Goal: Task Accomplishment & Management: Complete application form

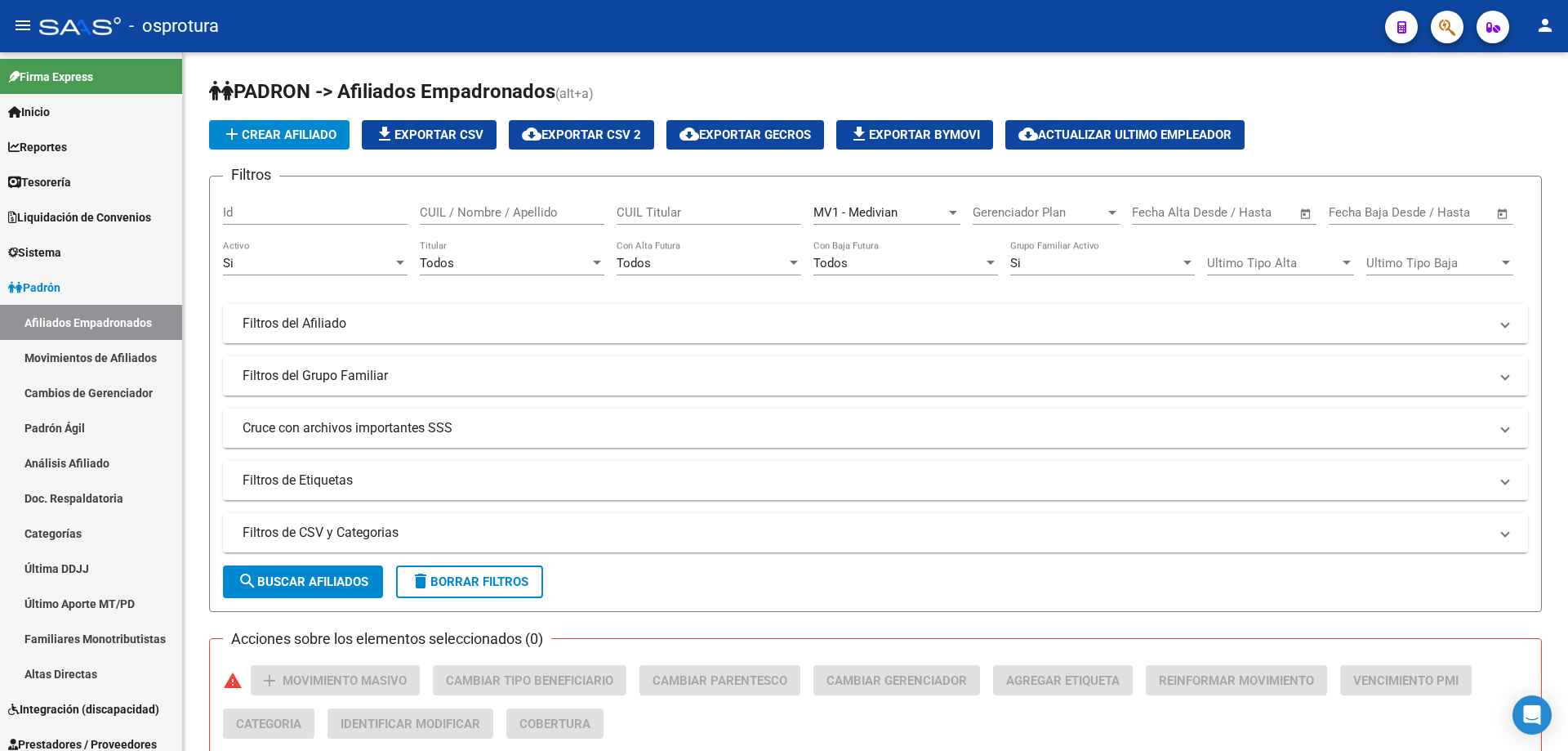
scroll to position [572, 0]
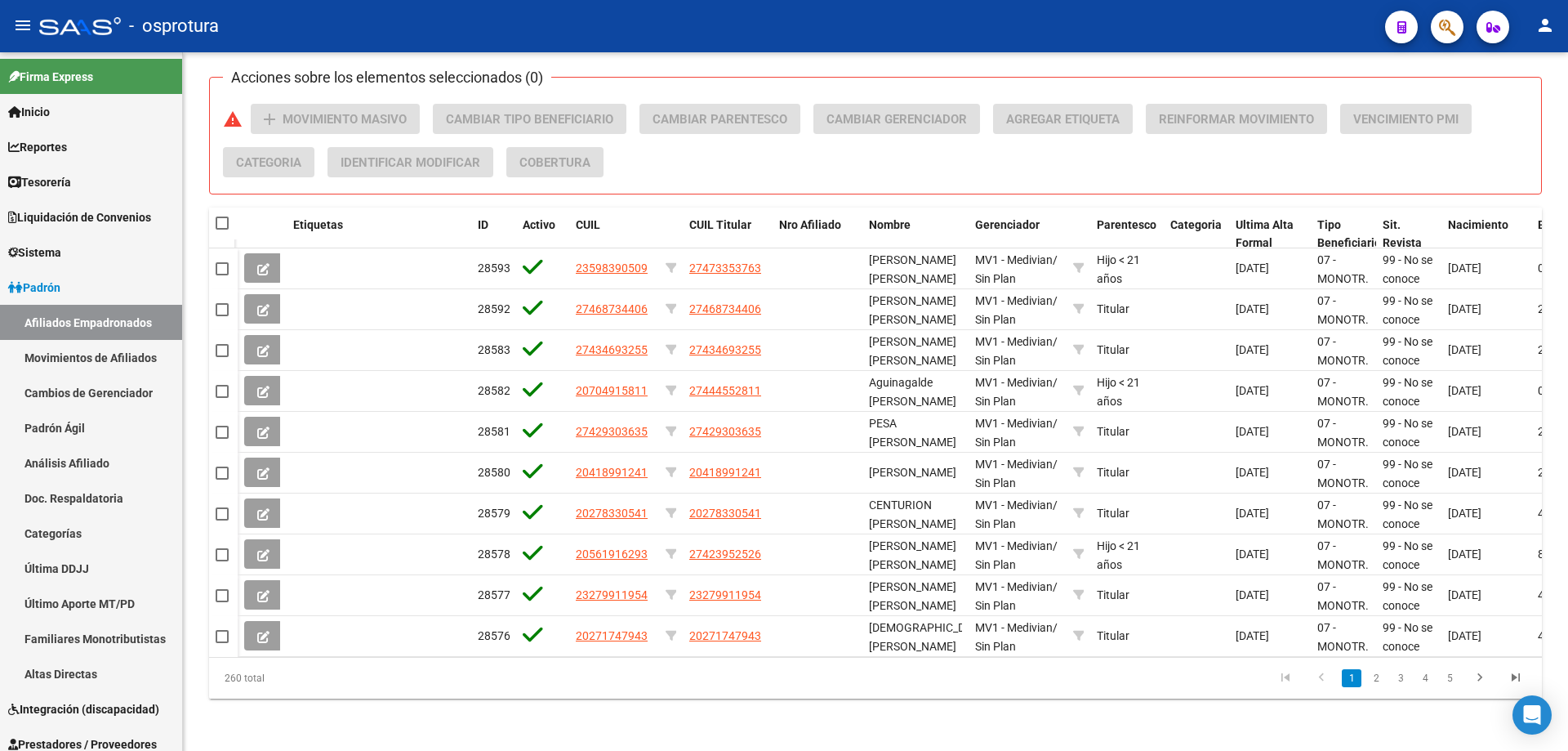
click at [1379, 671] on link "2" at bounding box center [1376, 678] width 20 height 18
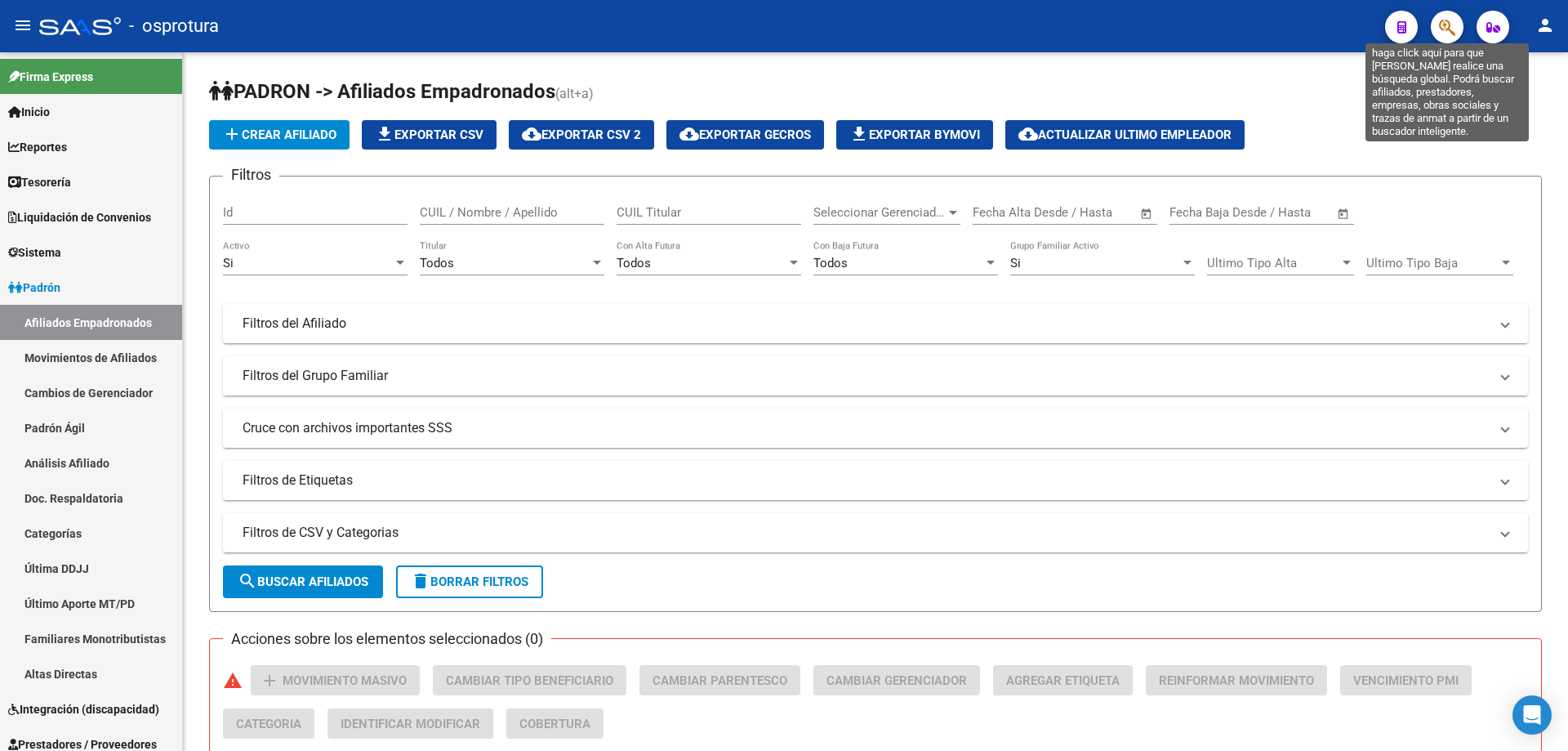
click at [1444, 36] on icon "button" at bounding box center [1447, 27] width 17 height 19
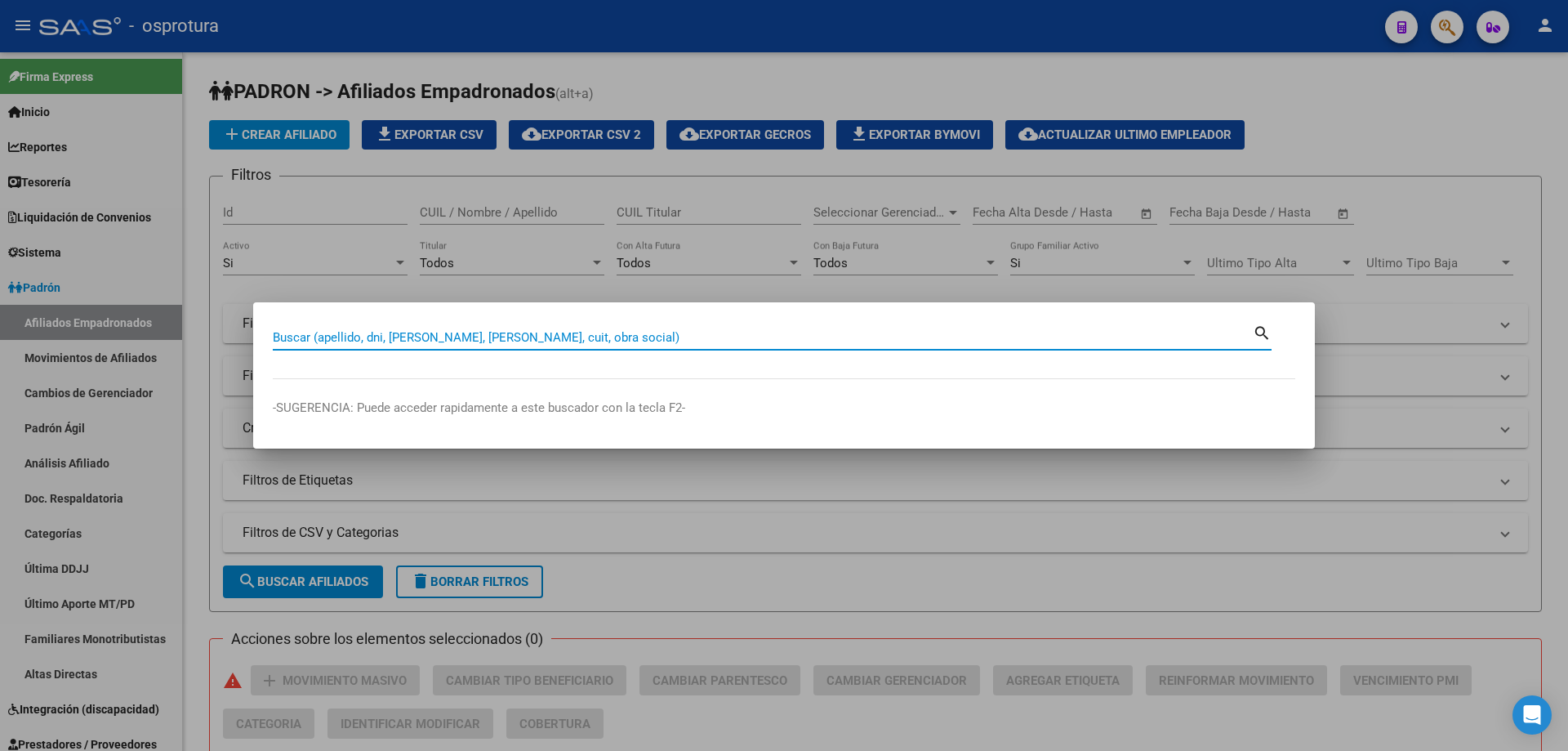
paste input "27-46427516-4"
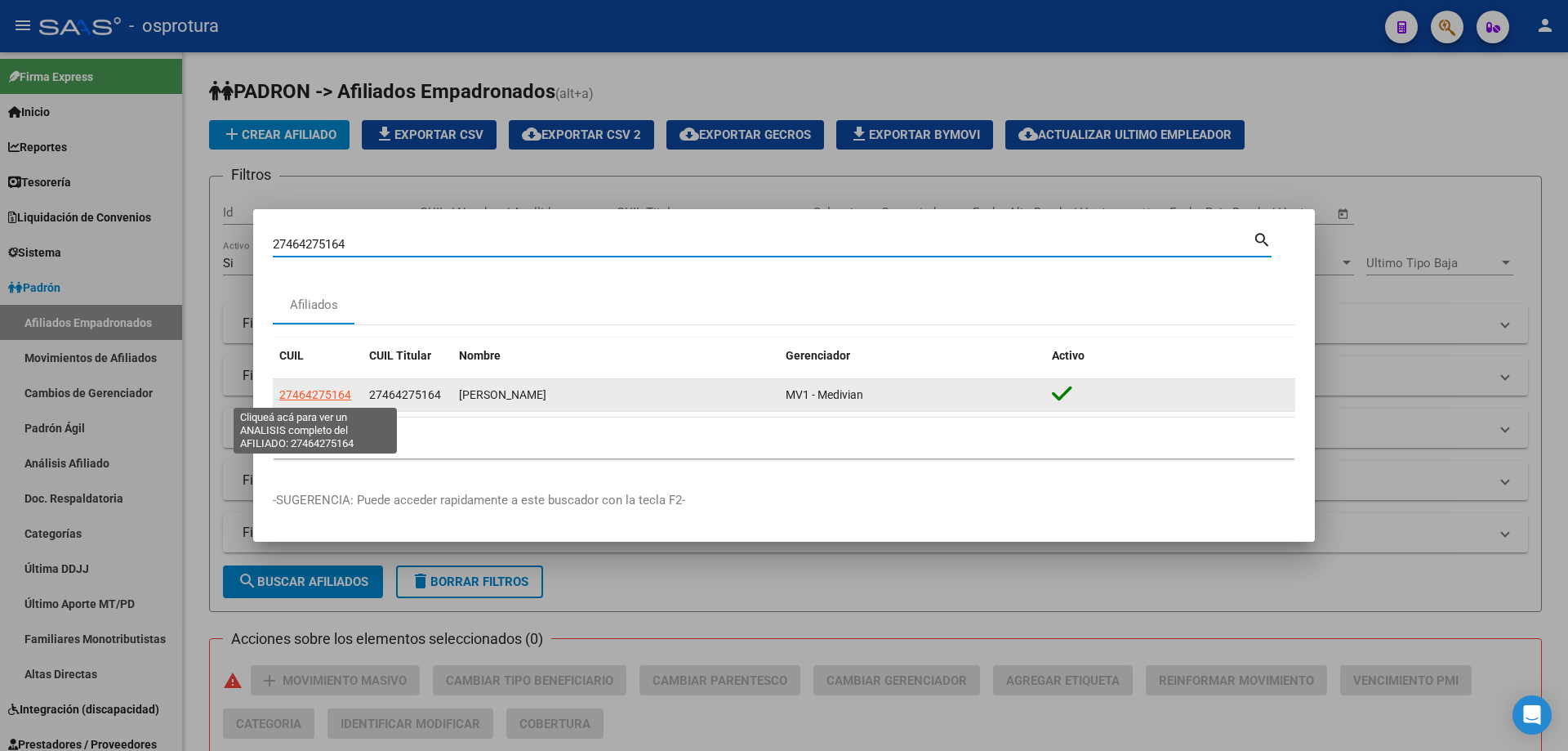
click at [310, 399] on span "27464275164" at bounding box center [315, 395] width 72 height 13
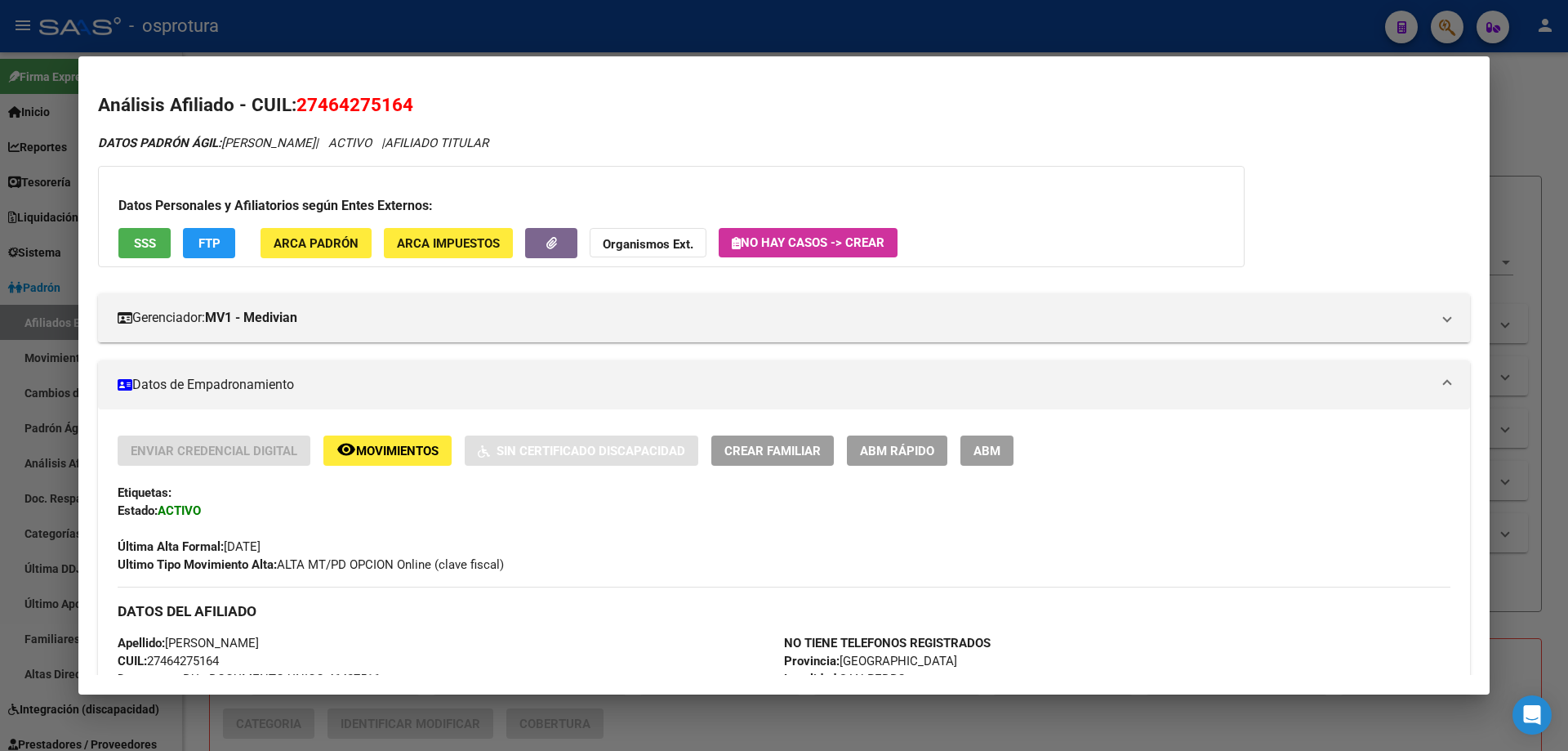
scroll to position [408, 0]
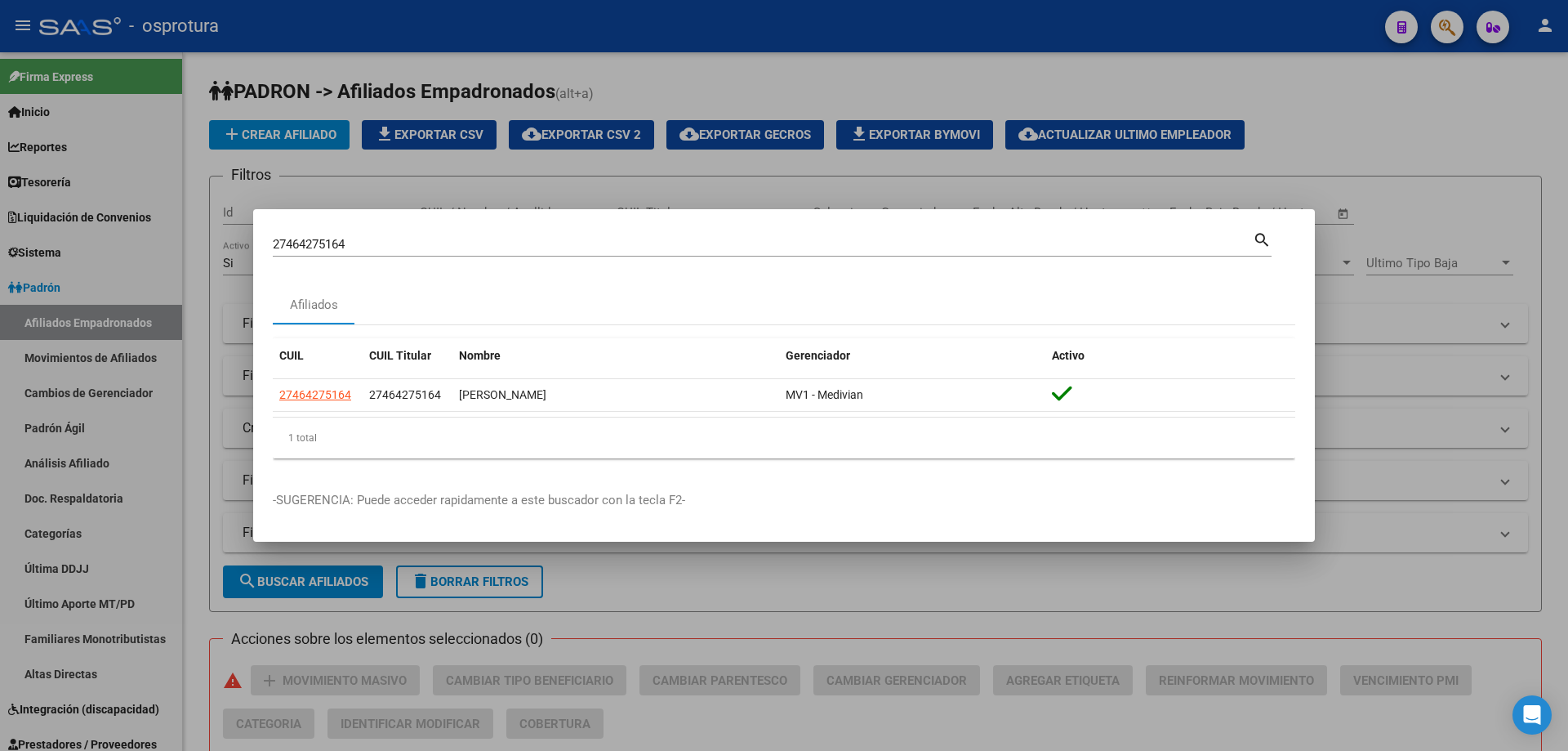
click at [447, 246] on input "27464275164" at bounding box center [763, 245] width 980 height 15
paste input "-47102554-8"
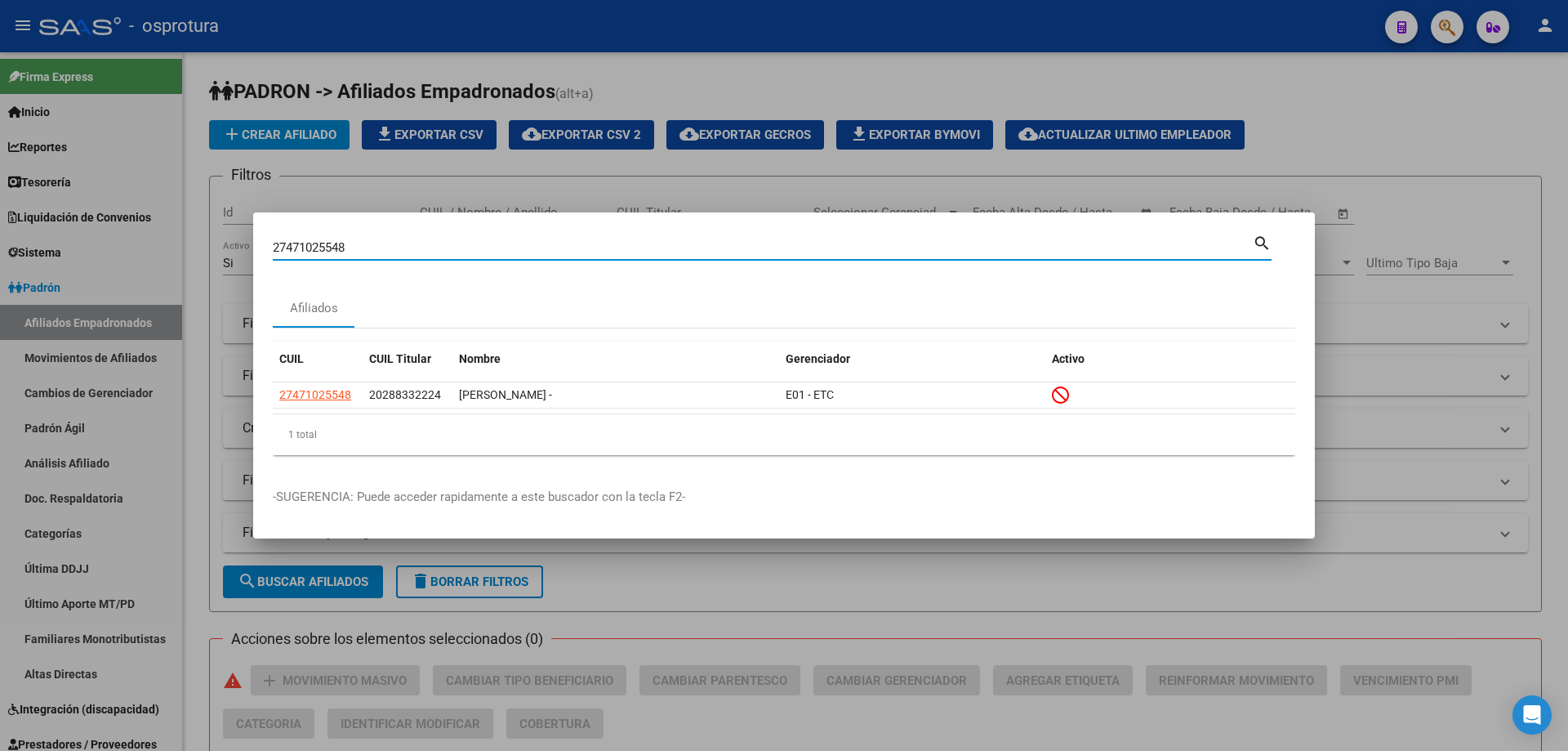
click at [447, 246] on input "27471025548" at bounding box center [763, 248] width 980 height 15
paste input "0-47163015-3"
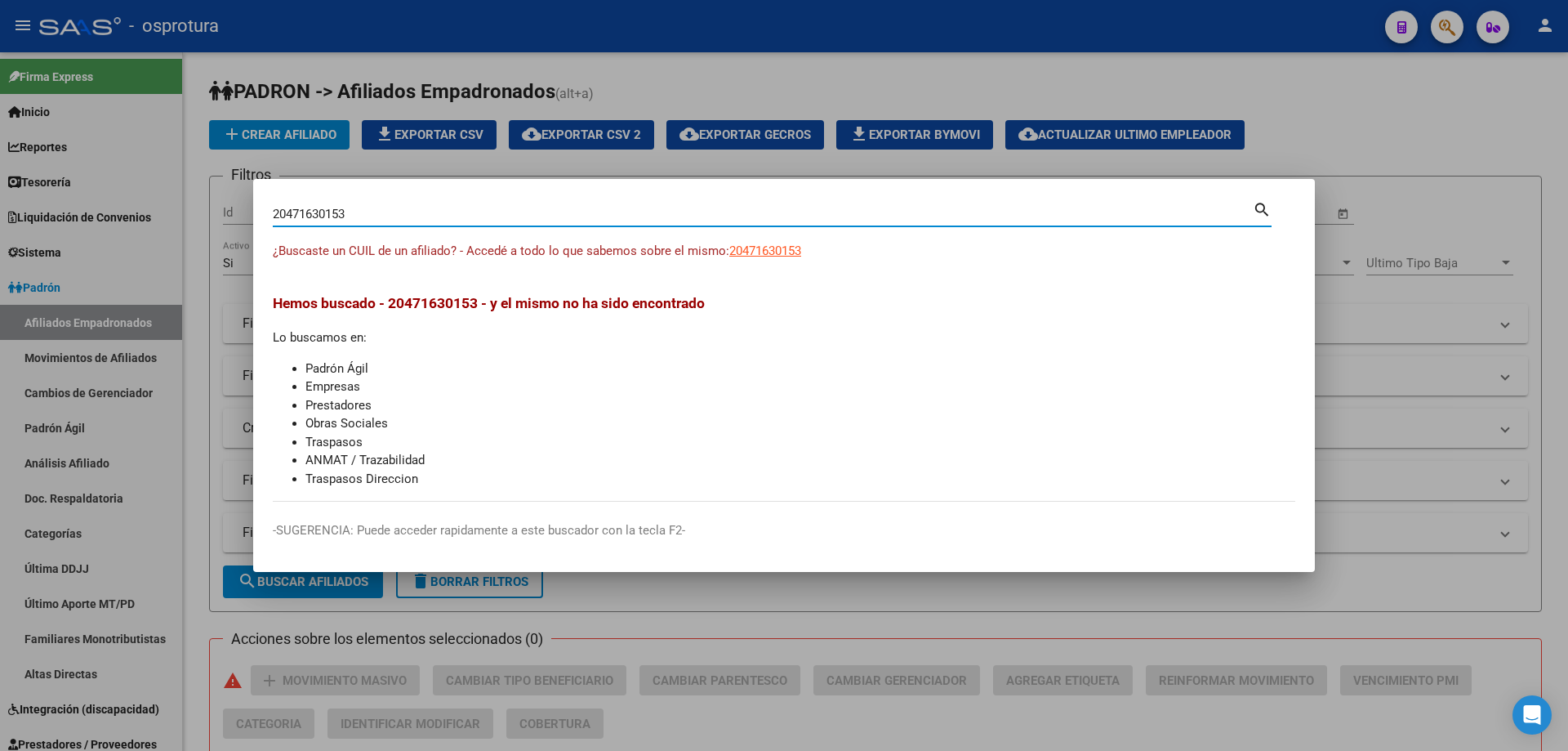
click at [435, 217] on input "20471630153" at bounding box center [763, 214] width 980 height 15
paste input "7-92798337-6"
type input "27927983376"
click at [760, 251] on span "27927983376" at bounding box center [765, 251] width 72 height 15
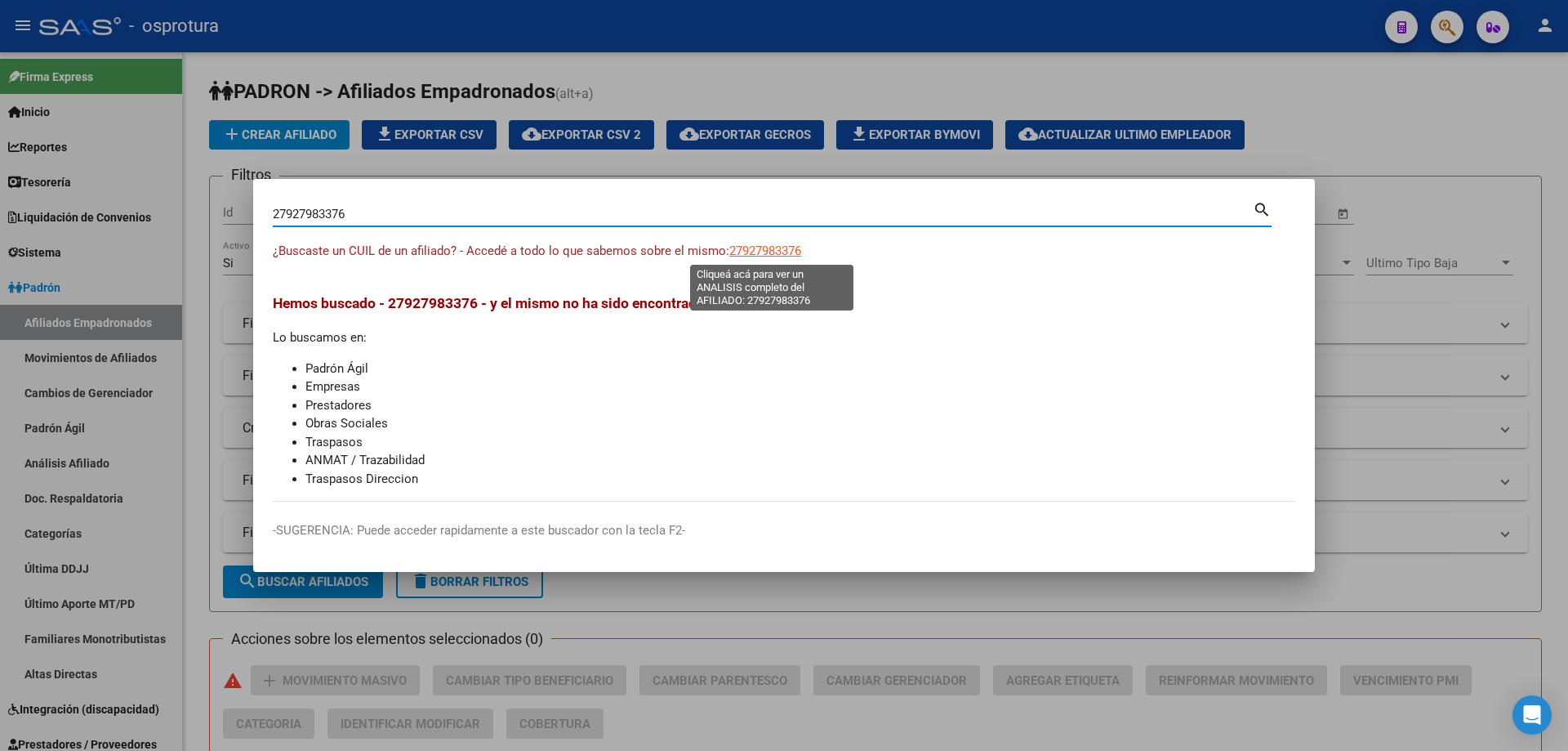
type textarea "27927983376"
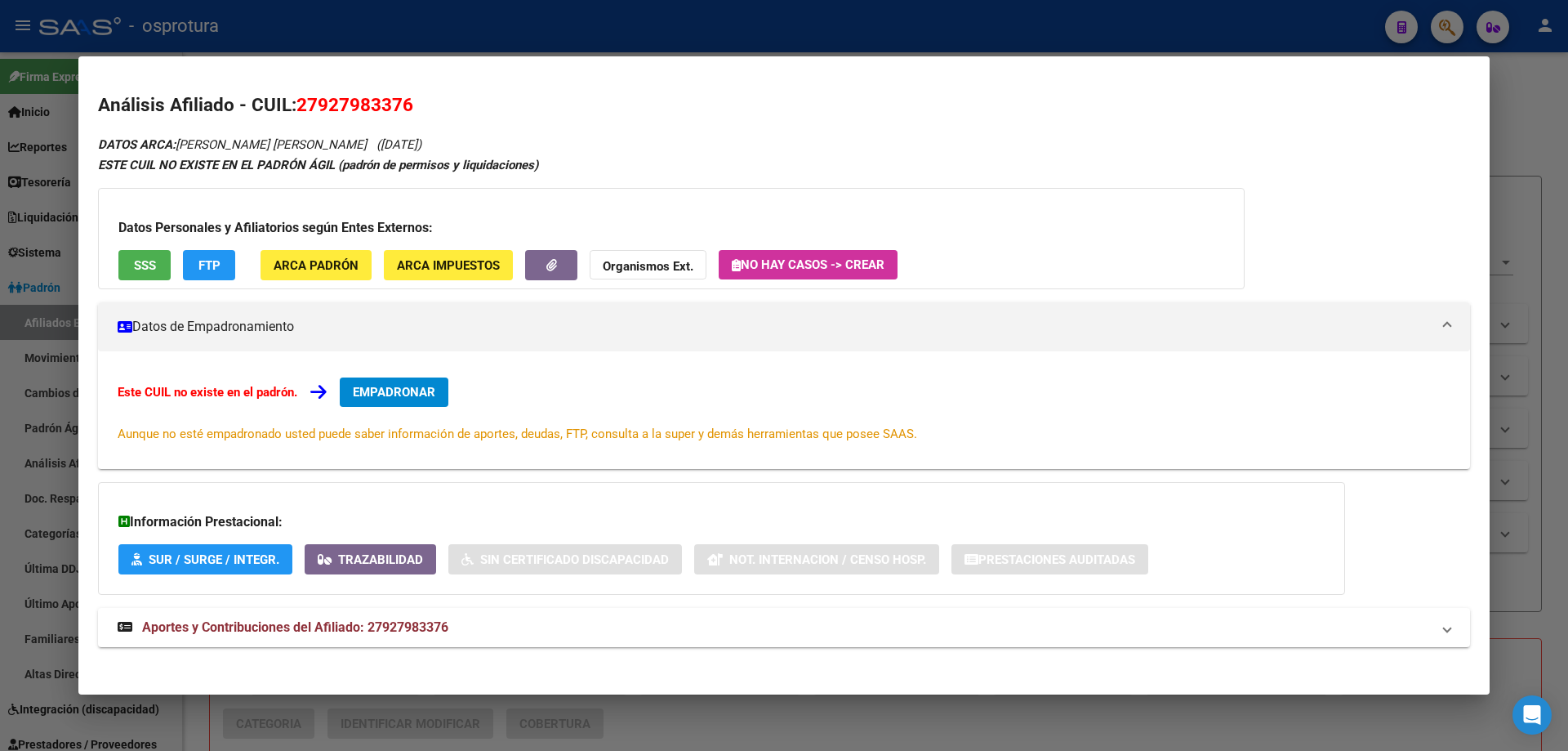
click at [406, 399] on button "EMPADRONAR" at bounding box center [393, 392] width 108 height 30
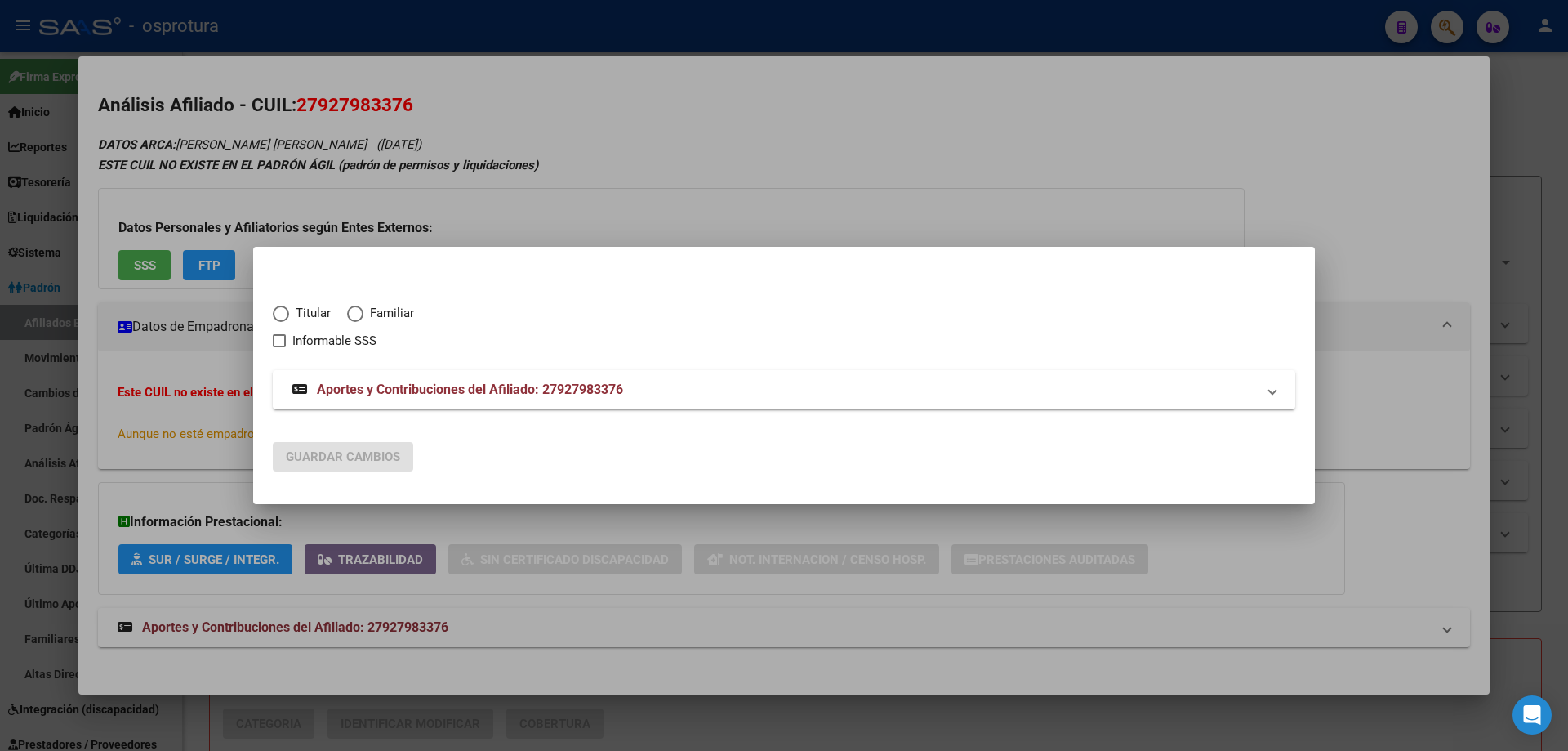
click at [288, 314] on span "Elija una opción" at bounding box center [281, 314] width 17 height 17
click at [288, 314] on input "Titular" at bounding box center [281, 314] width 17 height 17
radio input "true"
checkbox input "true"
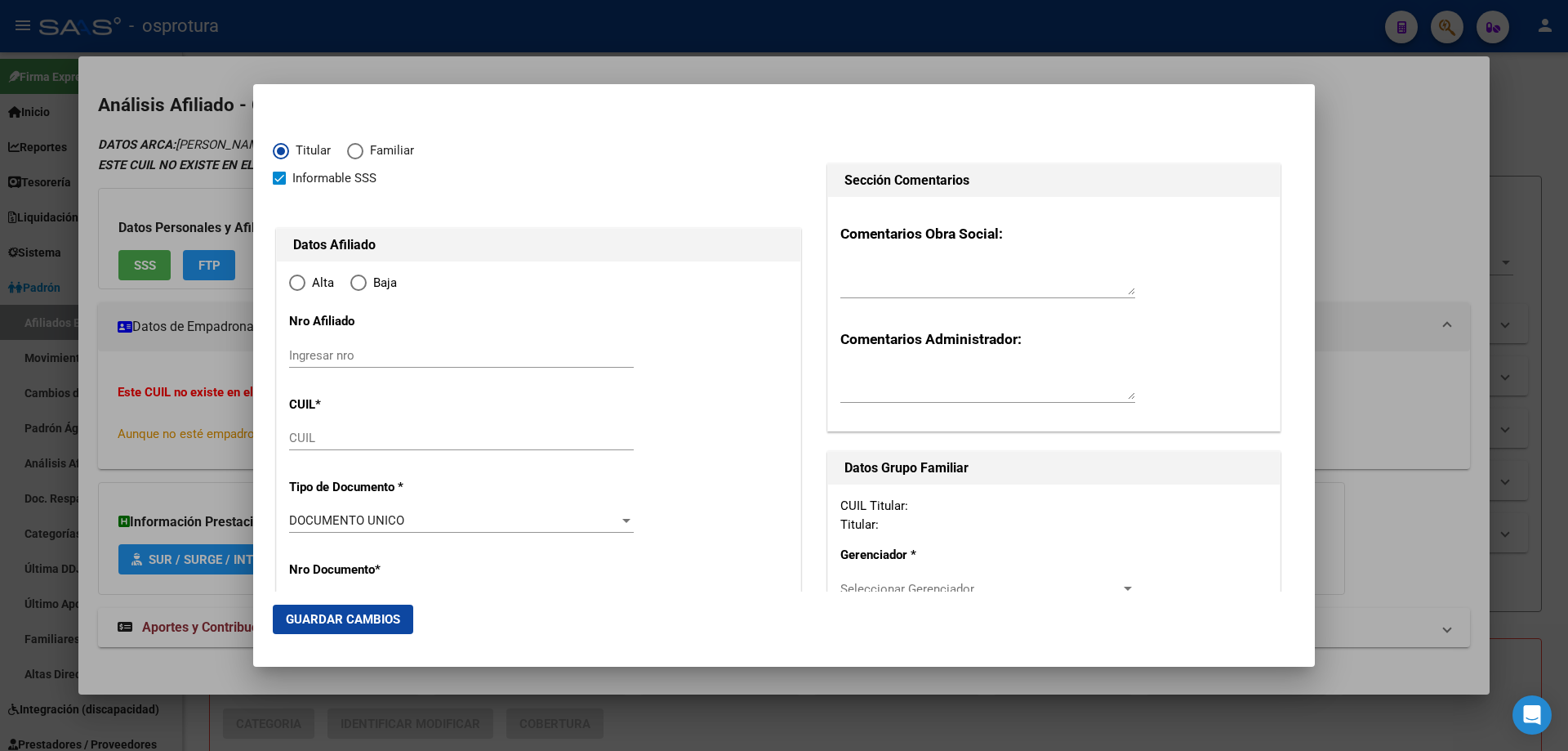
type input "27-92798337-6"
type input "92798337"
type input "TESKE SANCHES"
type input "SUSANA BEATRIZ"
type input "1972-05-06"
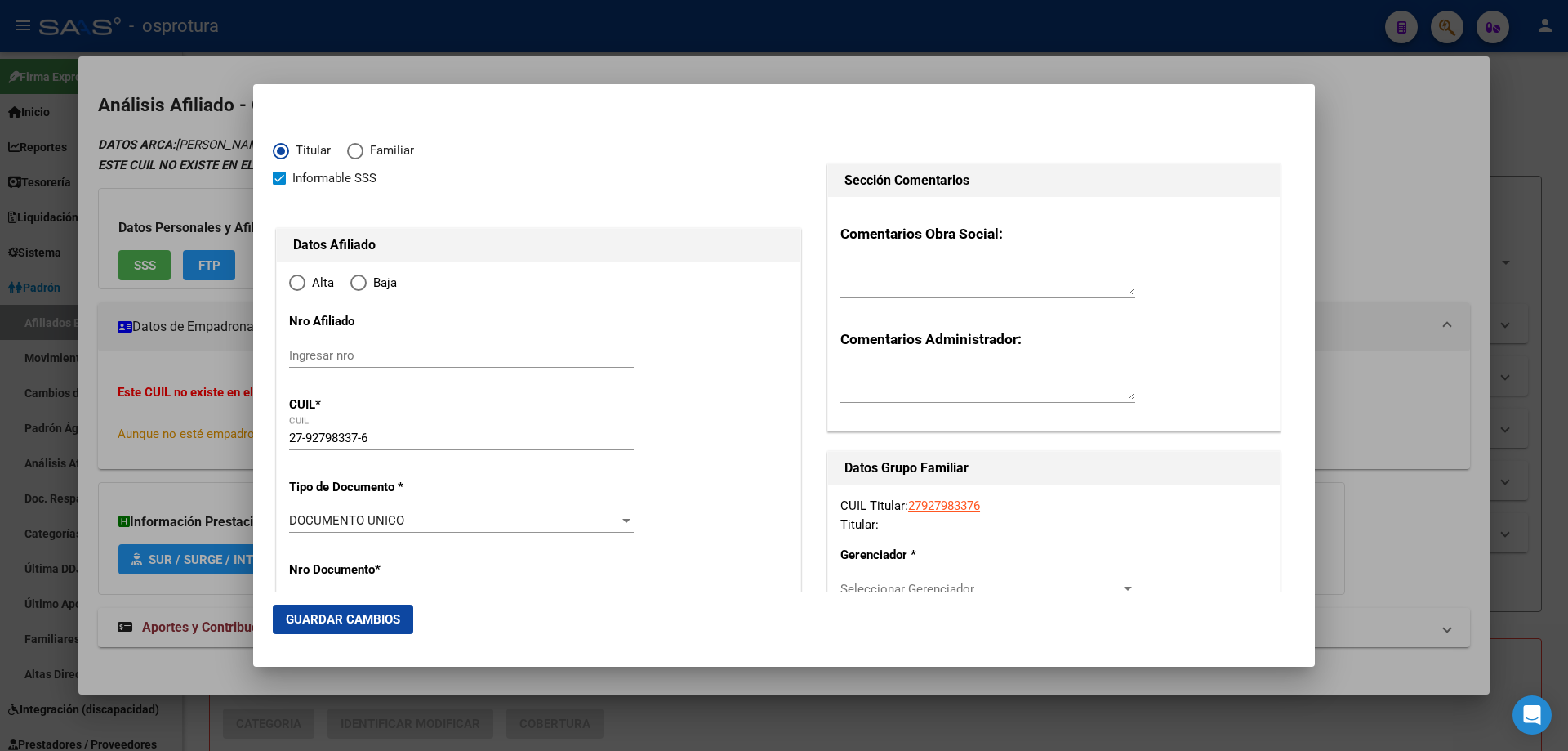
type input "DEL VISO"
type input "1669"
type input "AV. CONSTITUCION"
type input "295"
type input "DEL VISO"
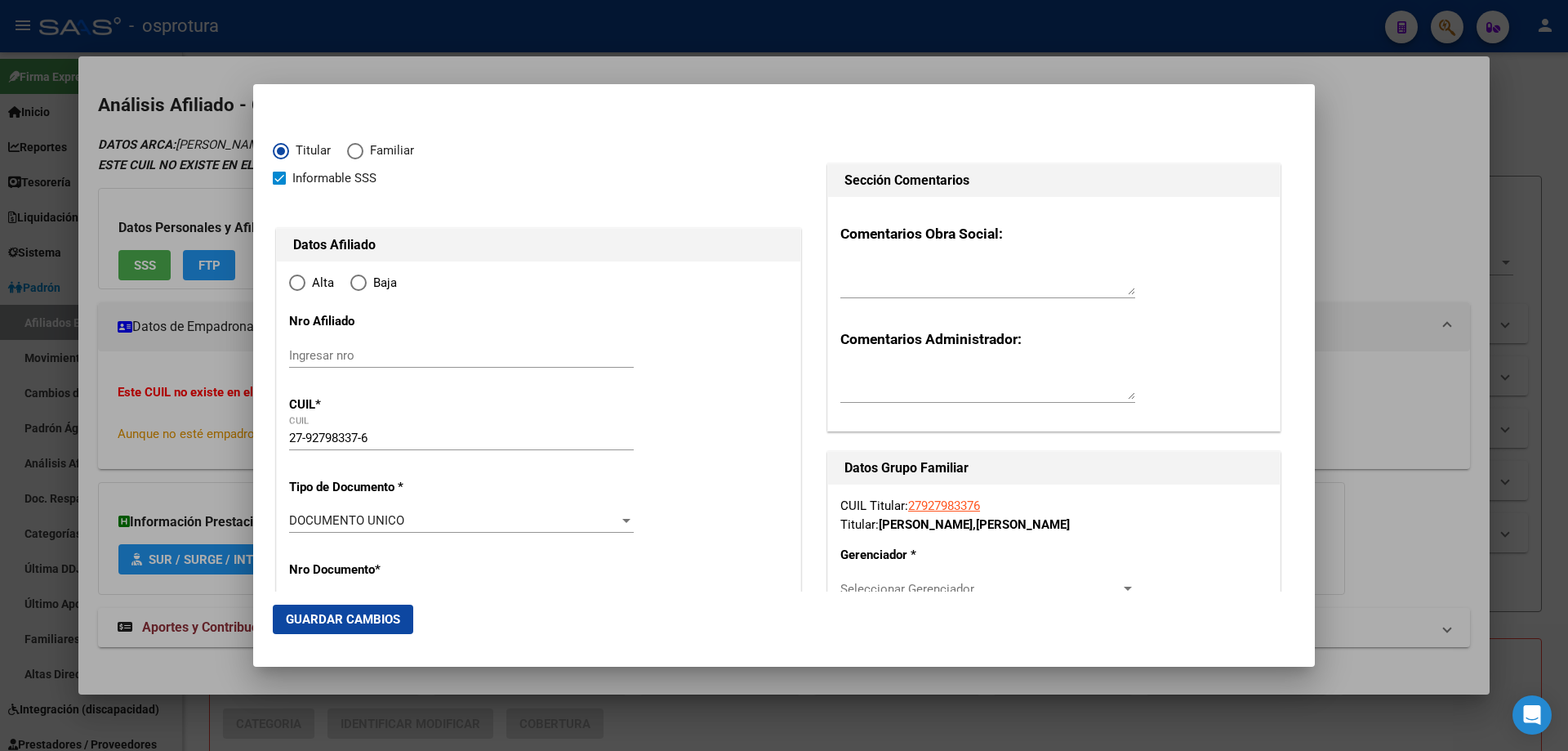
radio input "true"
click at [290, 520] on input "Ingresar fecha" at bounding box center [461, 525] width 344 height 26
type input "2025-07-01"
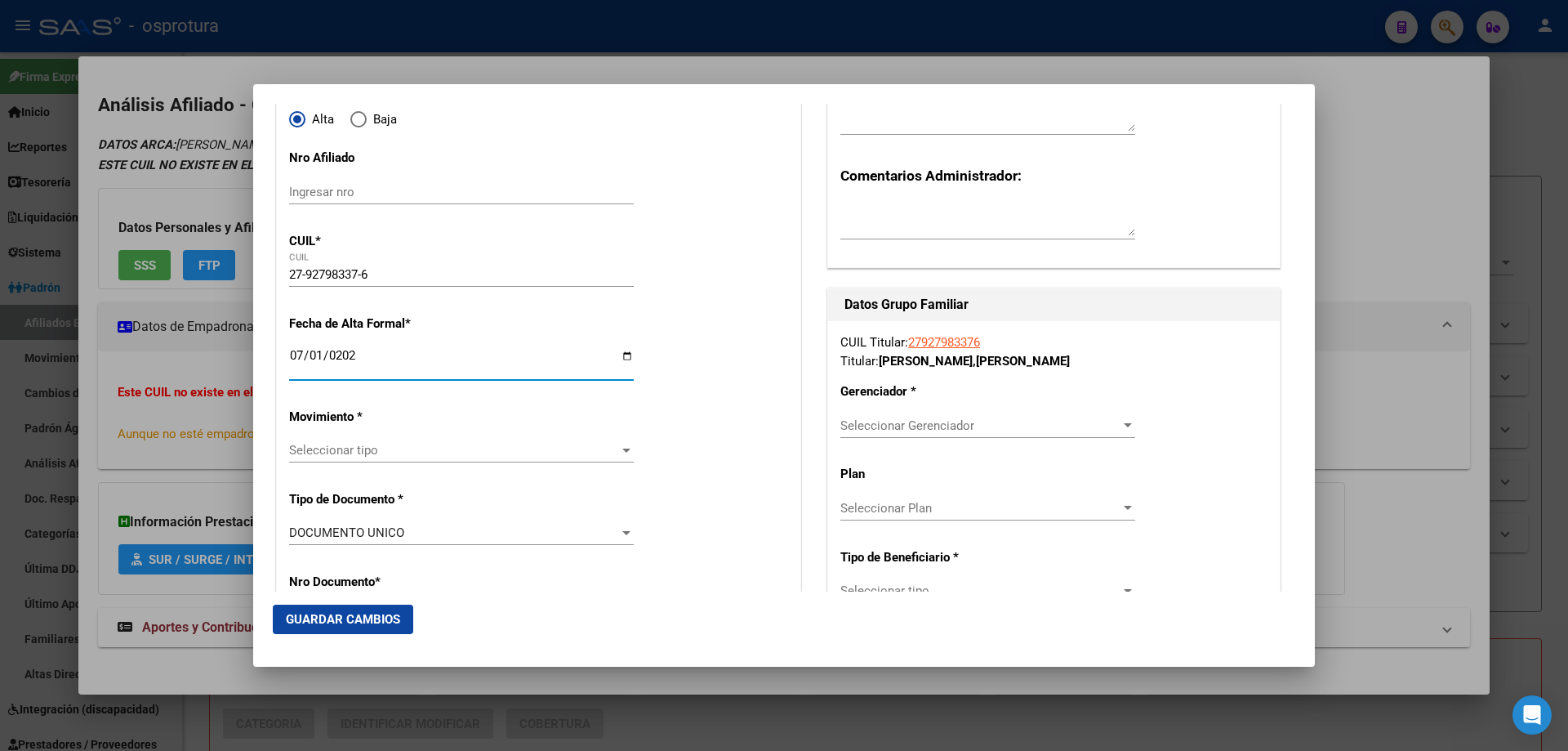
scroll to position [326, 0]
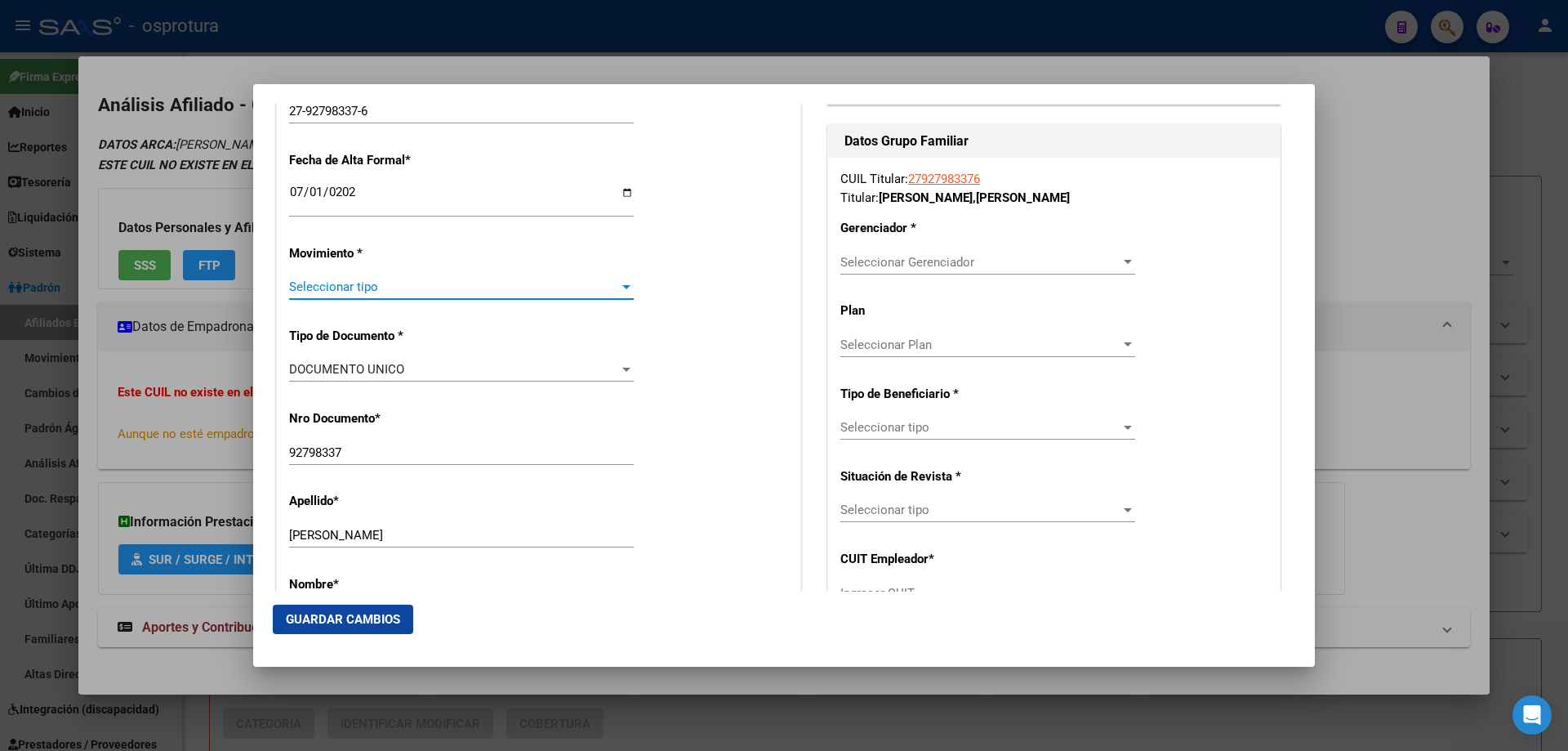
click at [344, 287] on span "Seleccionar tipo" at bounding box center [454, 287] width 330 height 15
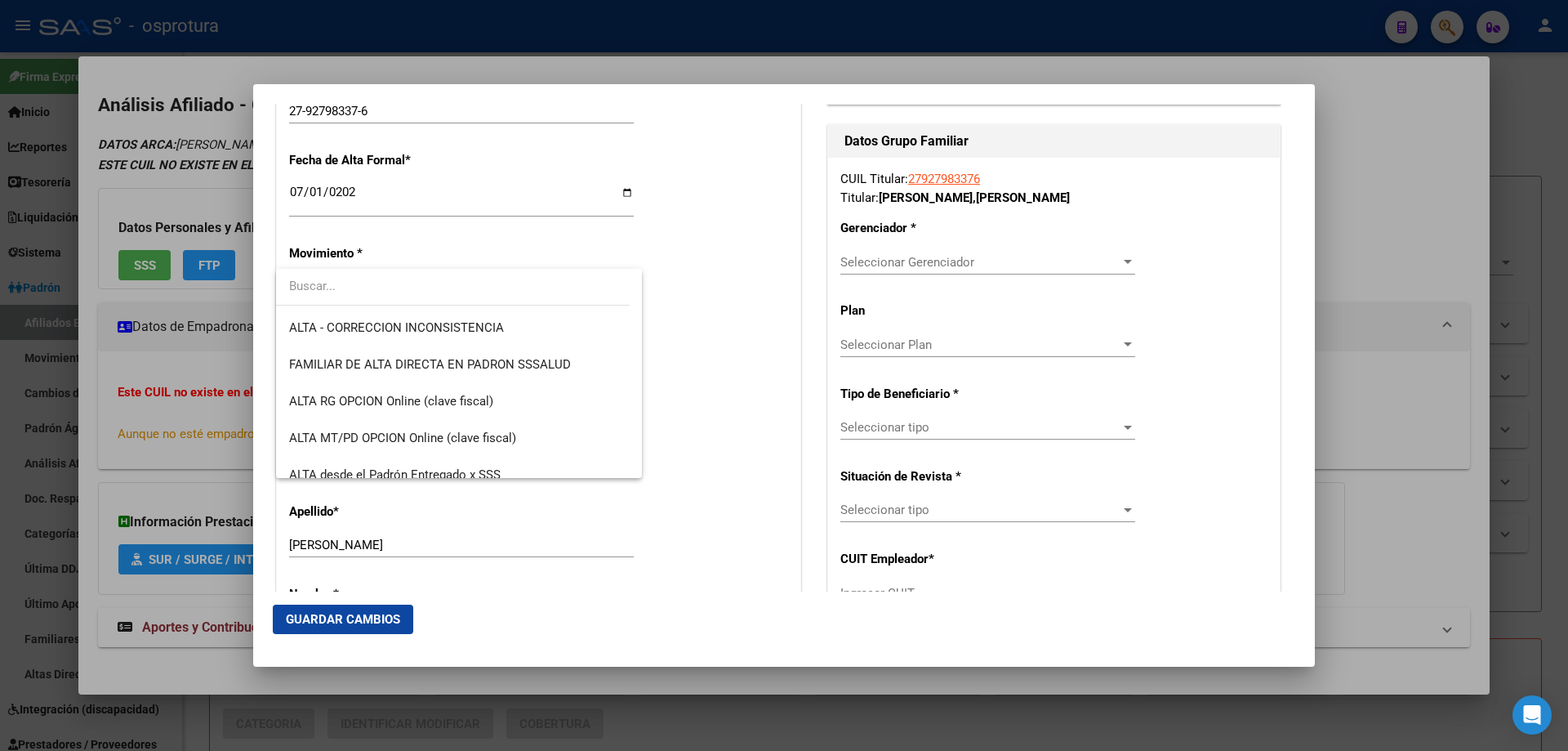
scroll to position [408, 0]
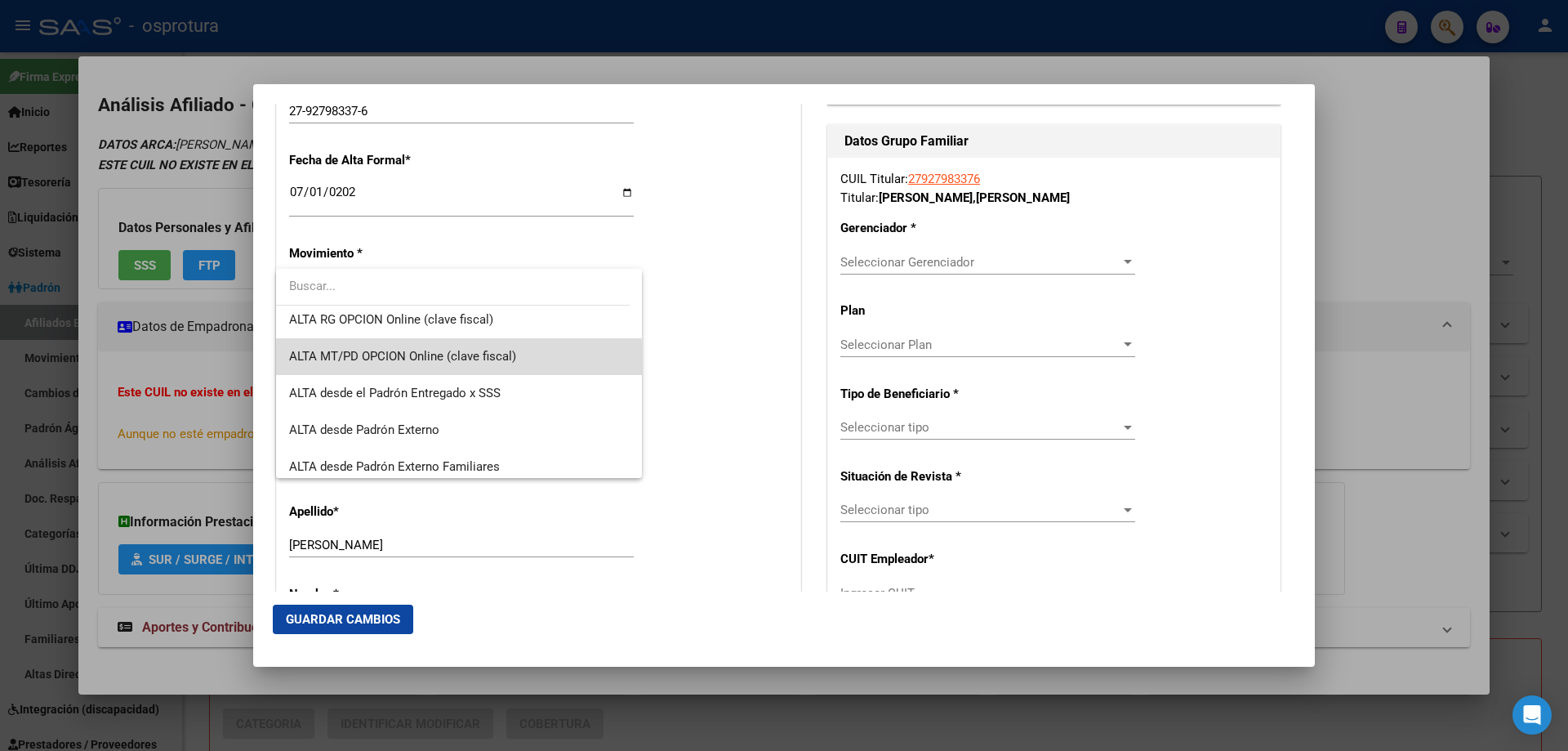
click at [459, 364] on span "ALTA MT/PD OPCION Online (clave fiscal)" at bounding box center [459, 356] width 340 height 36
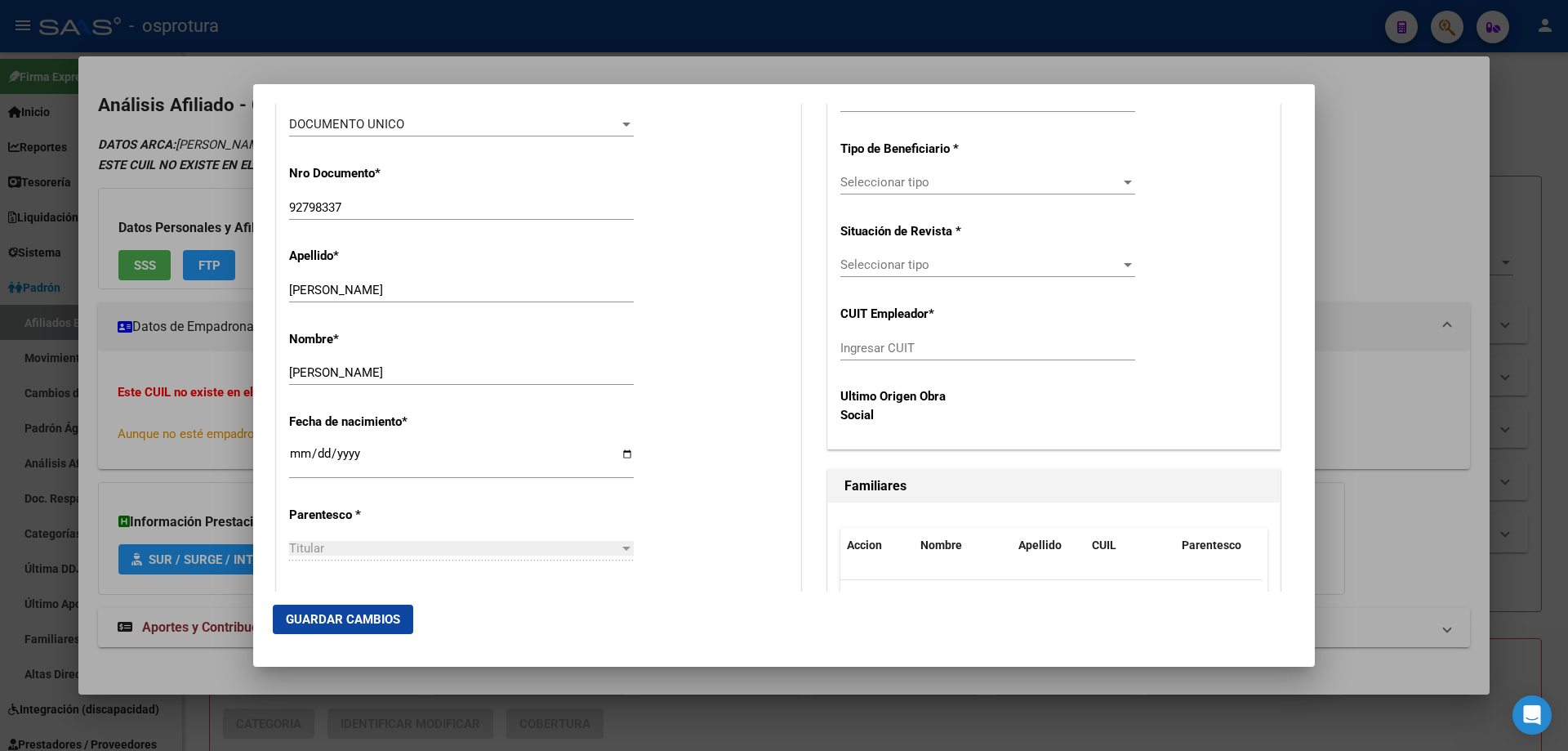
scroll to position [817, 0]
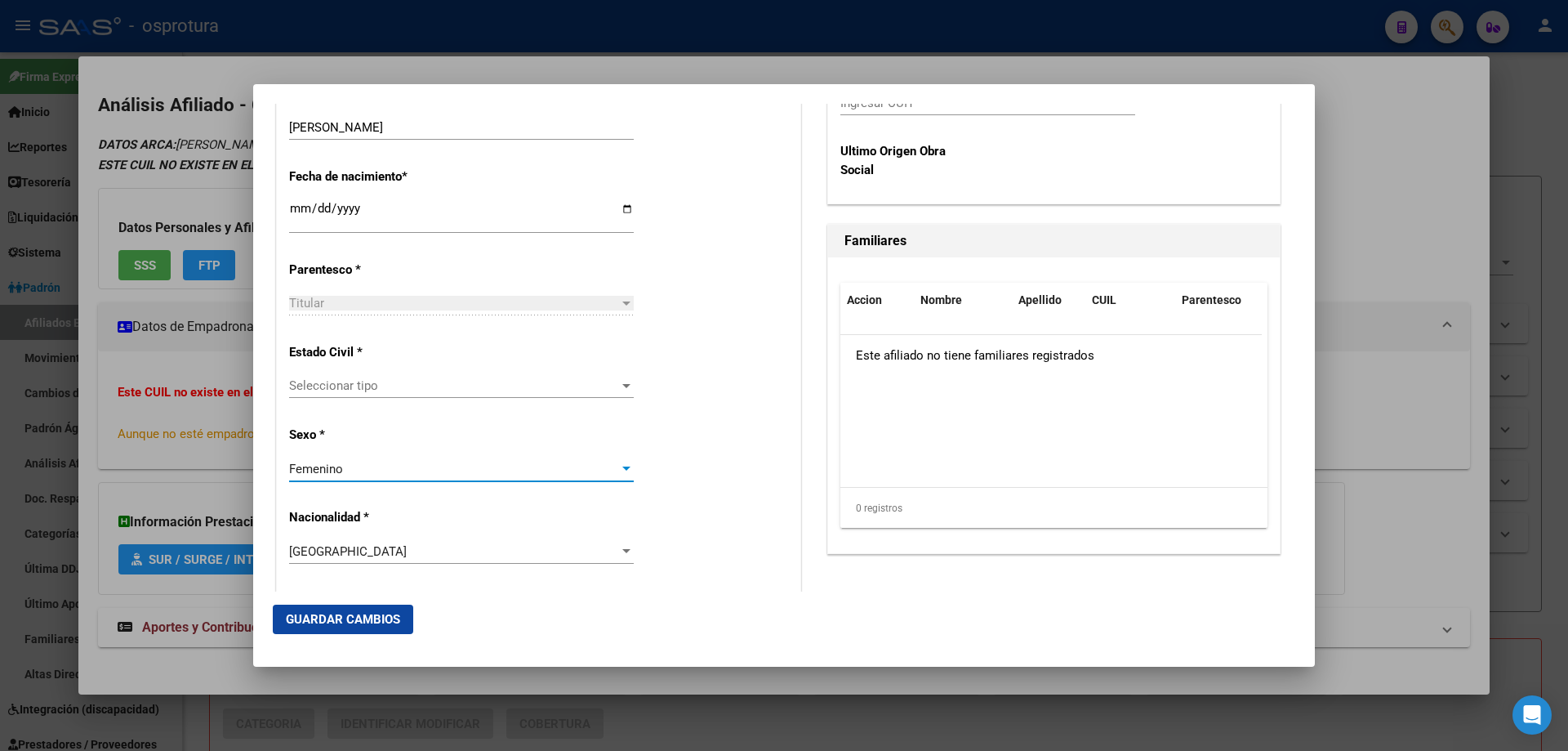
click at [395, 470] on div "Femenino" at bounding box center [454, 469] width 330 height 15
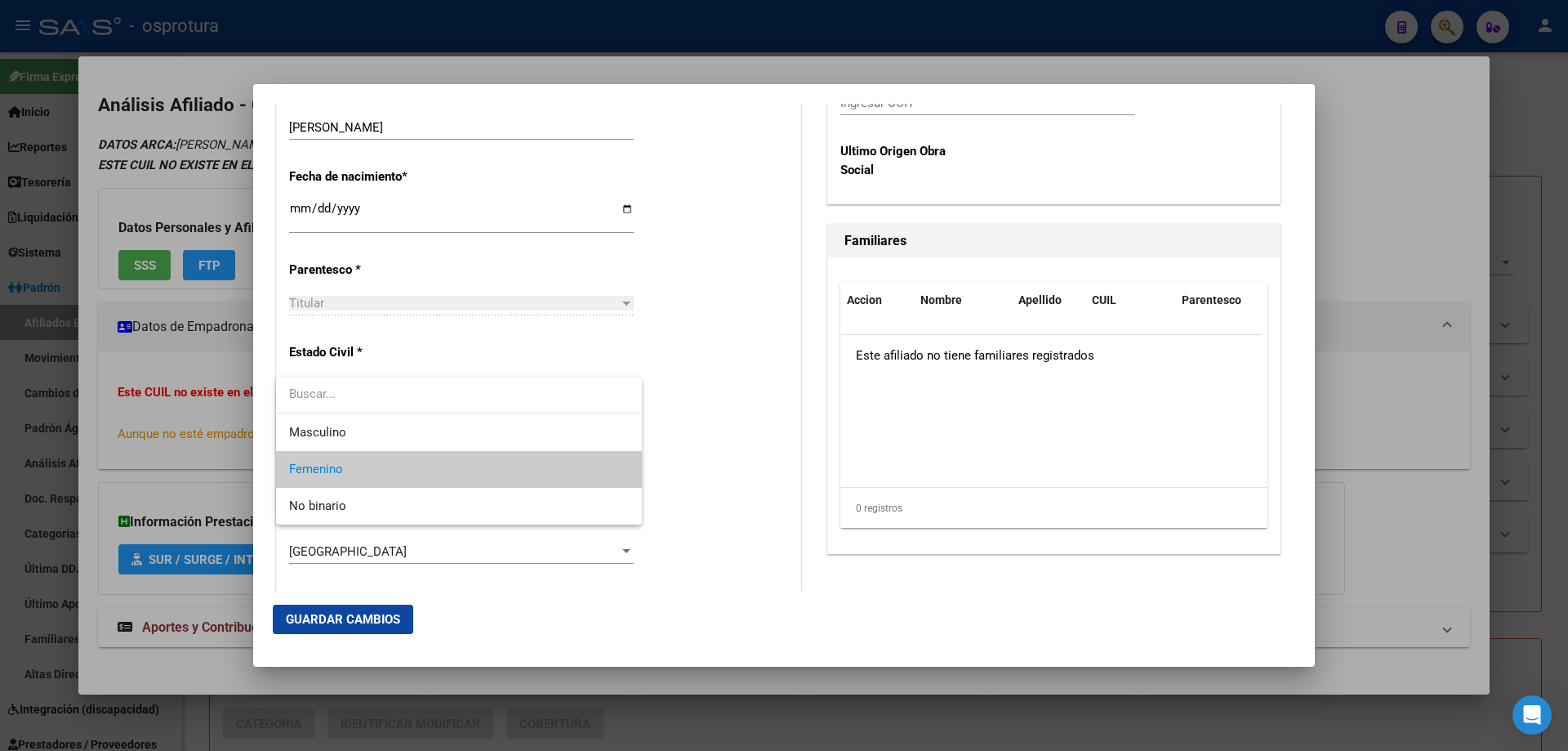
click at [394, 345] on div at bounding box center [784, 375] width 1568 height 751
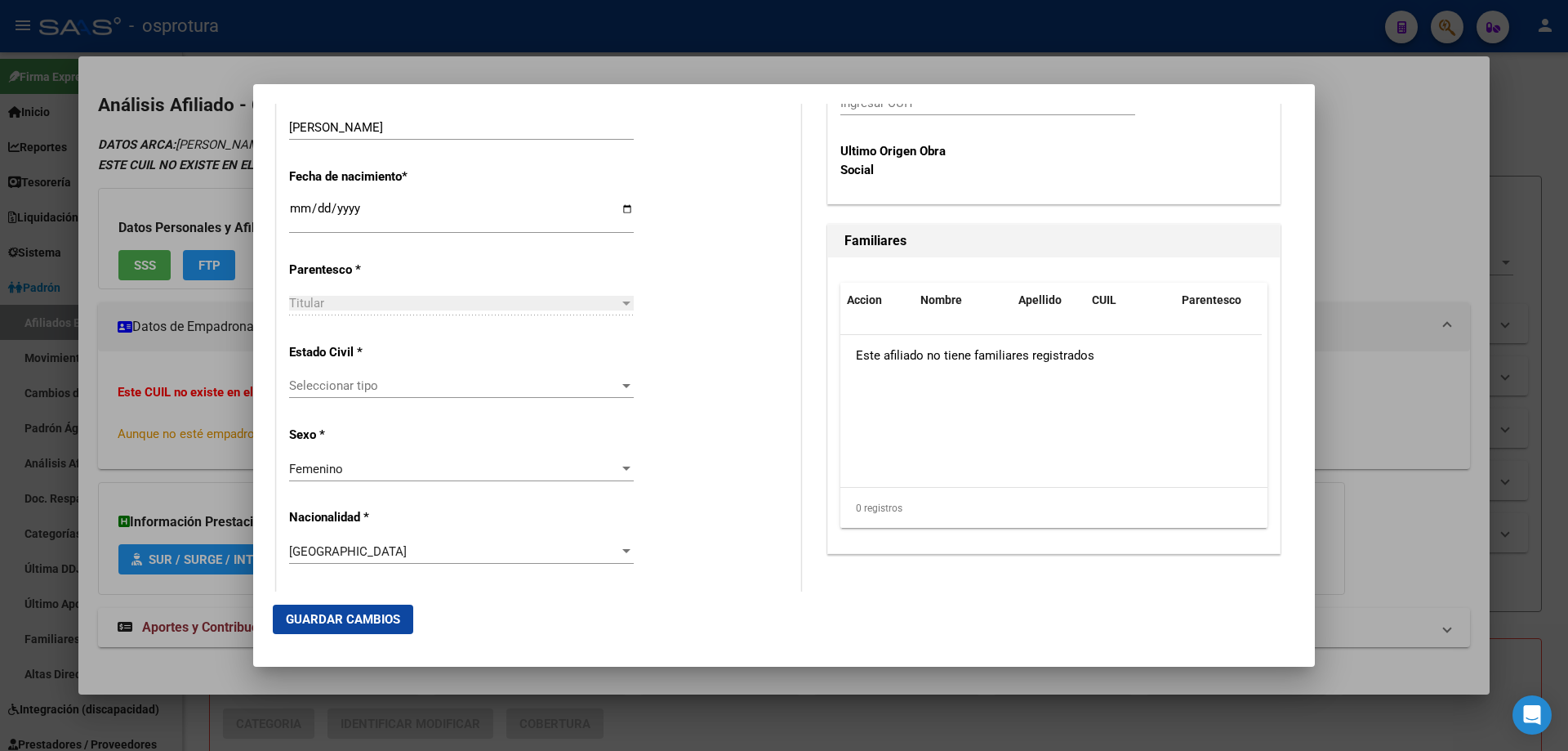
click at [402, 381] on span "Seleccionar tipo" at bounding box center [454, 386] width 330 height 15
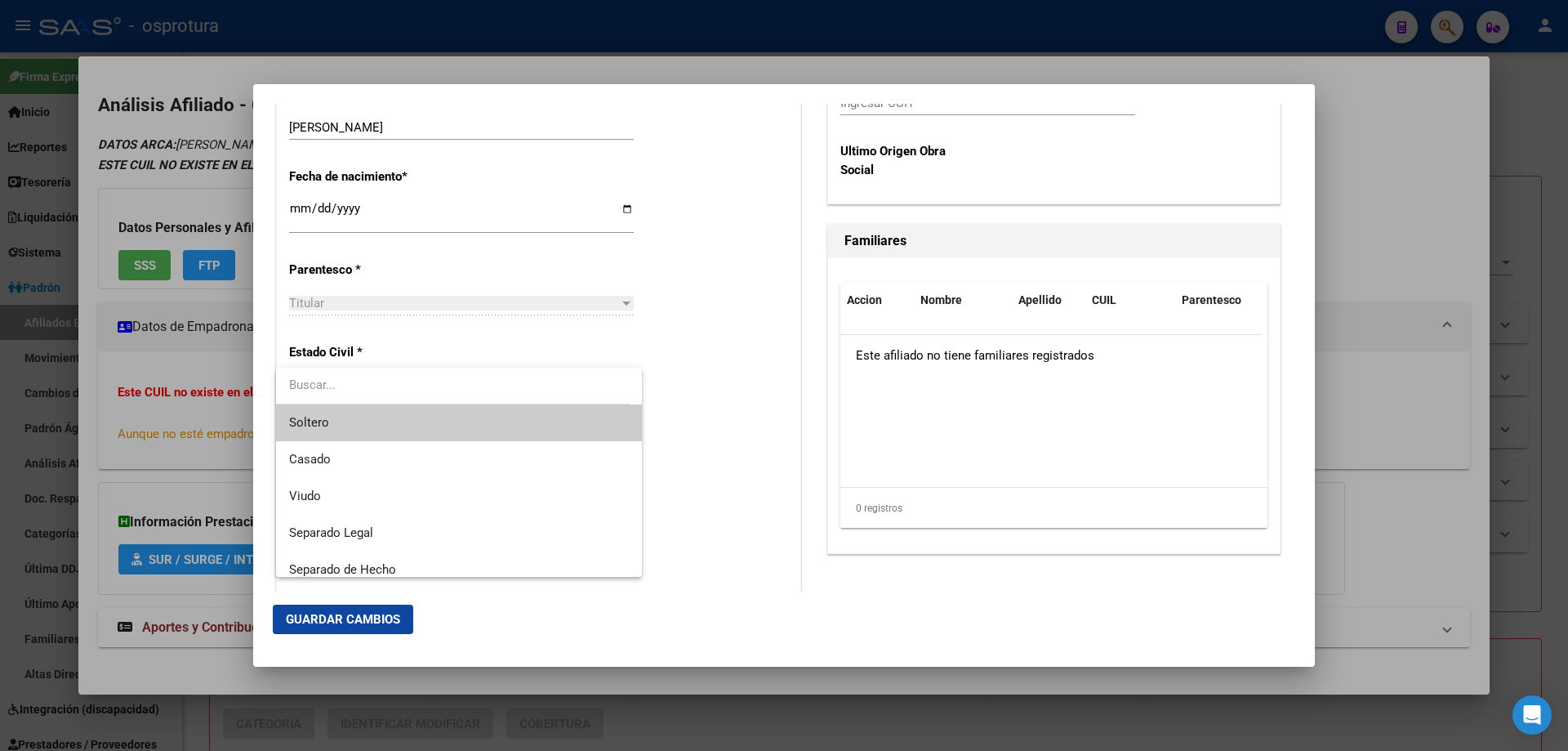
click at [402, 422] on span "Soltero" at bounding box center [459, 422] width 340 height 36
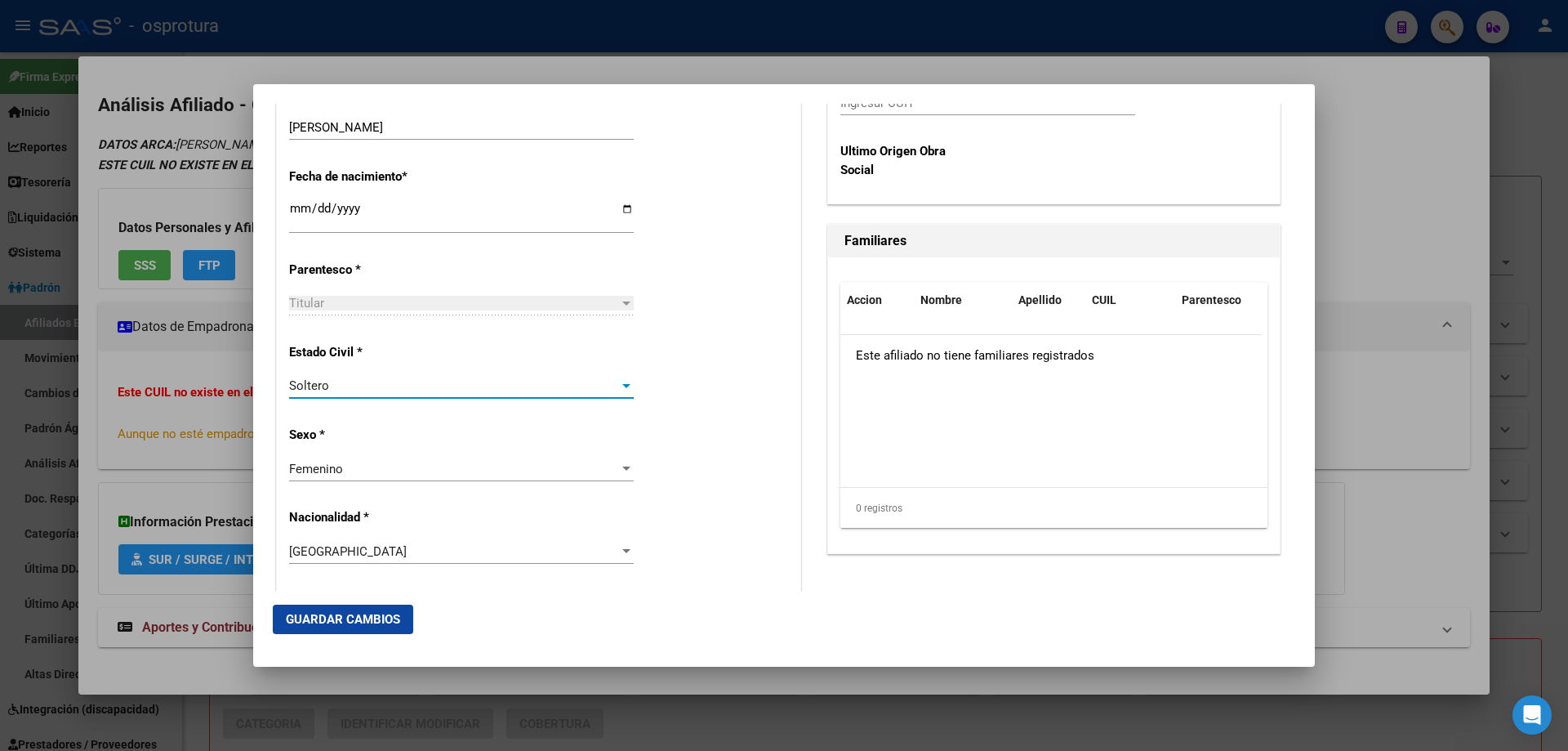
scroll to position [408, 0]
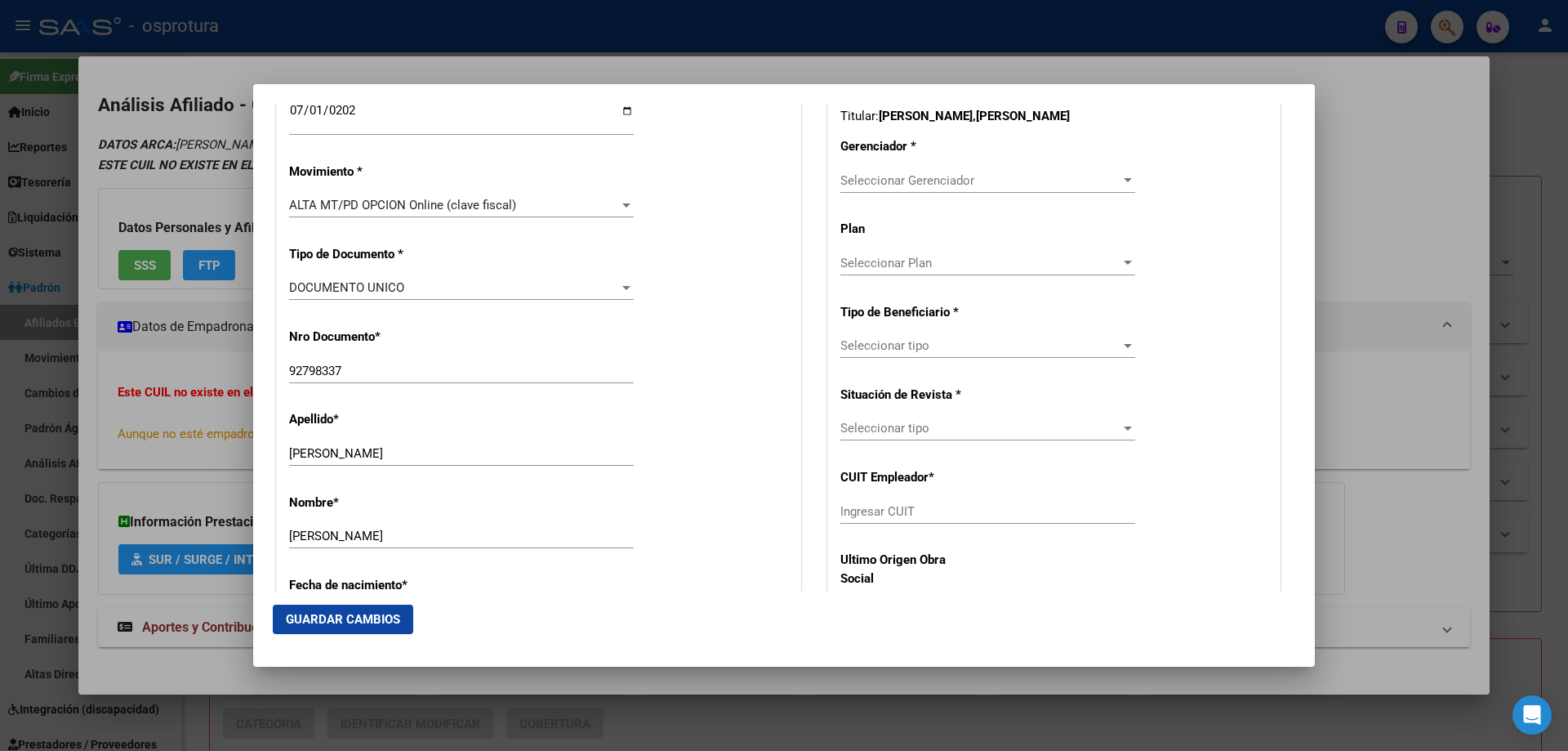
click at [930, 182] on span "Seleccionar Gerenciador" at bounding box center [980, 181] width 280 height 15
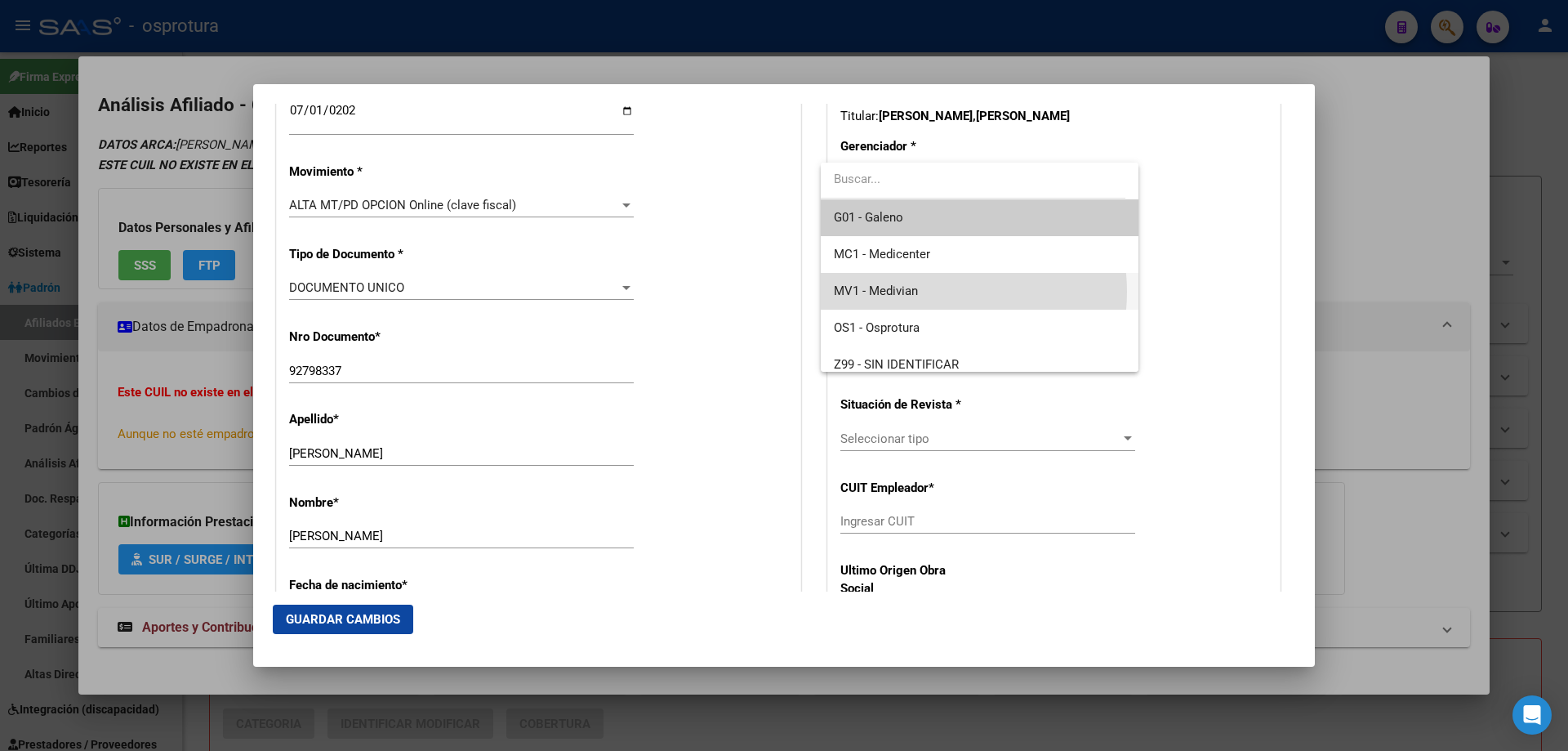
click at [931, 292] on span "MV1 - Medivian" at bounding box center [979, 291] width 291 height 36
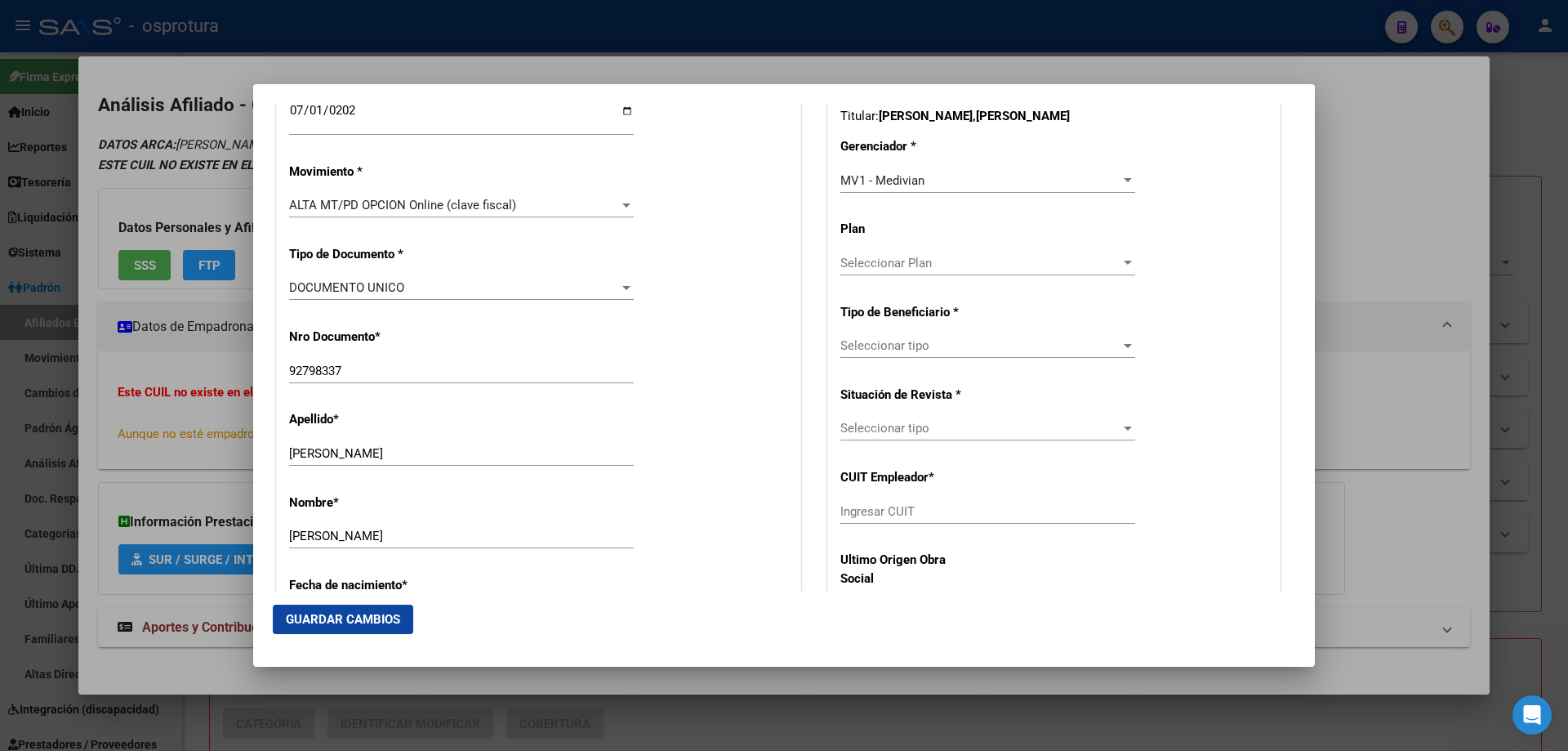
click at [932, 355] on div "Seleccionar tipo Seleccionar tipo" at bounding box center [987, 345] width 295 height 25
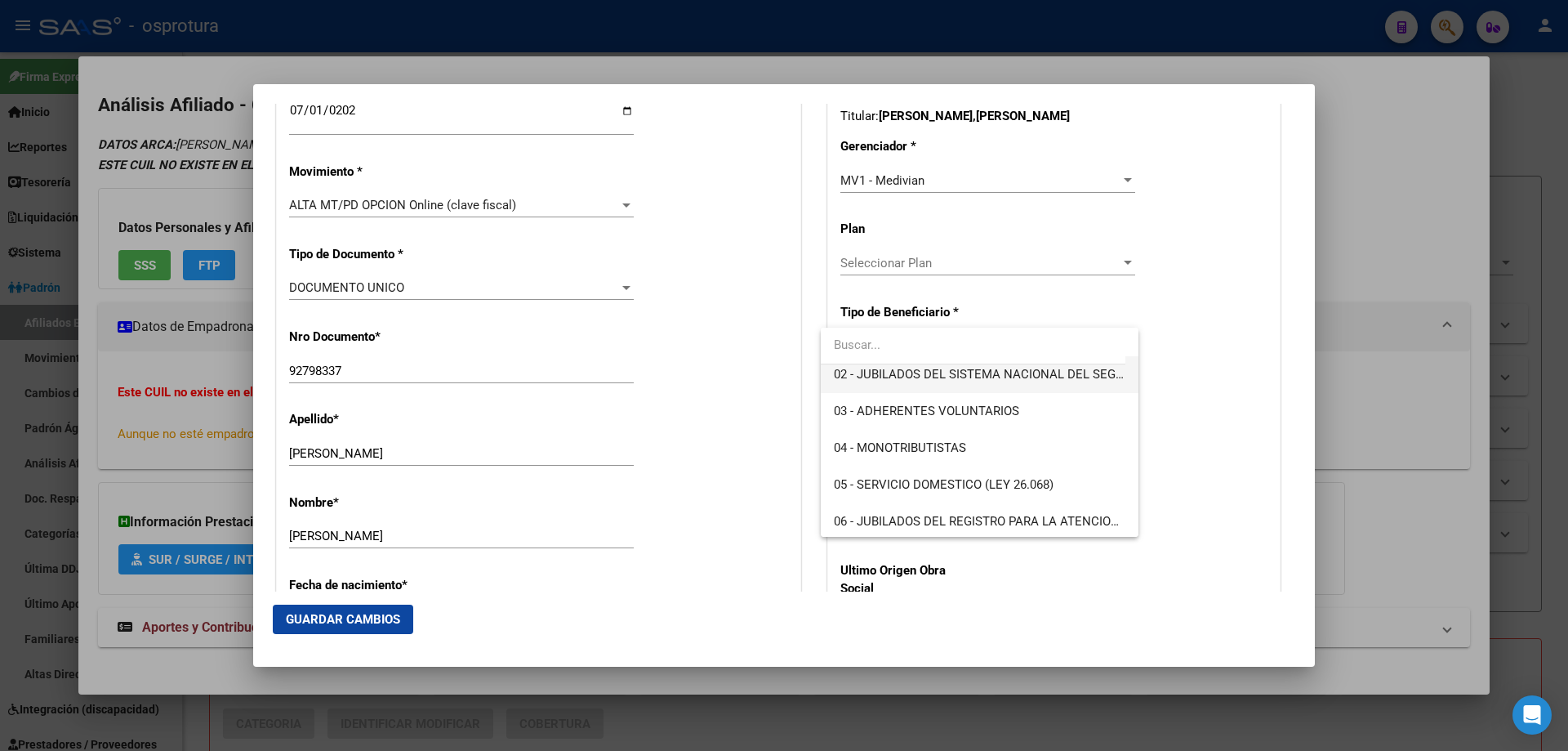
scroll to position [245, 0]
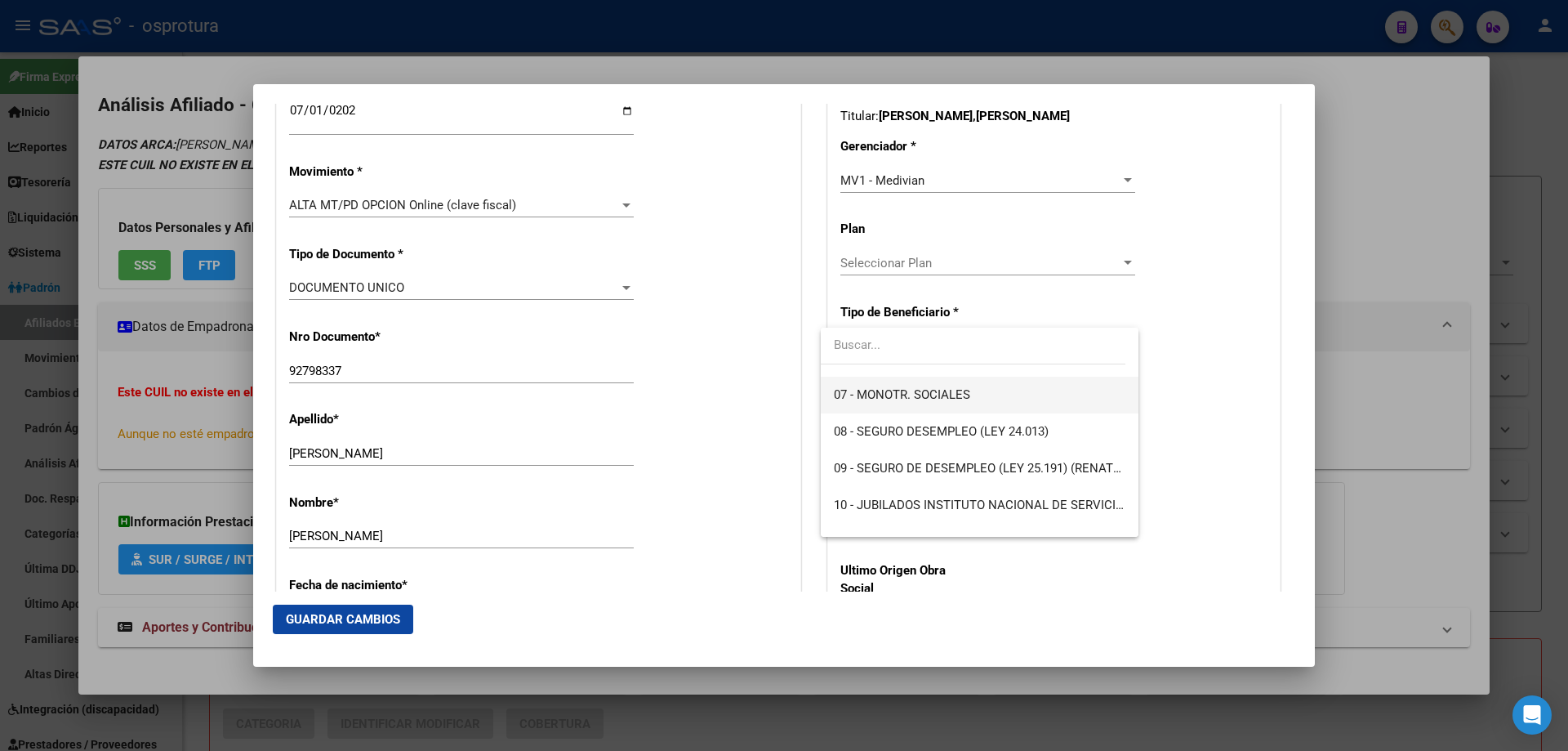
click at [934, 404] on span "07 - MONOTR. SOCIALES" at bounding box center [979, 395] width 291 height 36
type input "27-92798337-6"
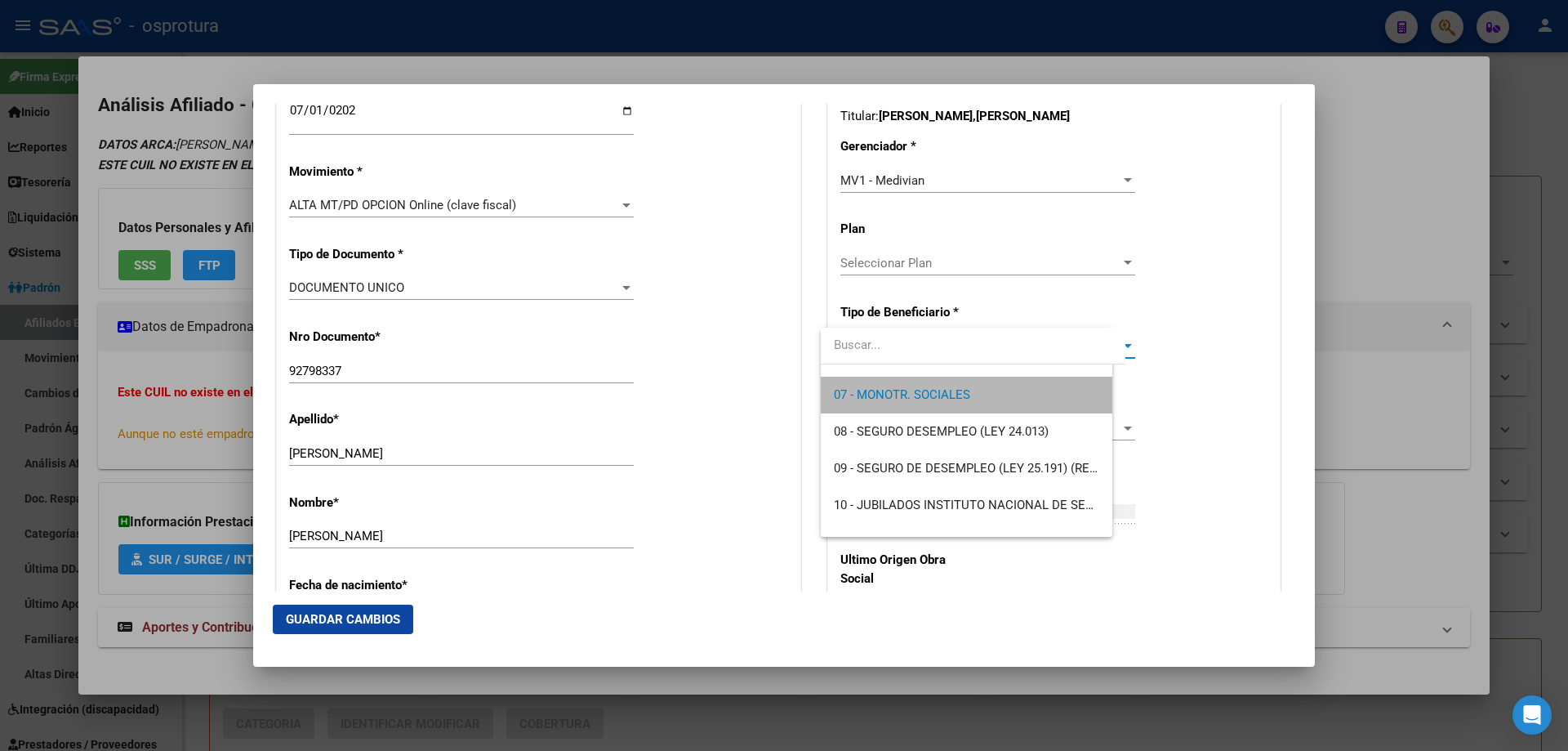
scroll to position [257, 0]
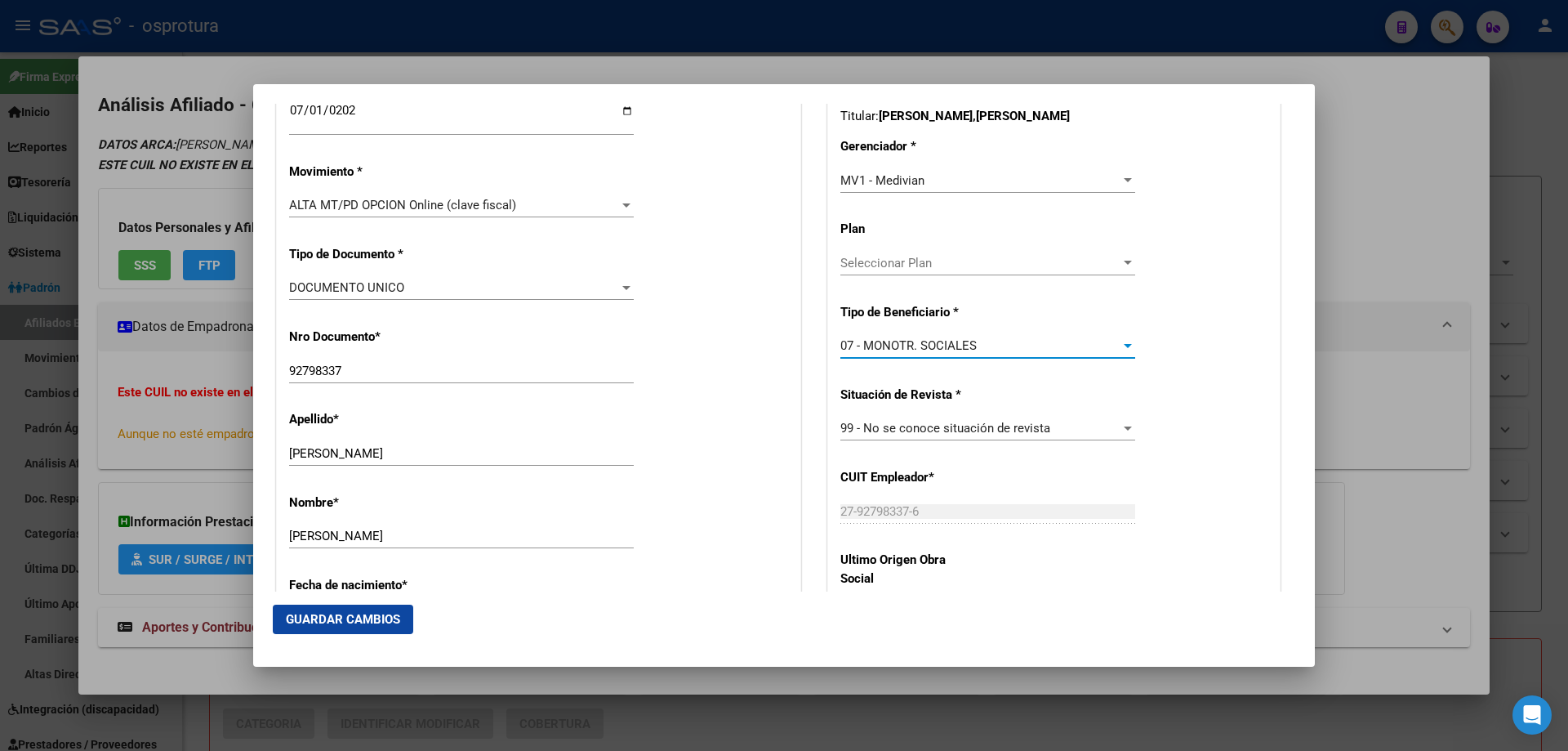
click at [360, 609] on button "Guardar Cambios" at bounding box center [343, 620] width 140 height 30
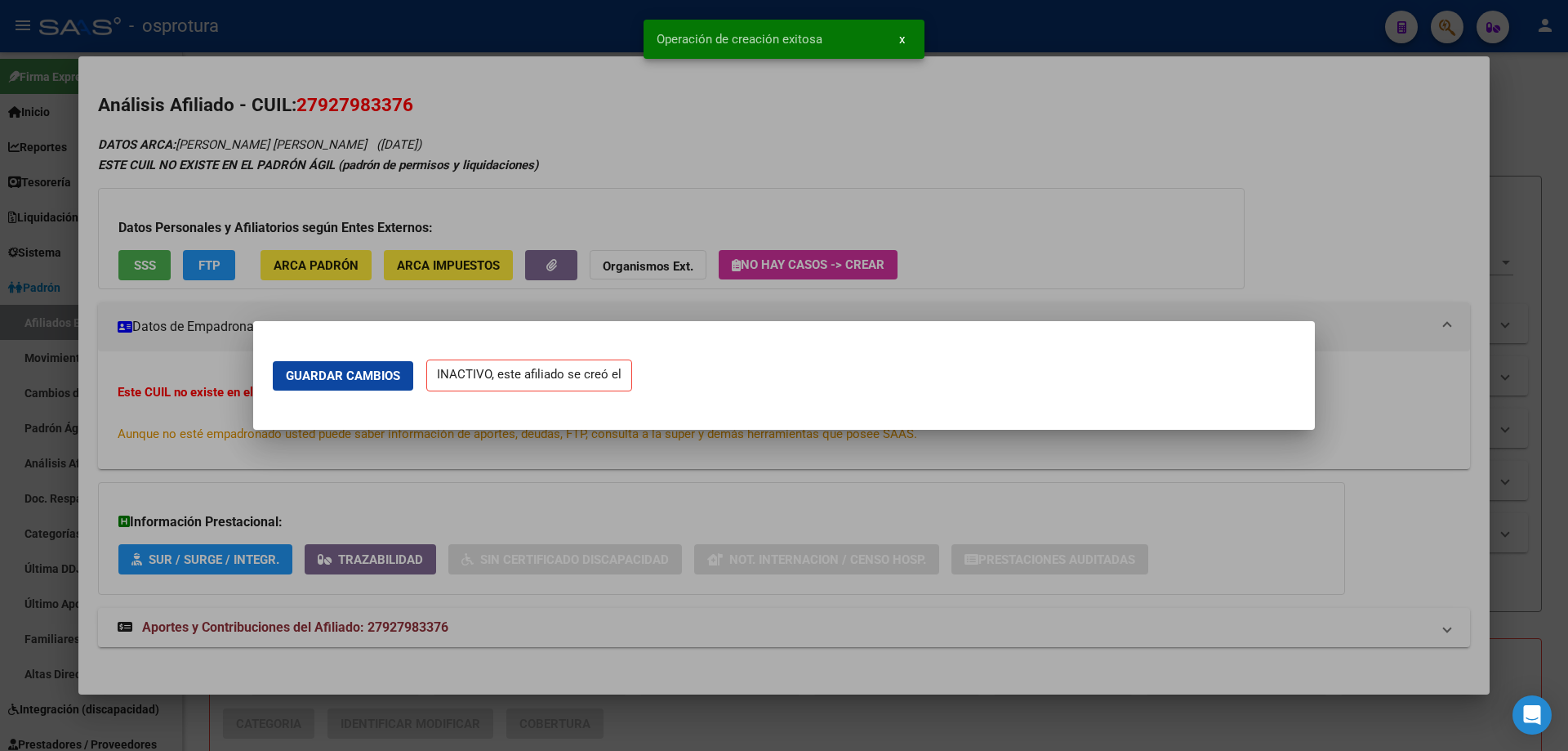
scroll to position [0, 0]
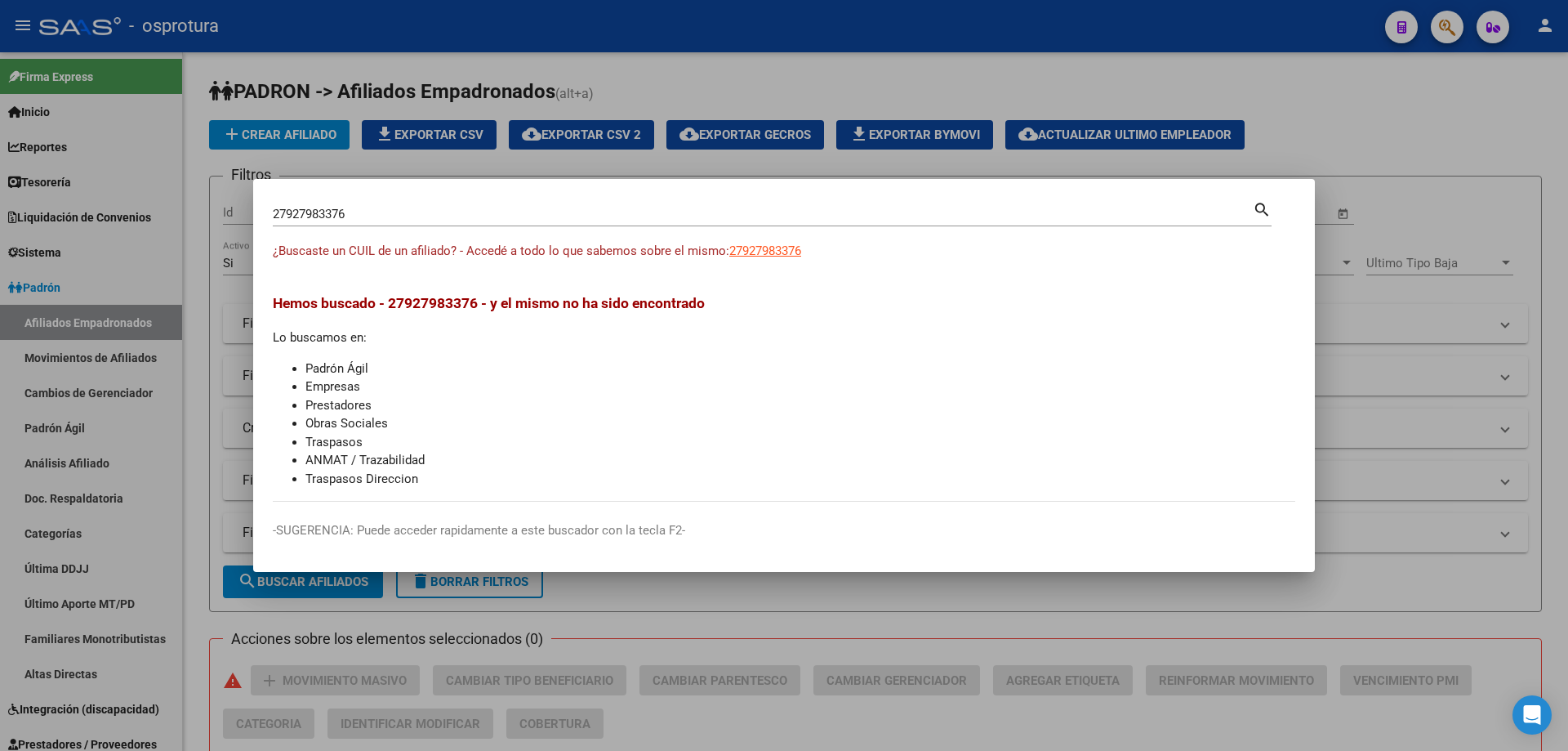
click at [357, 220] on input "27927983376" at bounding box center [763, 214] width 980 height 15
paste input "0-44592279-0"
type input "20445922790"
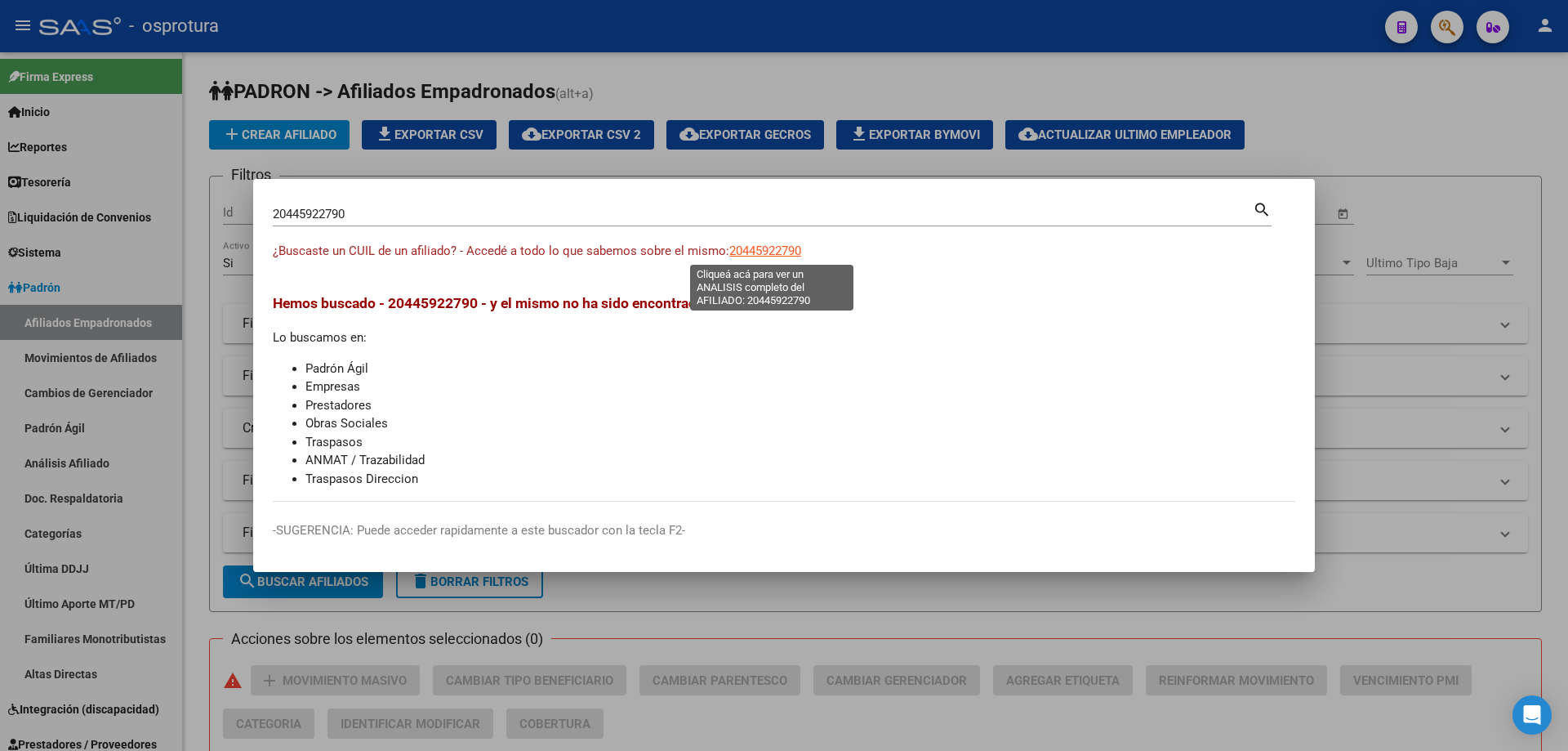
click at [790, 250] on span "20445922790" at bounding box center [765, 251] width 72 height 15
type textarea "20445922790"
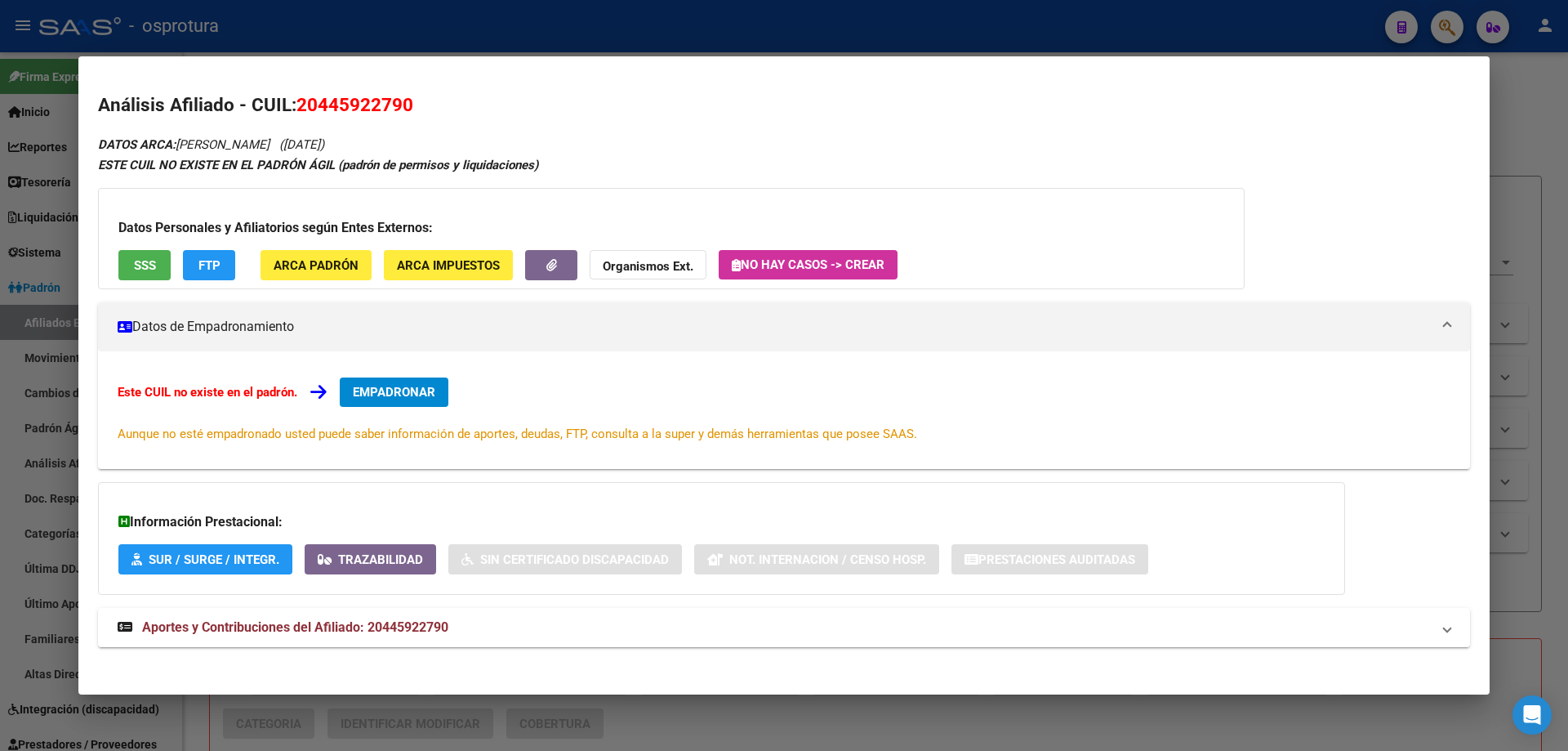
click at [407, 386] on span "EMPADRONAR" at bounding box center [394, 392] width 83 height 15
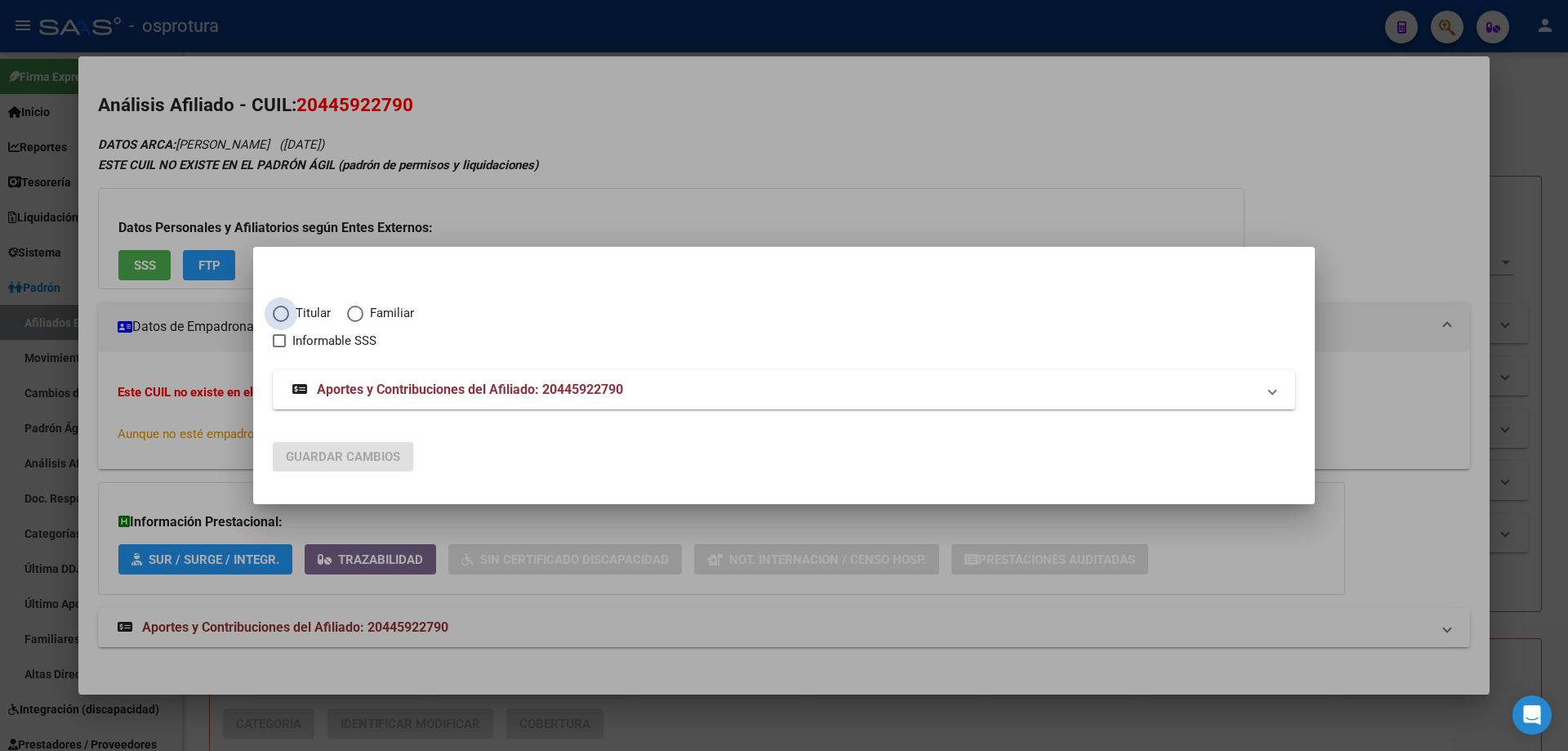
click at [302, 311] on span "Titular" at bounding box center [310, 313] width 41 height 19
click at [289, 311] on input "Titular" at bounding box center [281, 314] width 17 height 17
radio input "true"
checkbox input "true"
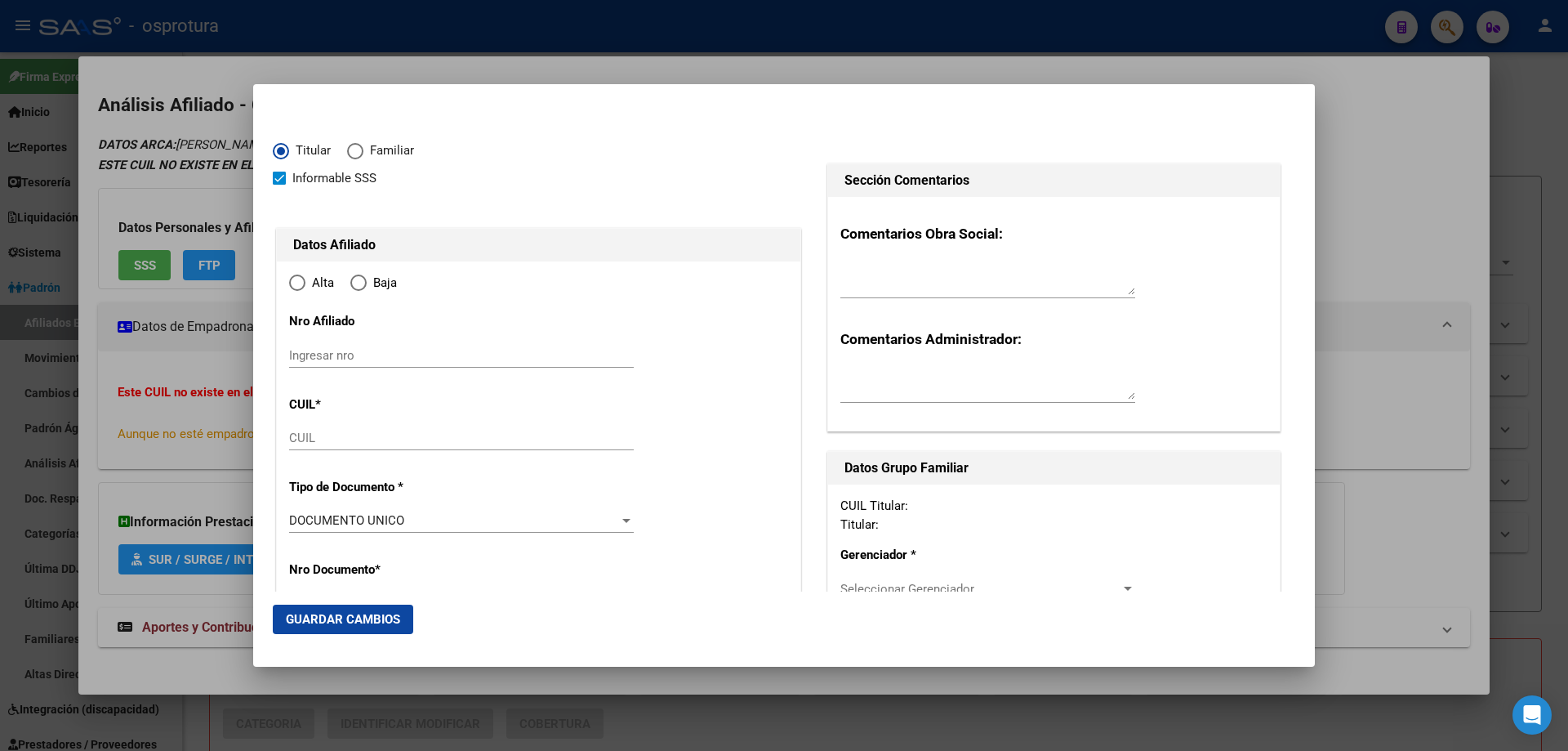
type input "20-44592279-0"
type input "44592279"
type input "SOSA"
type input "MARCOS DAVID"
type input "2003-11-24"
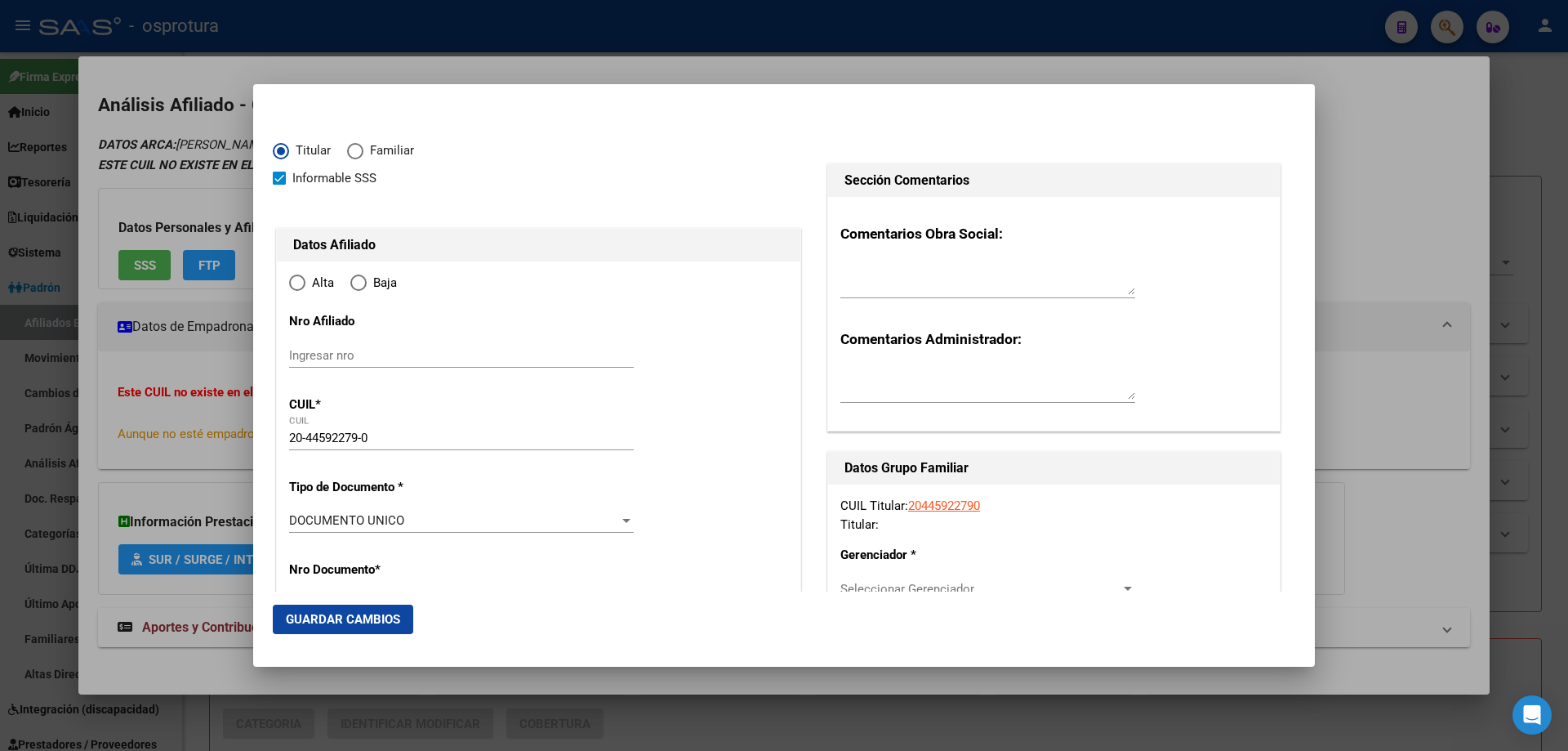
type input "DOLORES"
type input "7100"
type input "9 DE JULIO"
type input "309"
type input "0"
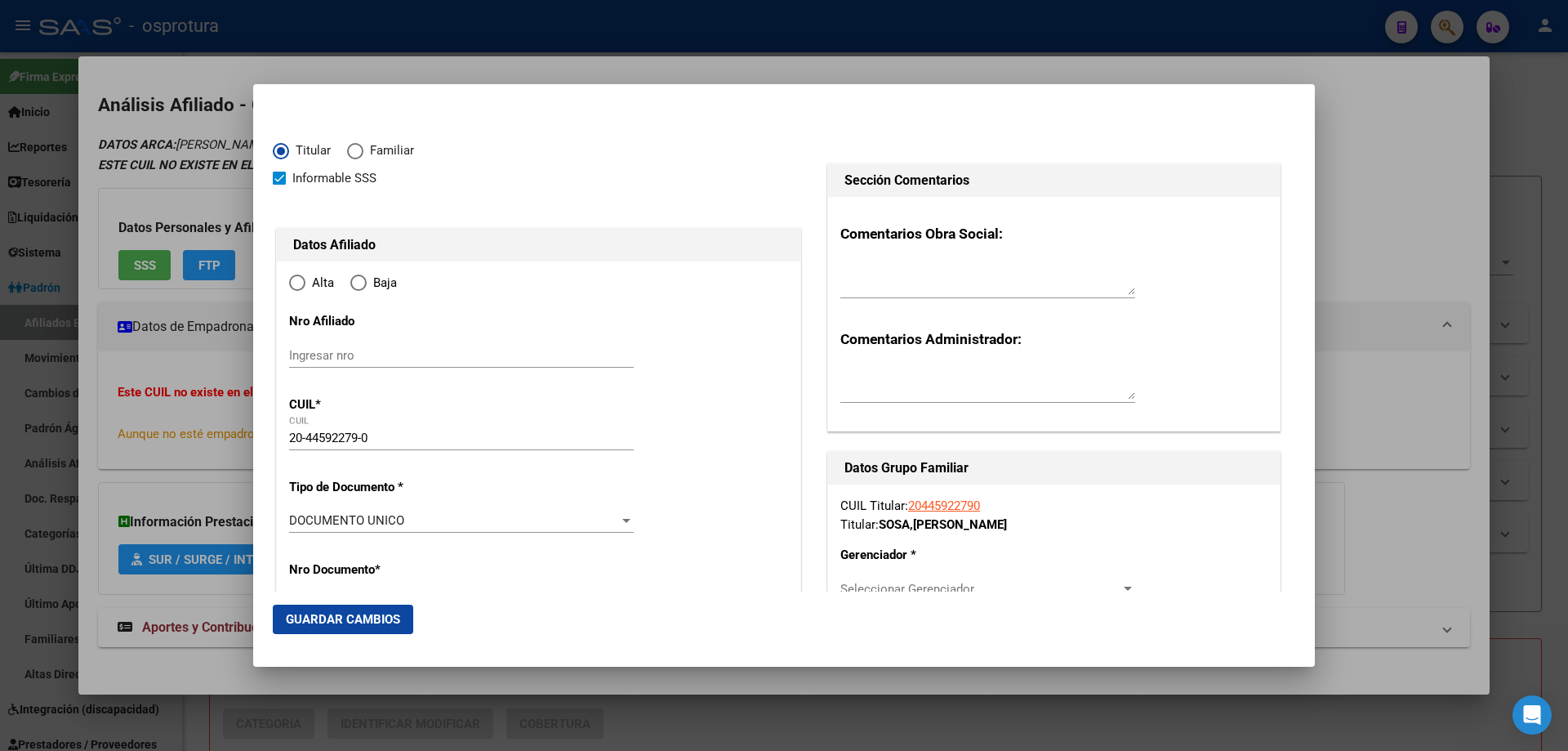
type input "DOLORES"
radio input "true"
click at [302, 516] on input "Ingresar fecha" at bounding box center [461, 525] width 344 height 26
type input "2025-07-01"
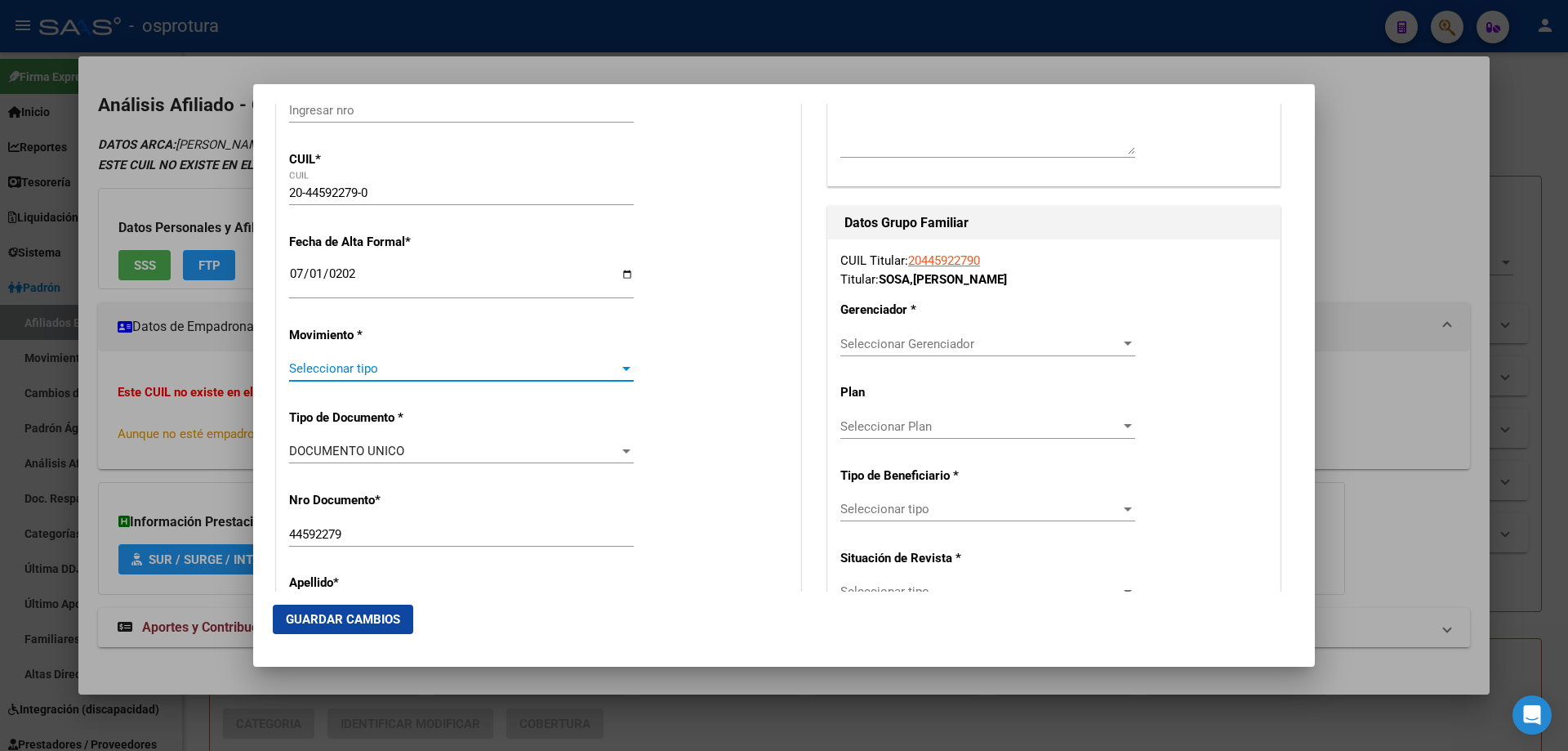
click at [360, 365] on span "Seleccionar tipo" at bounding box center [454, 368] width 330 height 15
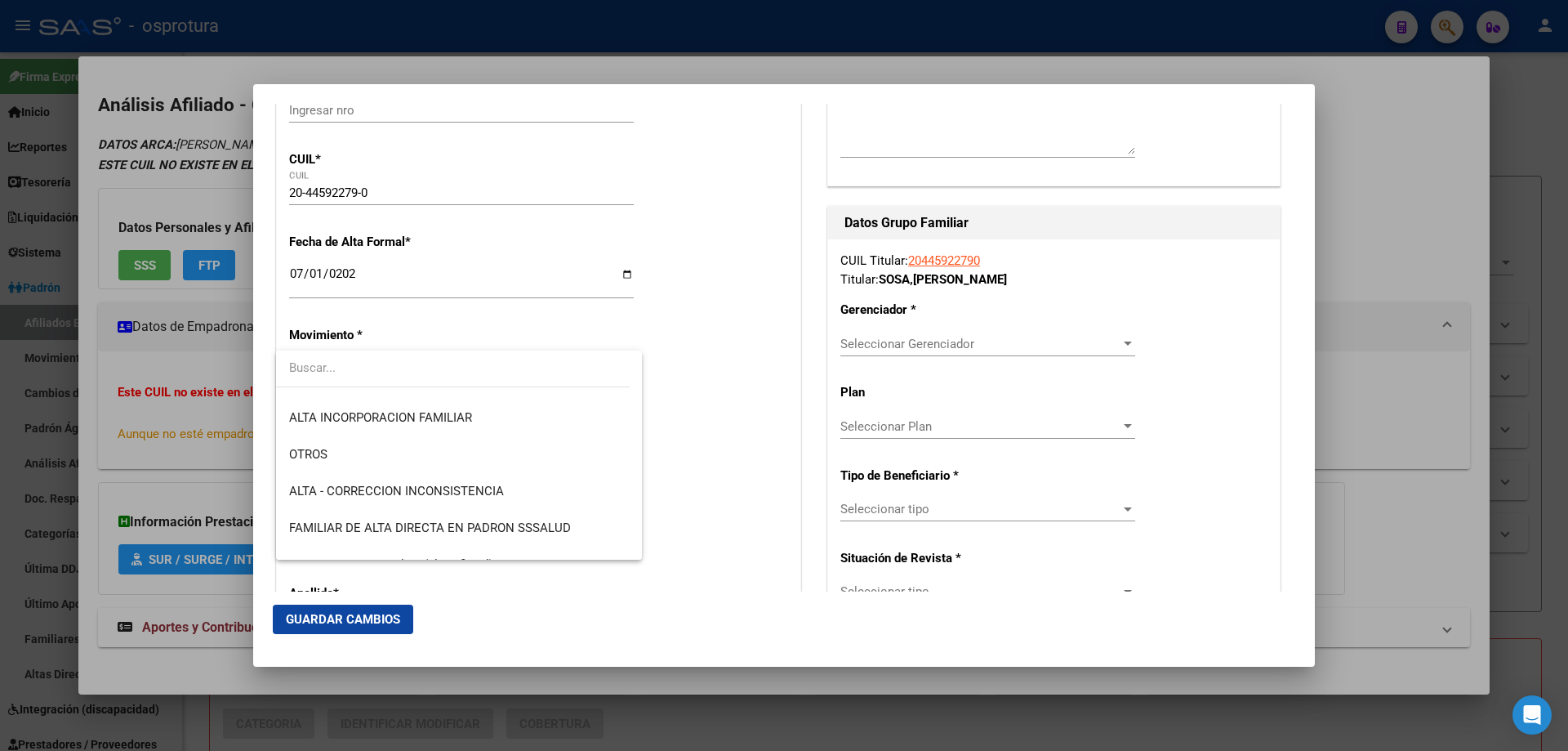
scroll to position [408, 0]
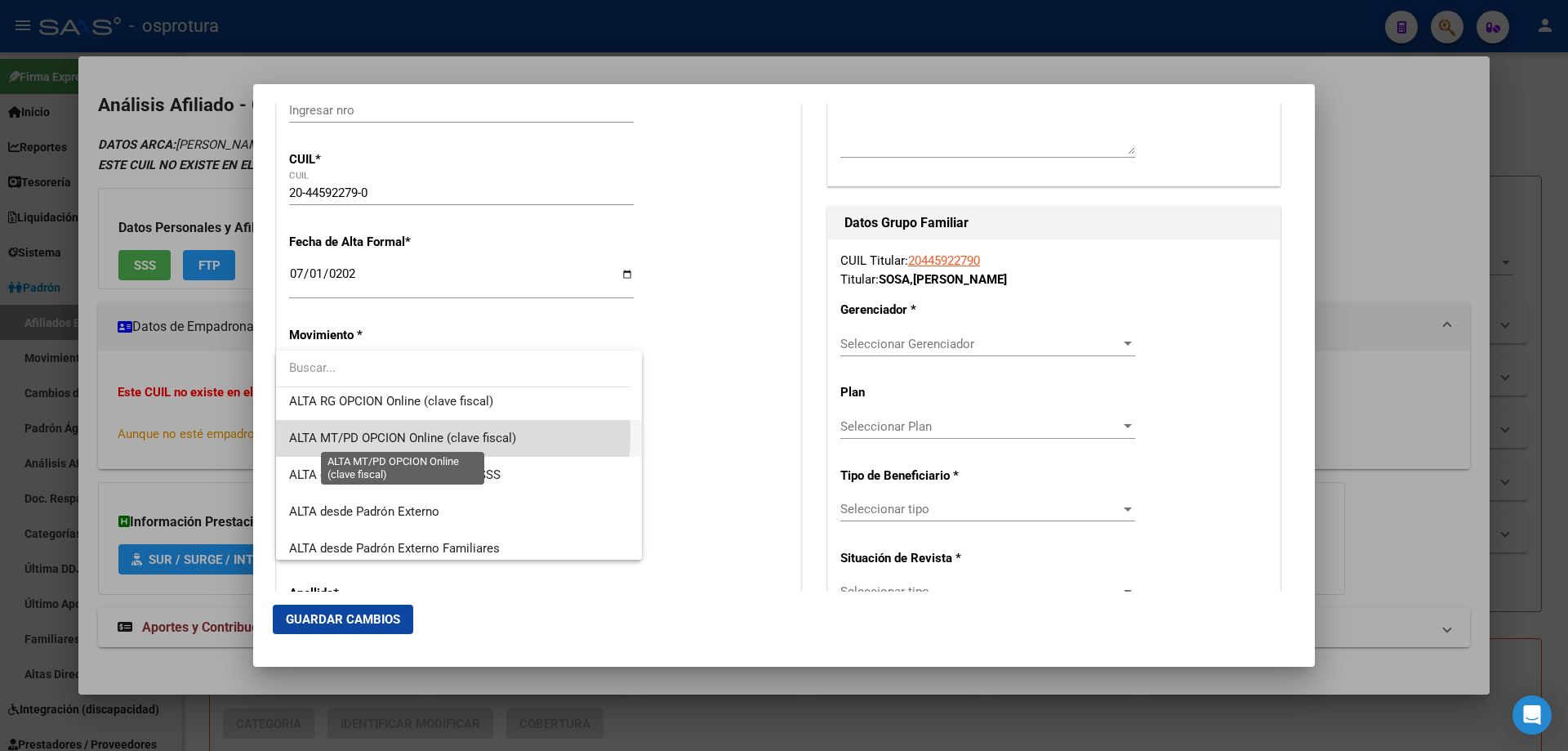
click at [377, 434] on span "ALTA MT/PD OPCION Online (clave fiscal)" at bounding box center [402, 438] width 227 height 15
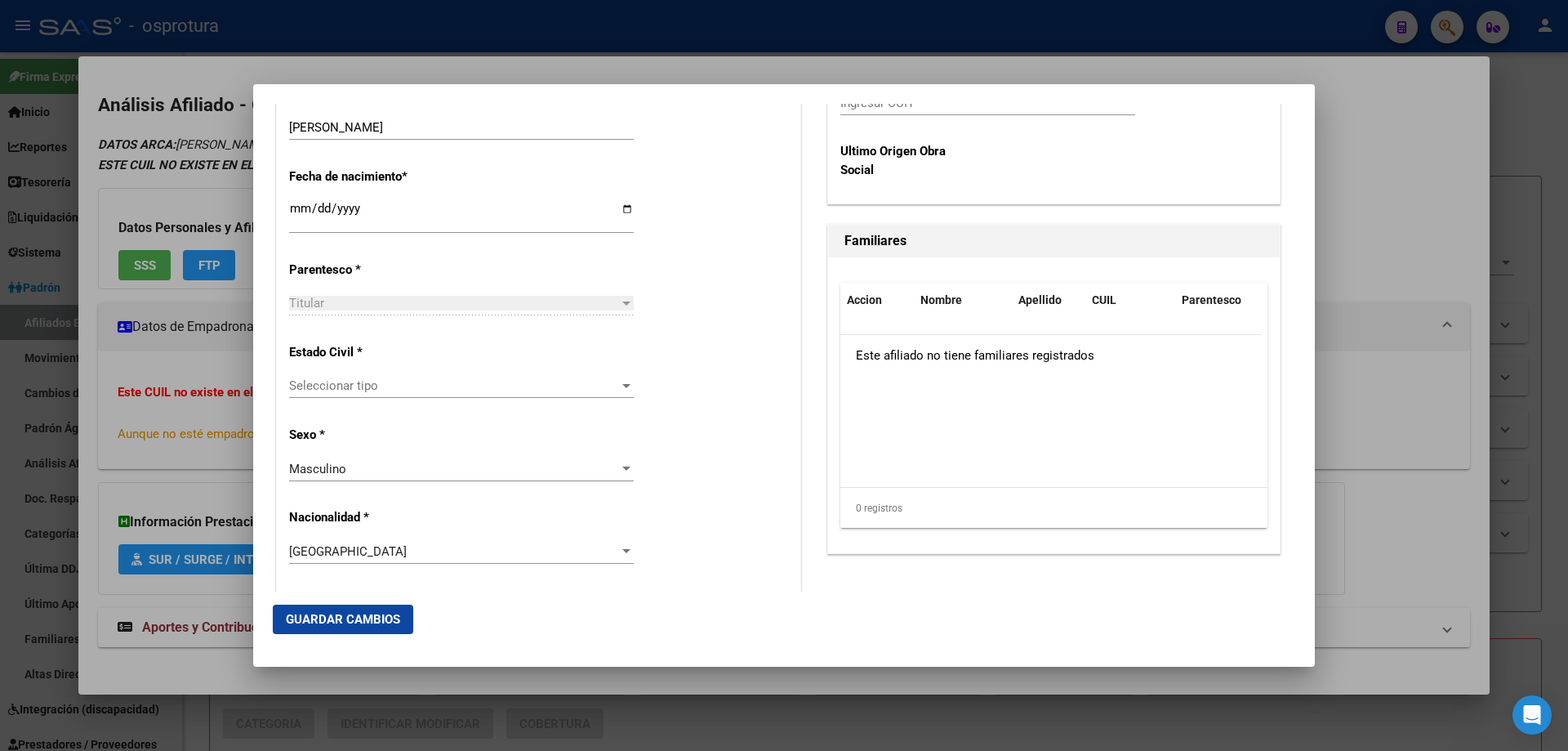
scroll to position [899, 0]
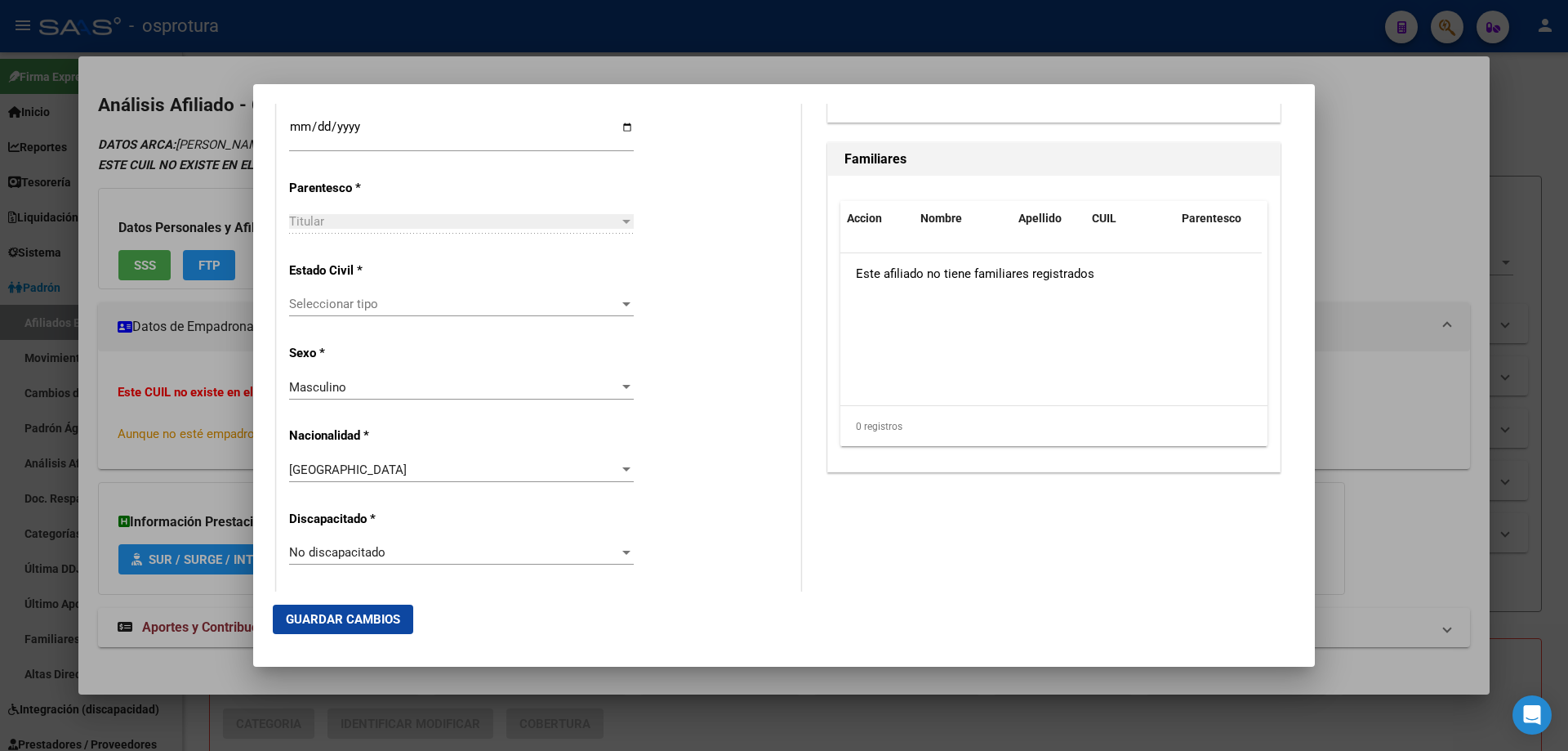
click at [344, 301] on span "Seleccionar tipo" at bounding box center [454, 304] width 330 height 15
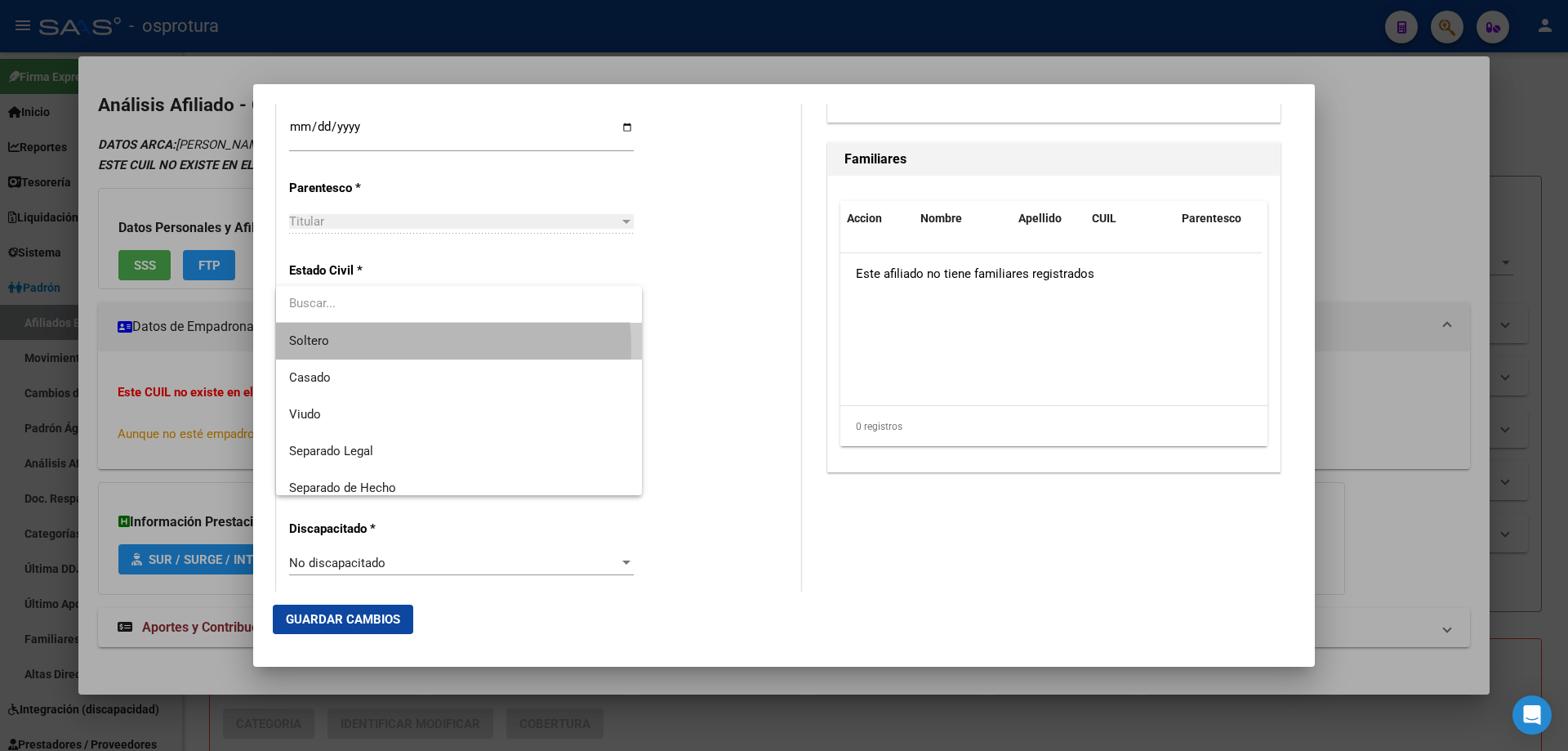
click at [345, 349] on span "Soltero" at bounding box center [459, 341] width 340 height 36
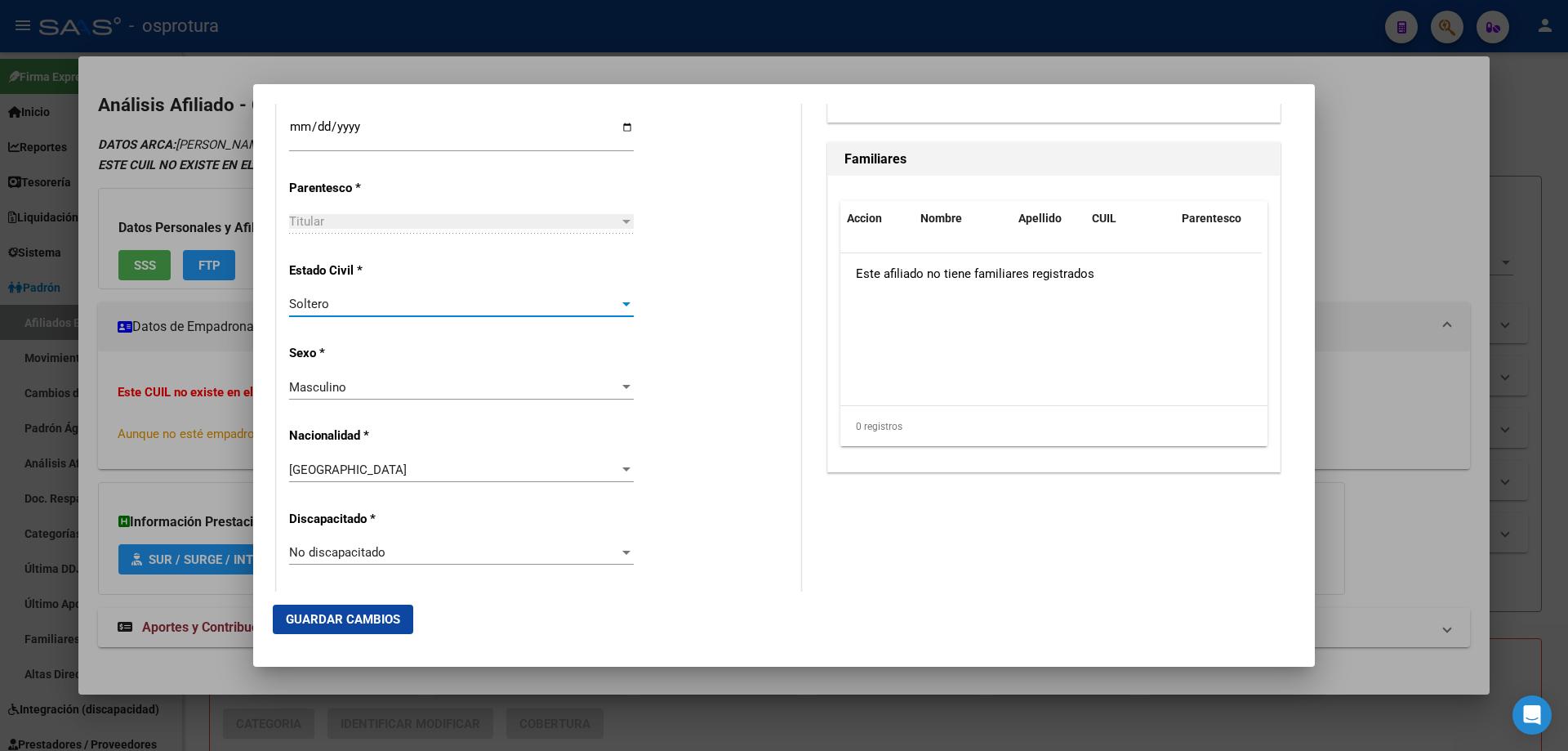
scroll to position [408, 0]
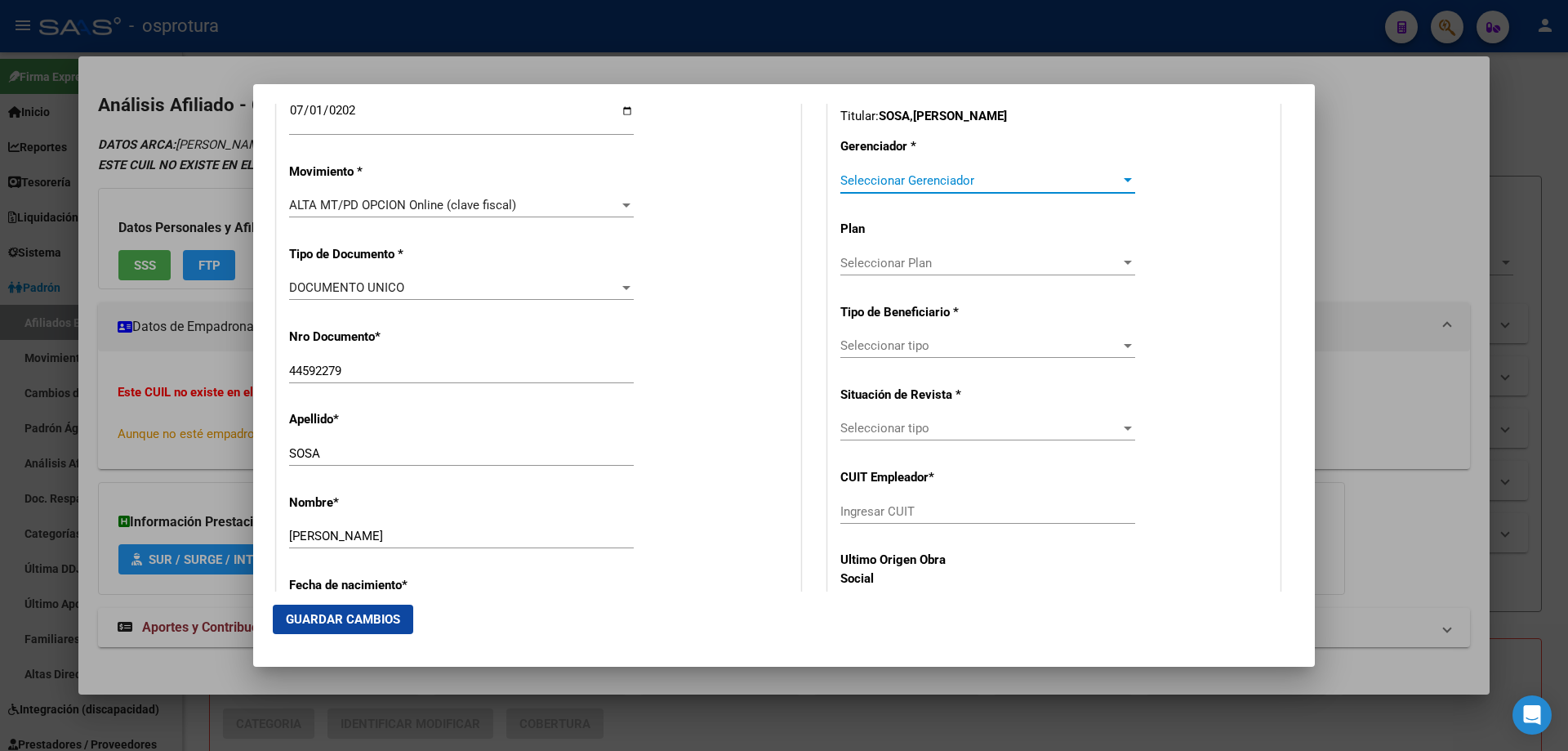
click at [885, 175] on span "Seleccionar Gerenciador" at bounding box center [980, 181] width 280 height 15
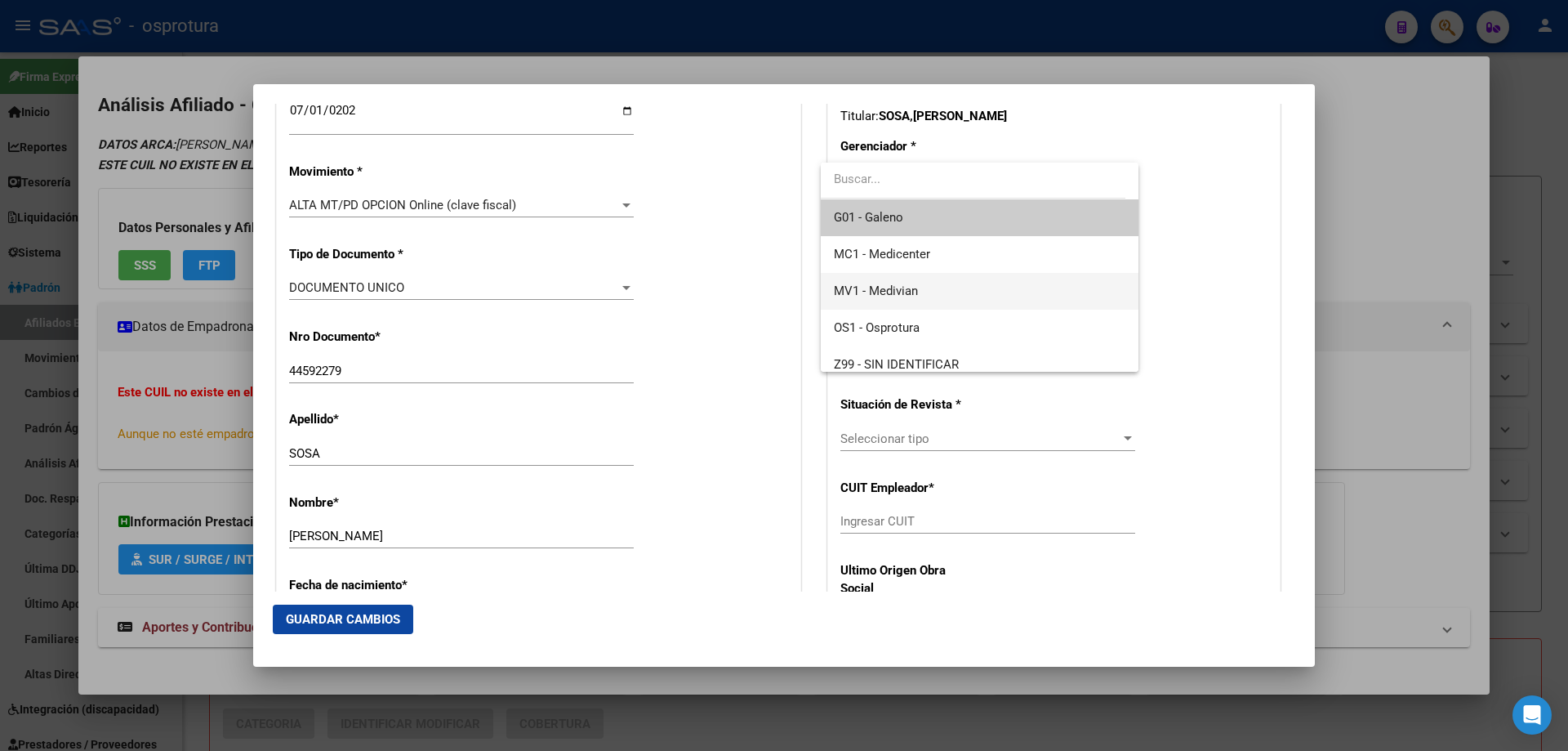
click at [919, 293] on span "MV1 - Medivian" at bounding box center [979, 291] width 291 height 36
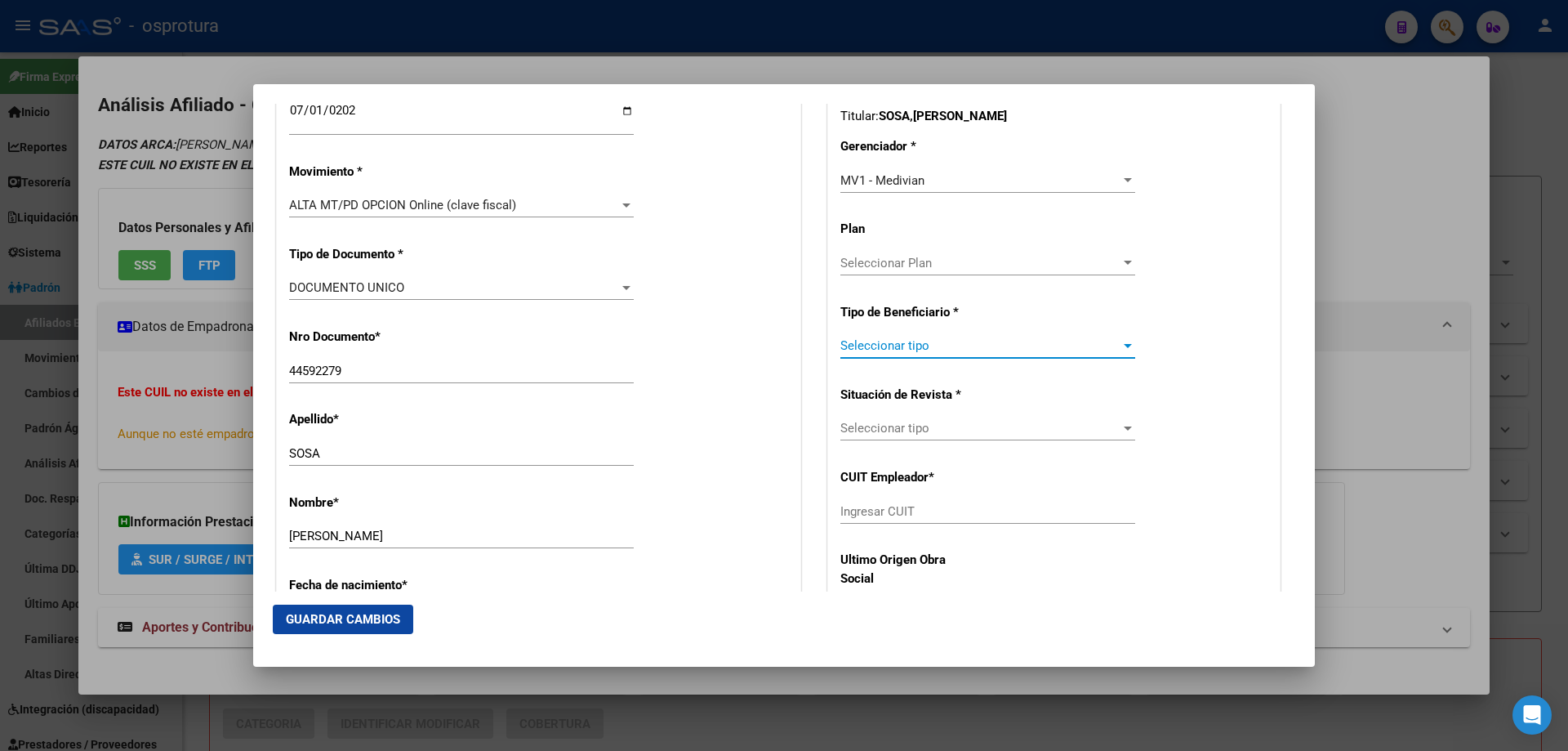
click at [917, 347] on span "Seleccionar tipo" at bounding box center [980, 345] width 280 height 15
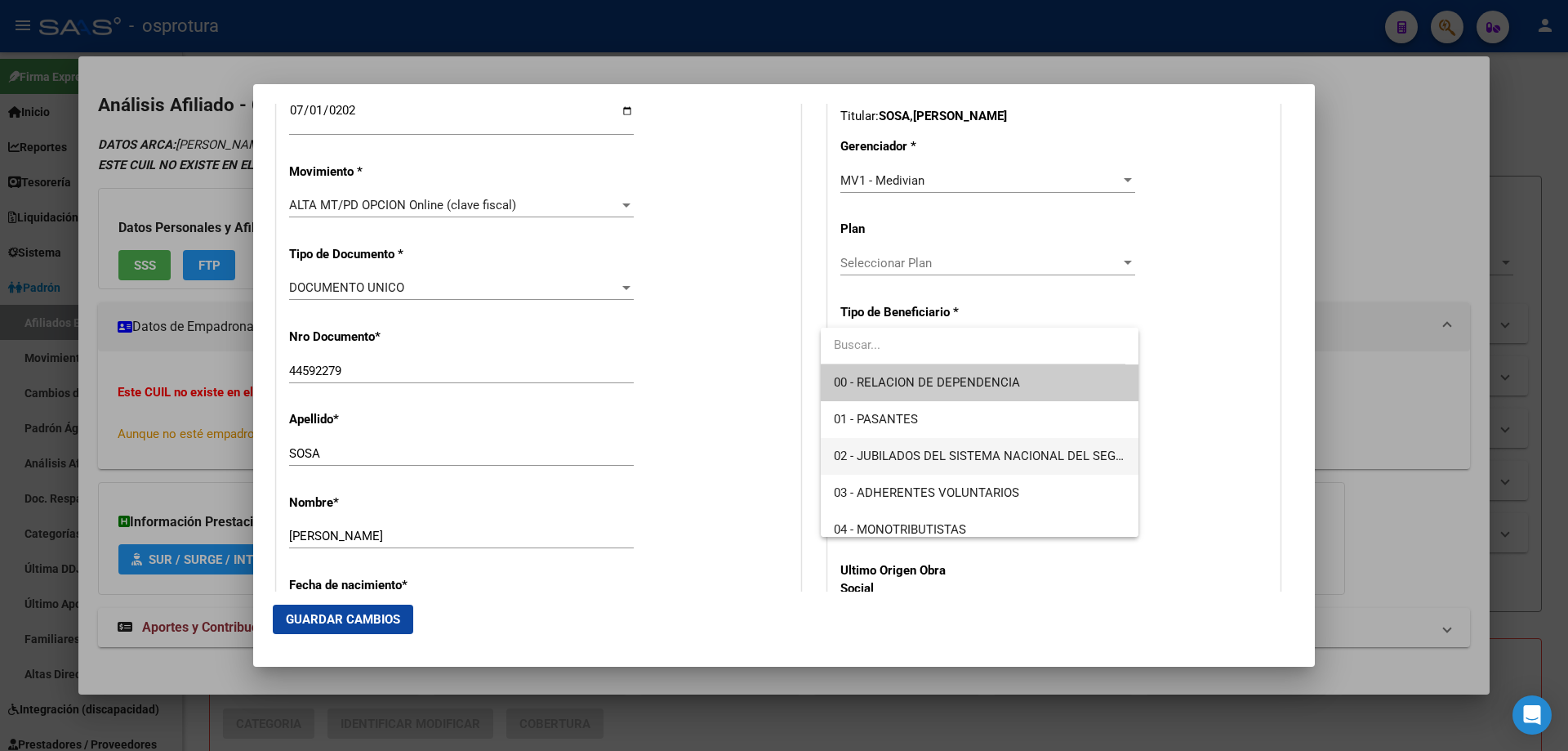
scroll to position [245, 0]
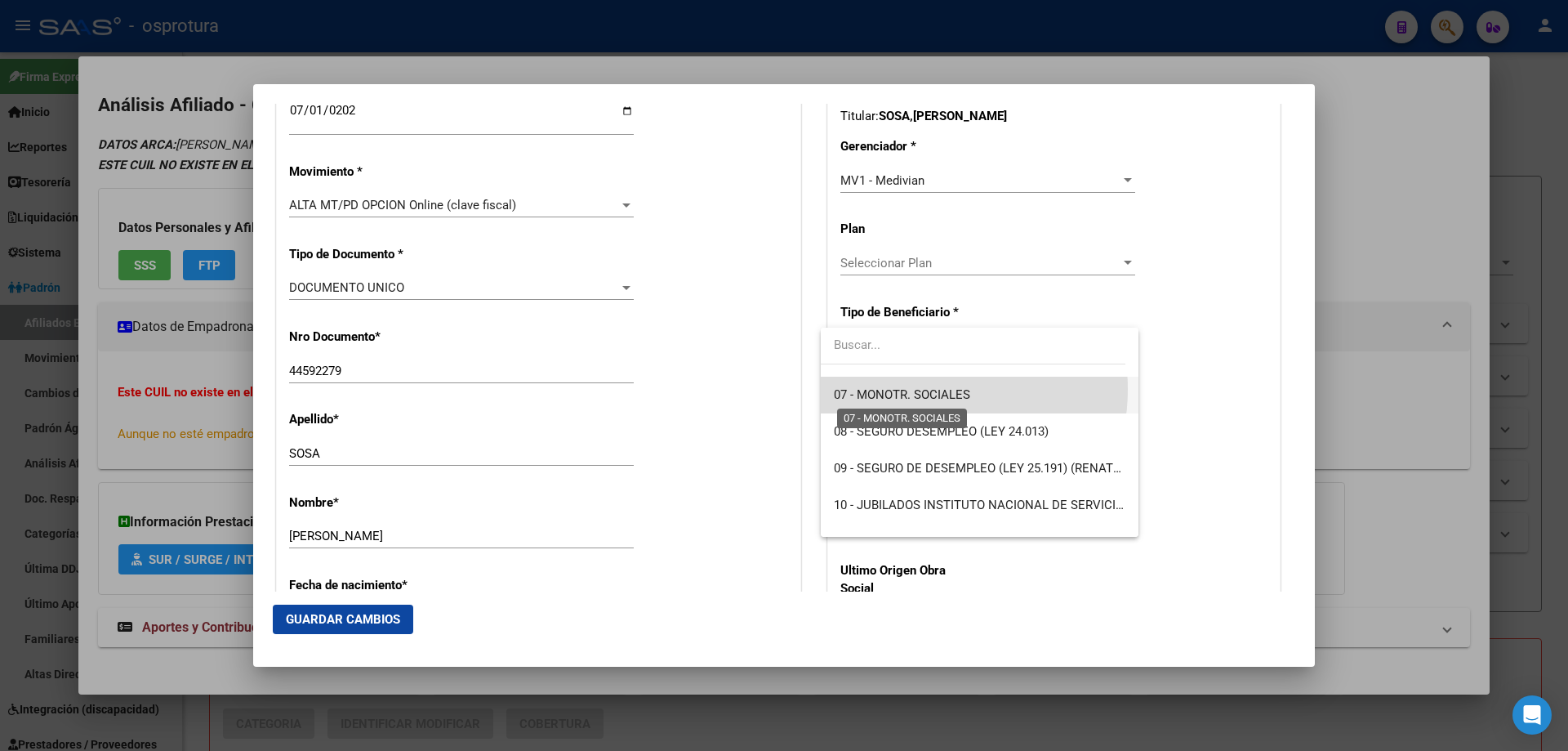
click at [927, 389] on span "07 - MONOTR. SOCIALES" at bounding box center [901, 395] width 136 height 15
type input "20-44592279-0"
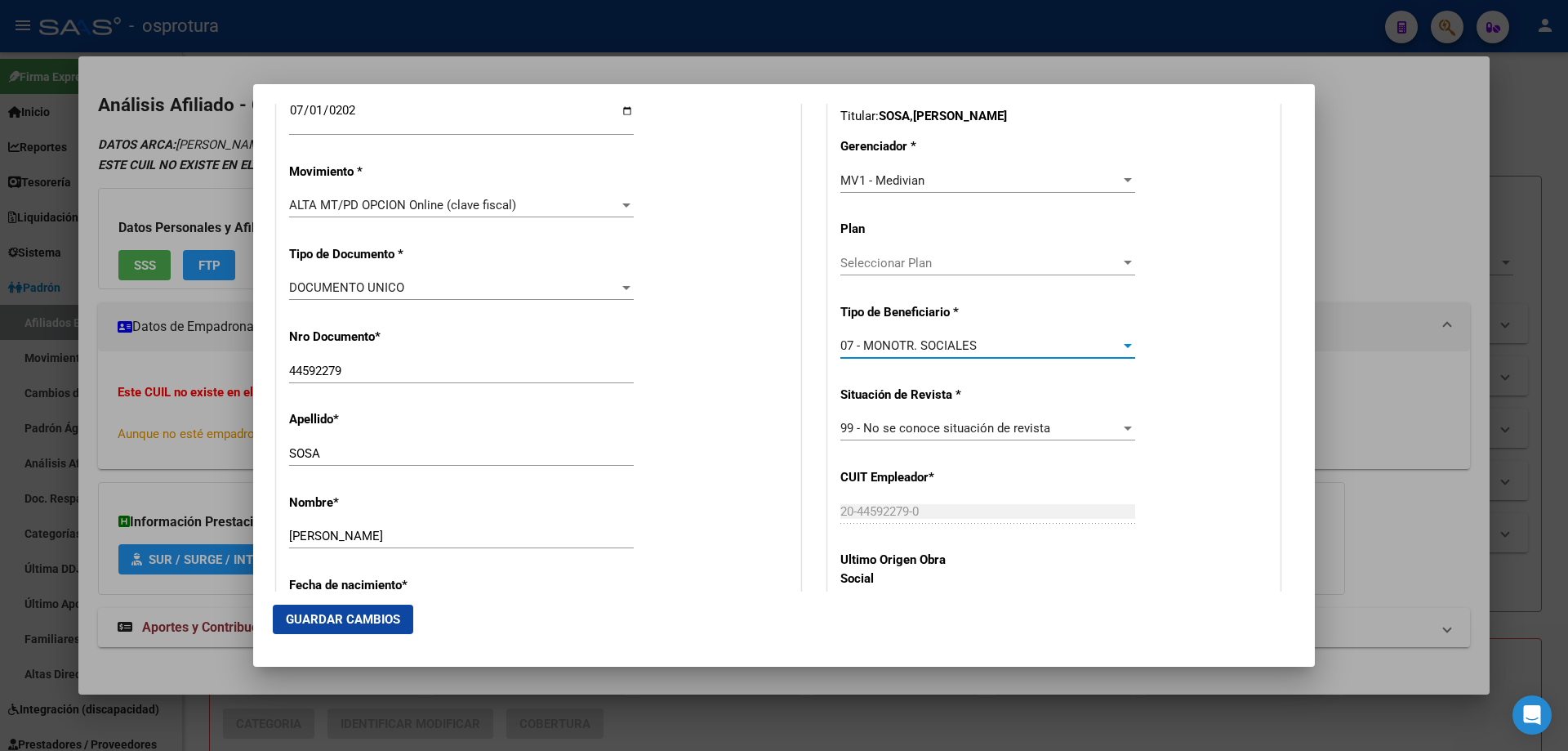
click at [295, 616] on span "Guardar Cambios" at bounding box center [343, 620] width 114 height 15
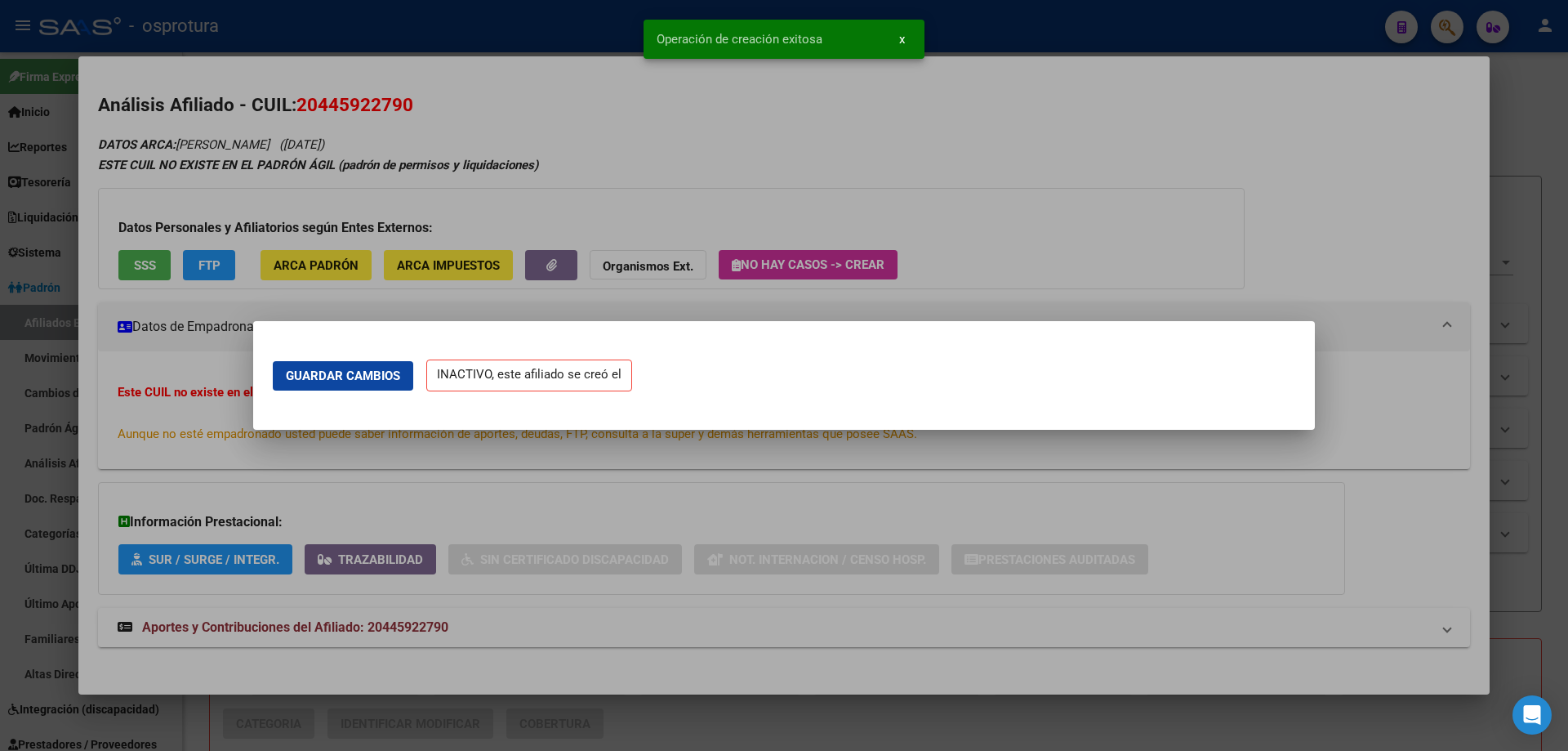
scroll to position [0, 0]
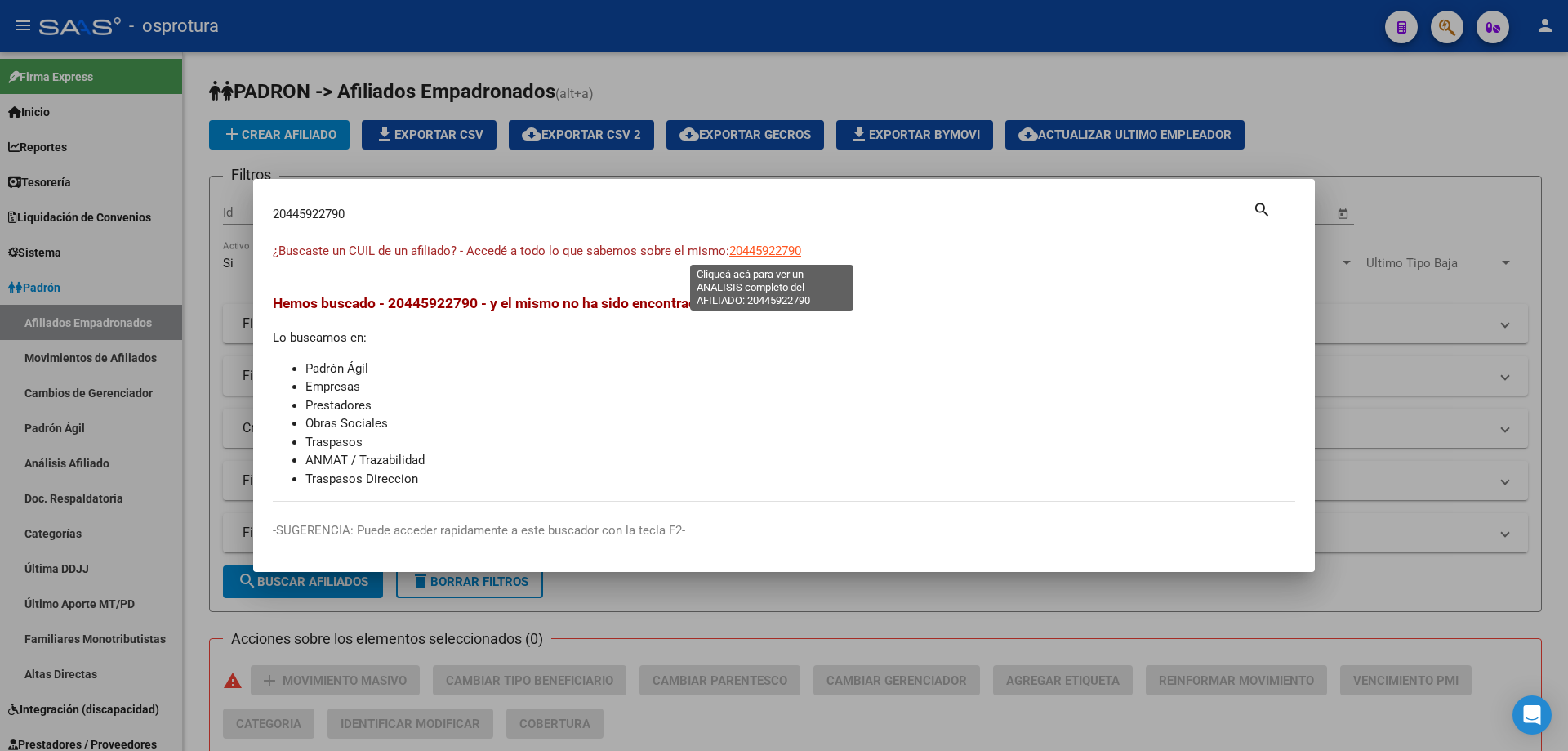
click at [788, 250] on span "20445922790" at bounding box center [765, 251] width 72 height 15
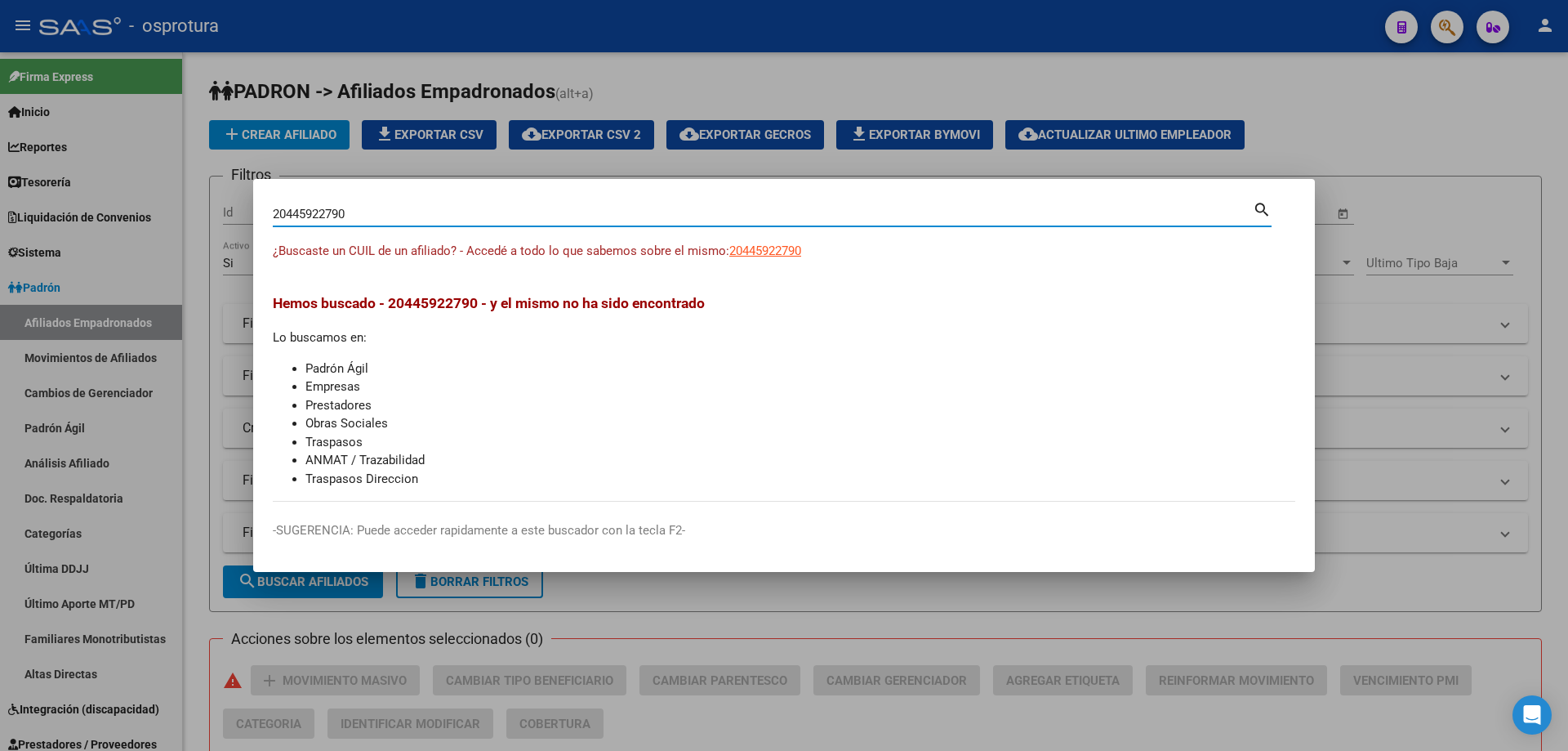
click at [509, 220] on input "20445922790" at bounding box center [763, 214] width 980 height 15
paste input "7-93031164-8"
type input "27930311648"
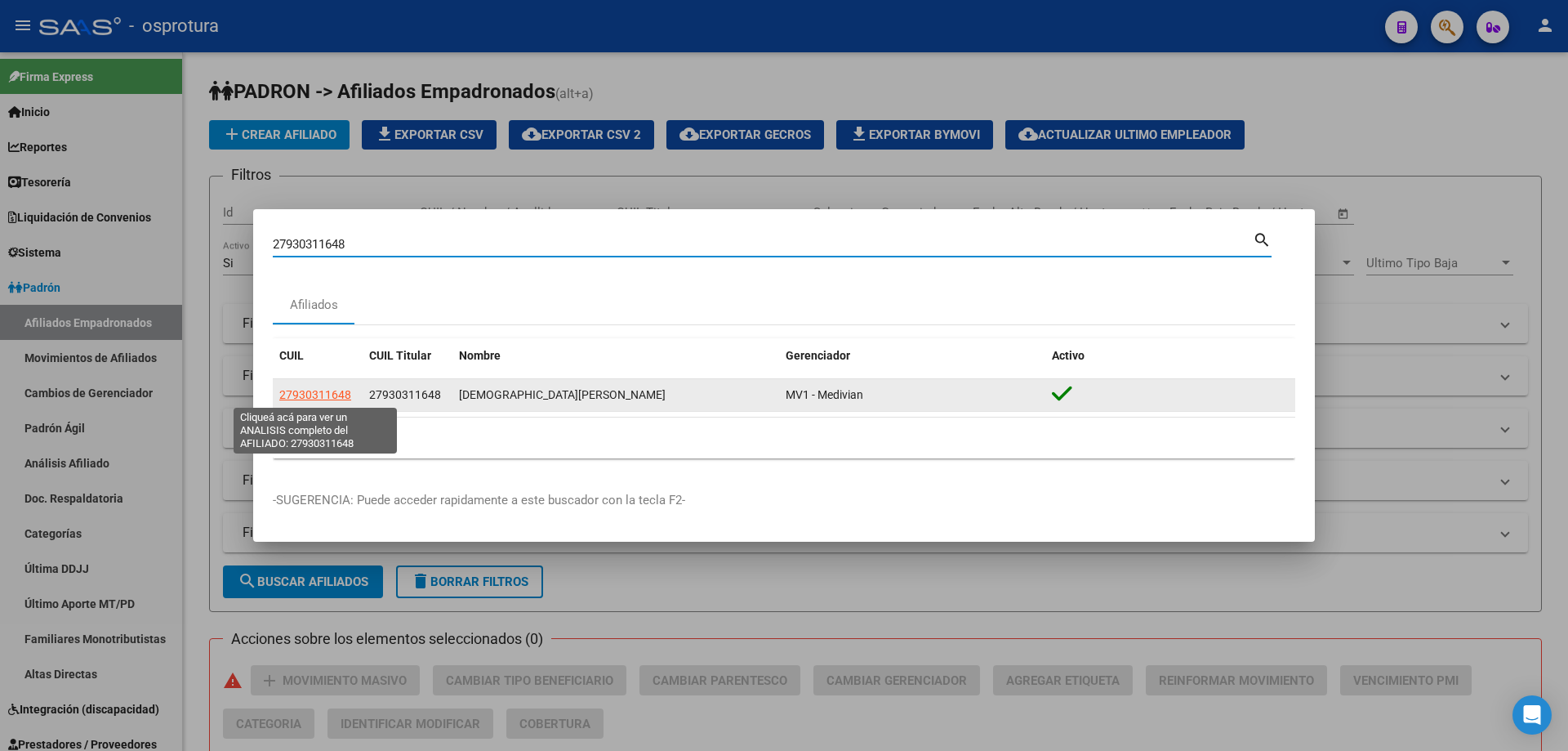
click at [314, 392] on span "27930311648" at bounding box center [315, 395] width 72 height 13
type textarea "27930311648"
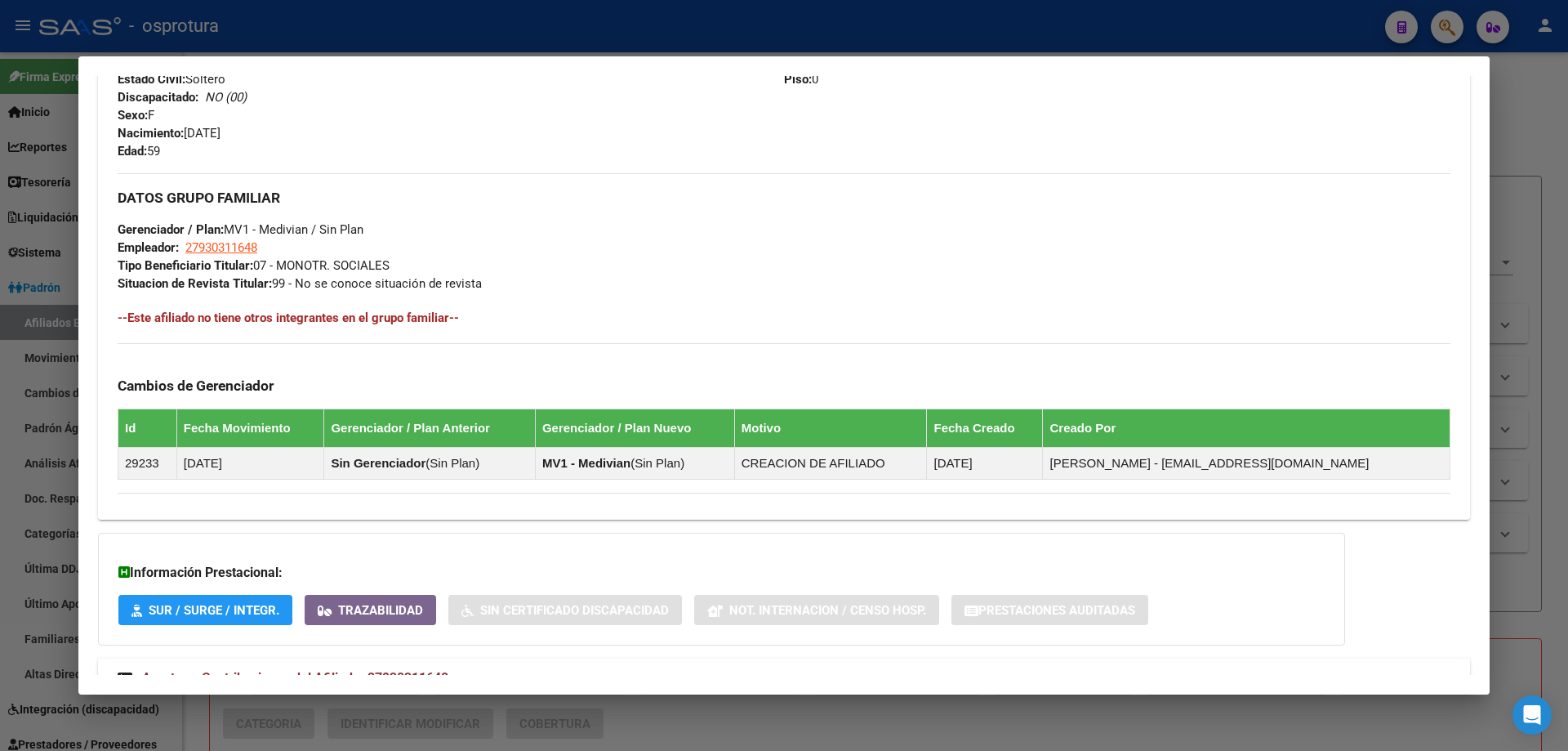
scroll to position [326, 0]
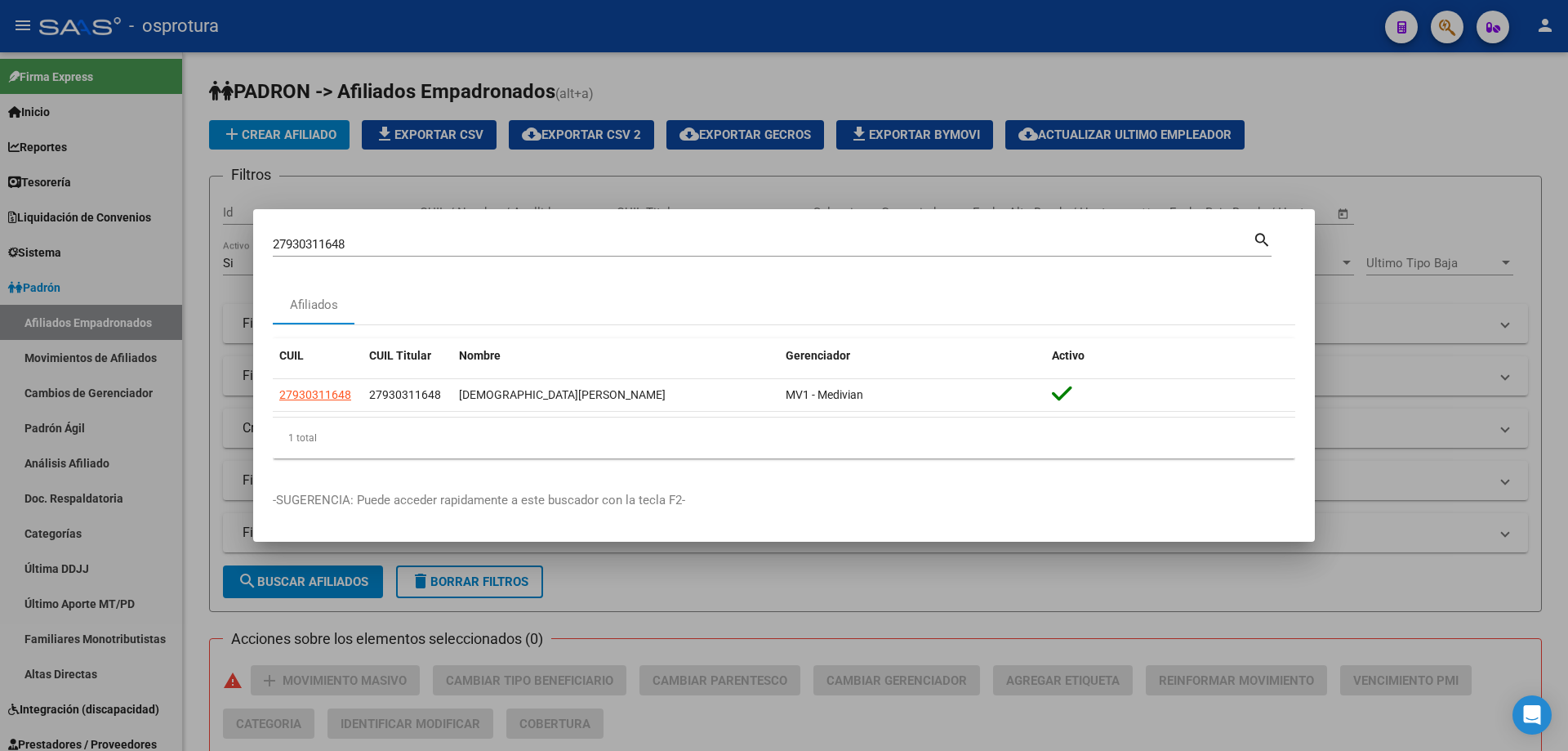
click at [729, 245] on input "27930311648" at bounding box center [763, 245] width 980 height 15
paste input "-93674491-0"
type input "27936744910"
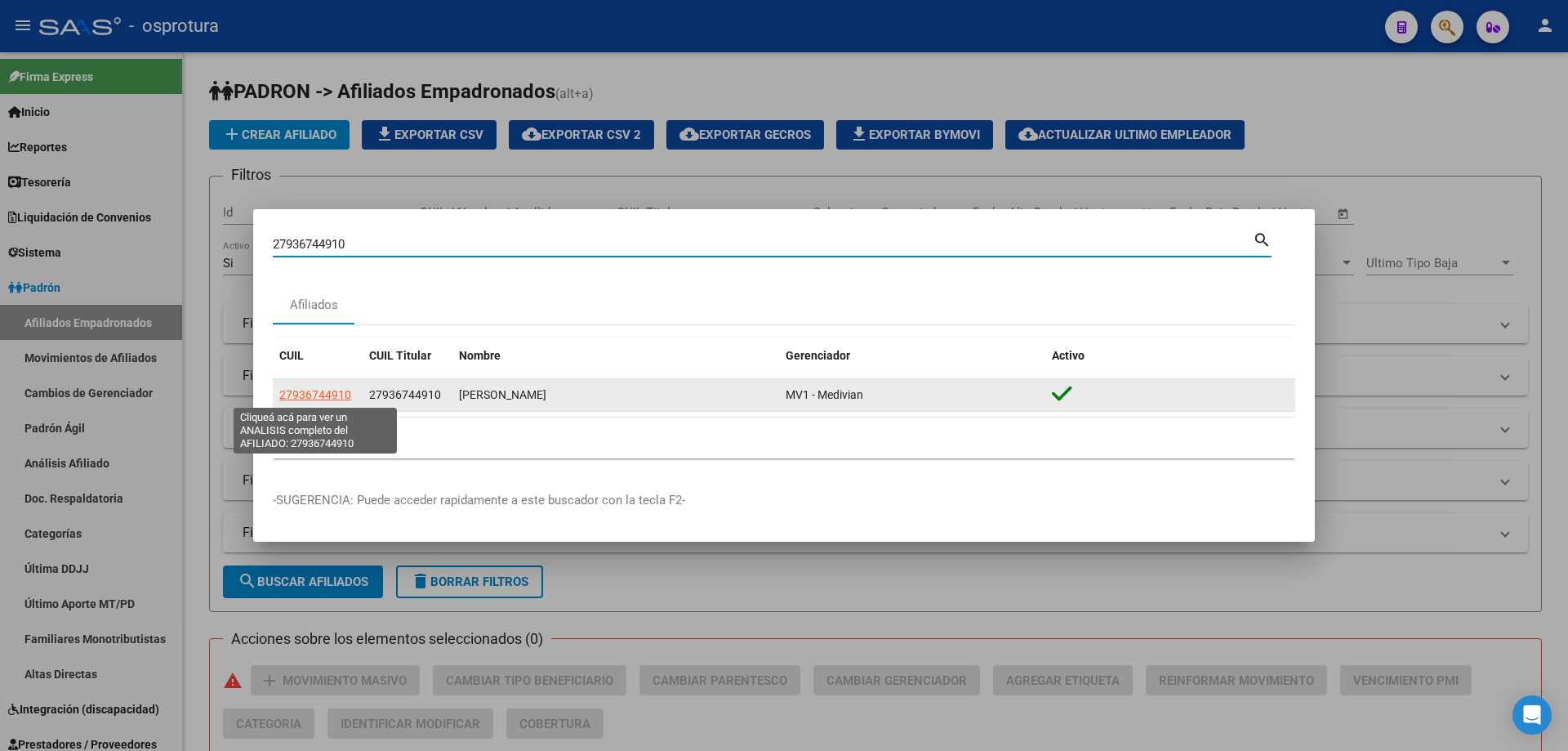
click at [314, 397] on span "27936744910" at bounding box center [315, 395] width 72 height 13
type textarea "27936744910"
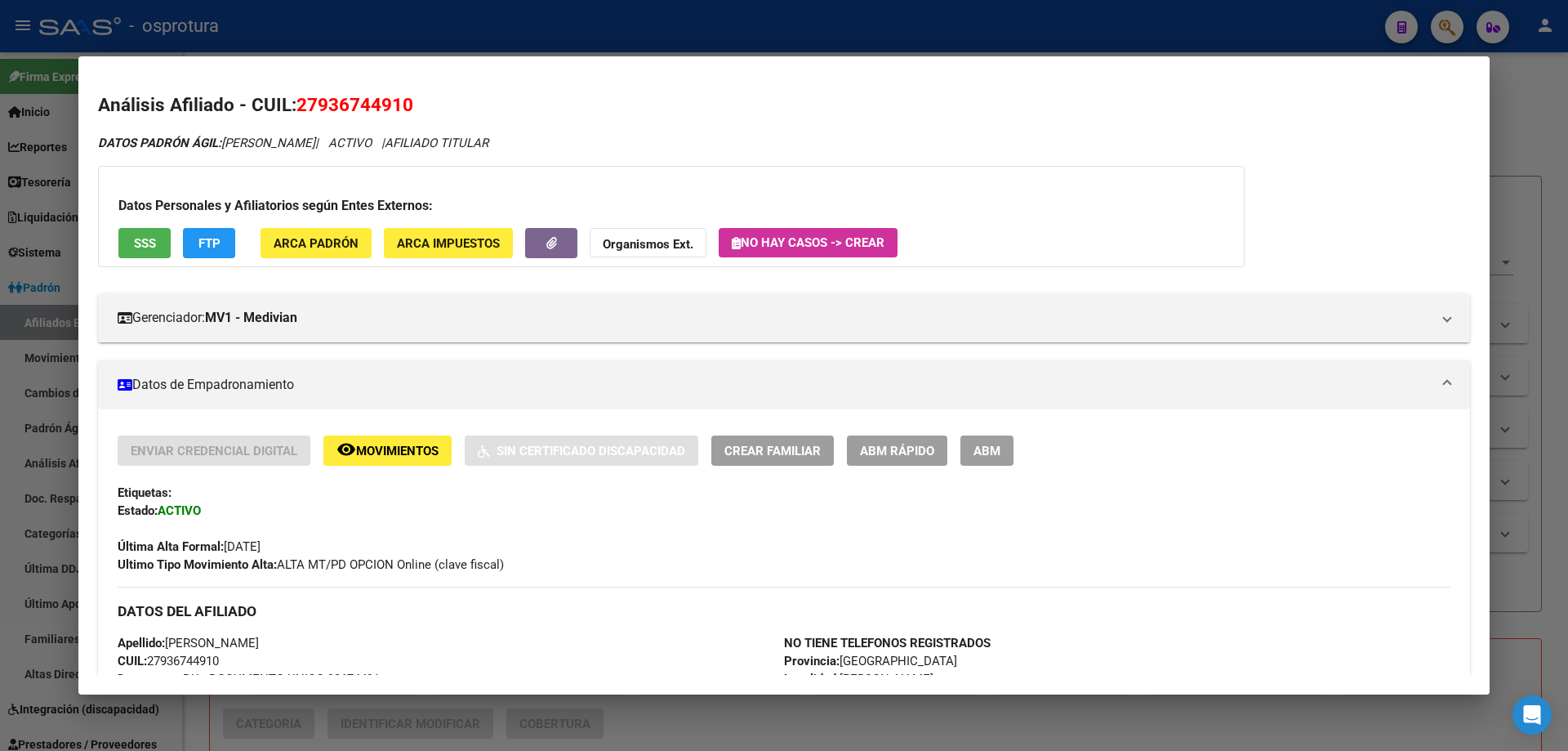
click at [155, 237] on span "SSS" at bounding box center [145, 244] width 22 height 15
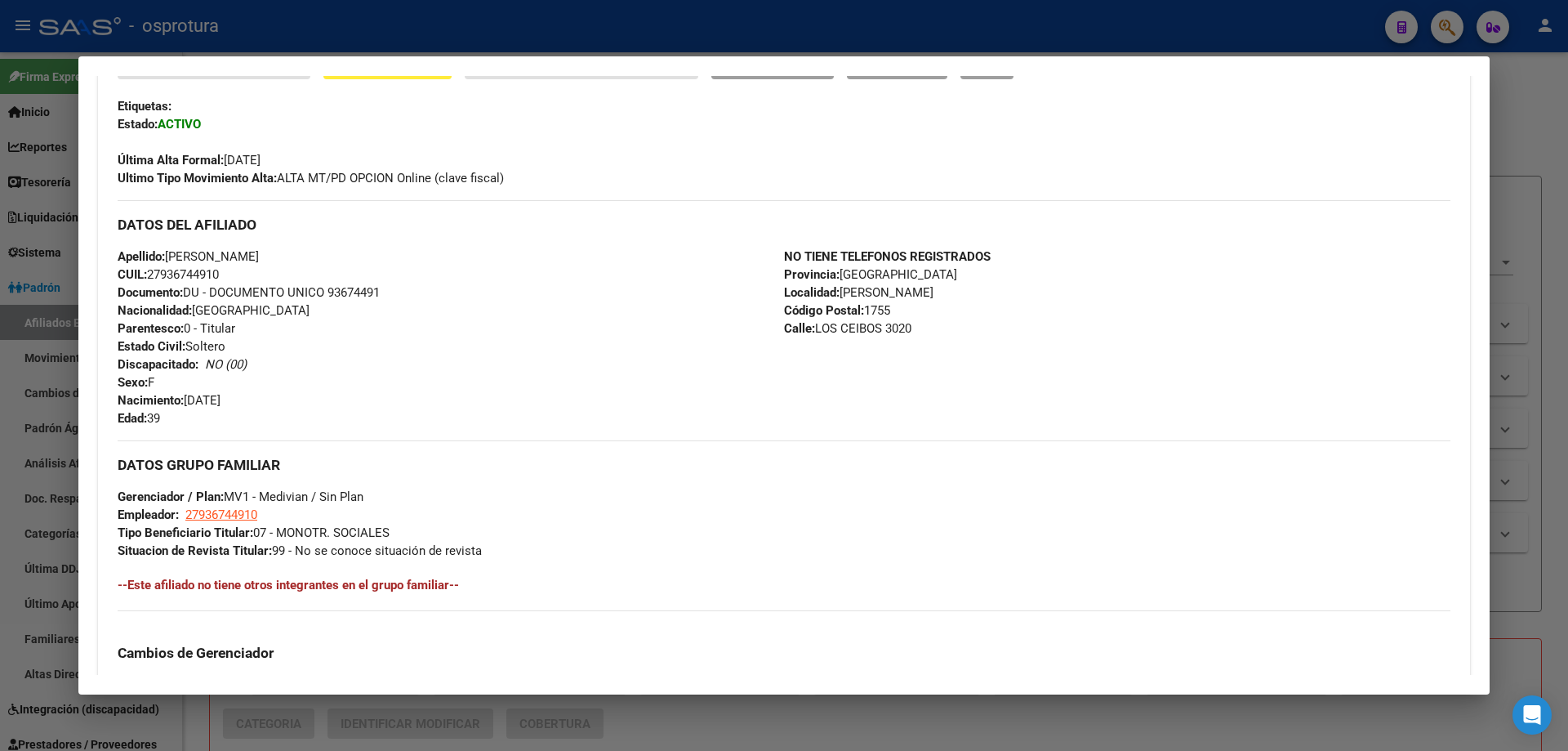
scroll to position [0, 0]
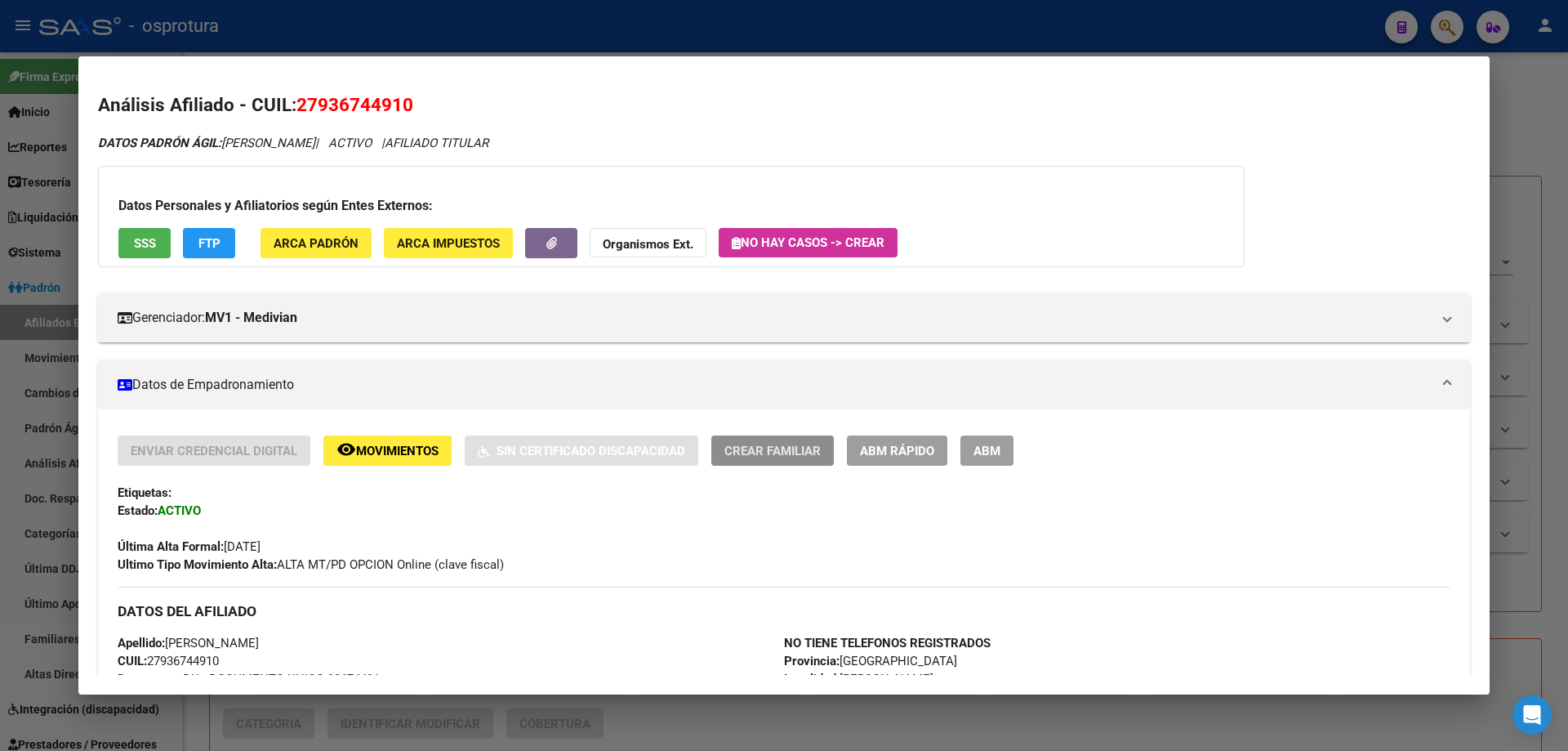
click at [763, 449] on span "Crear Familiar" at bounding box center [772, 451] width 97 height 15
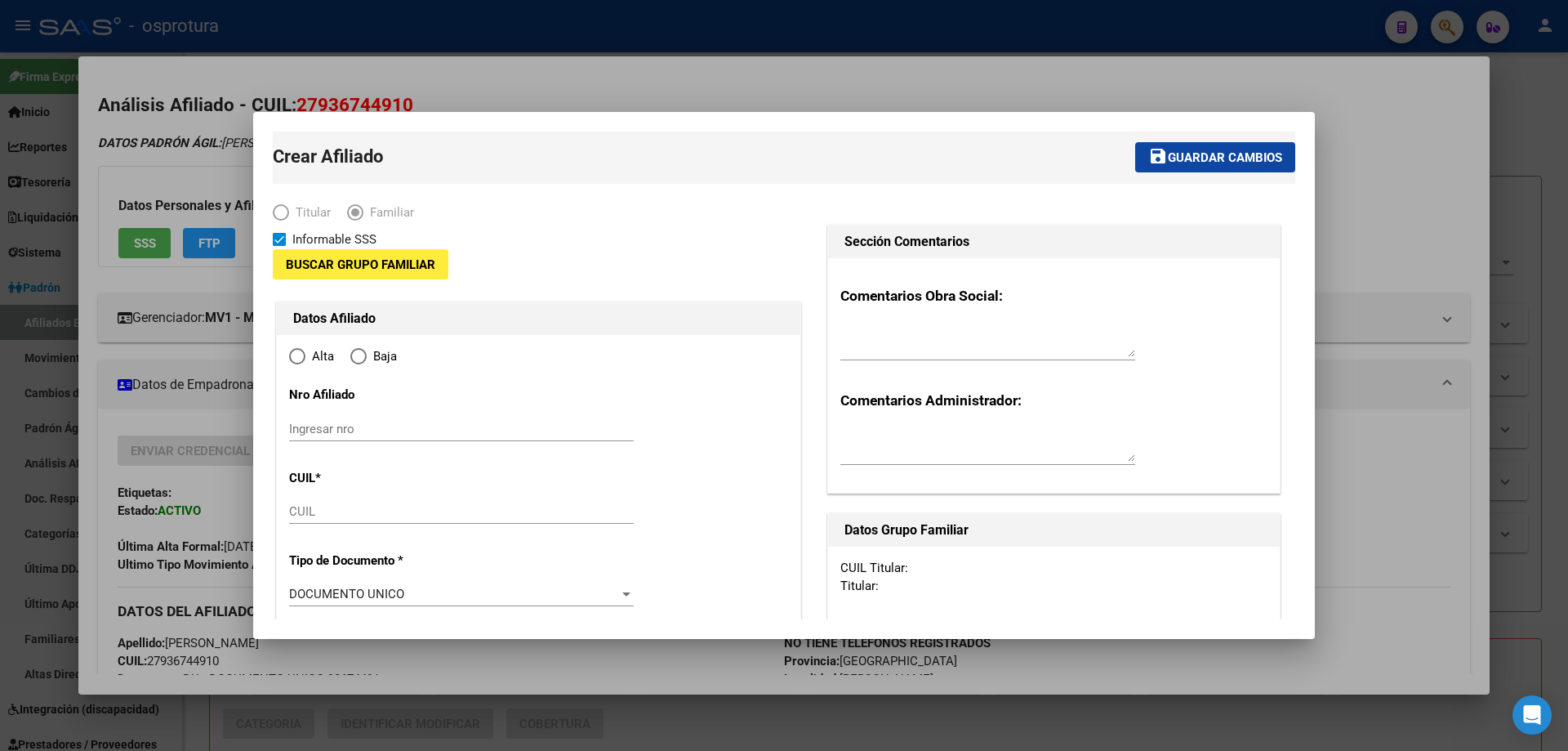
type input "27-93674491-0"
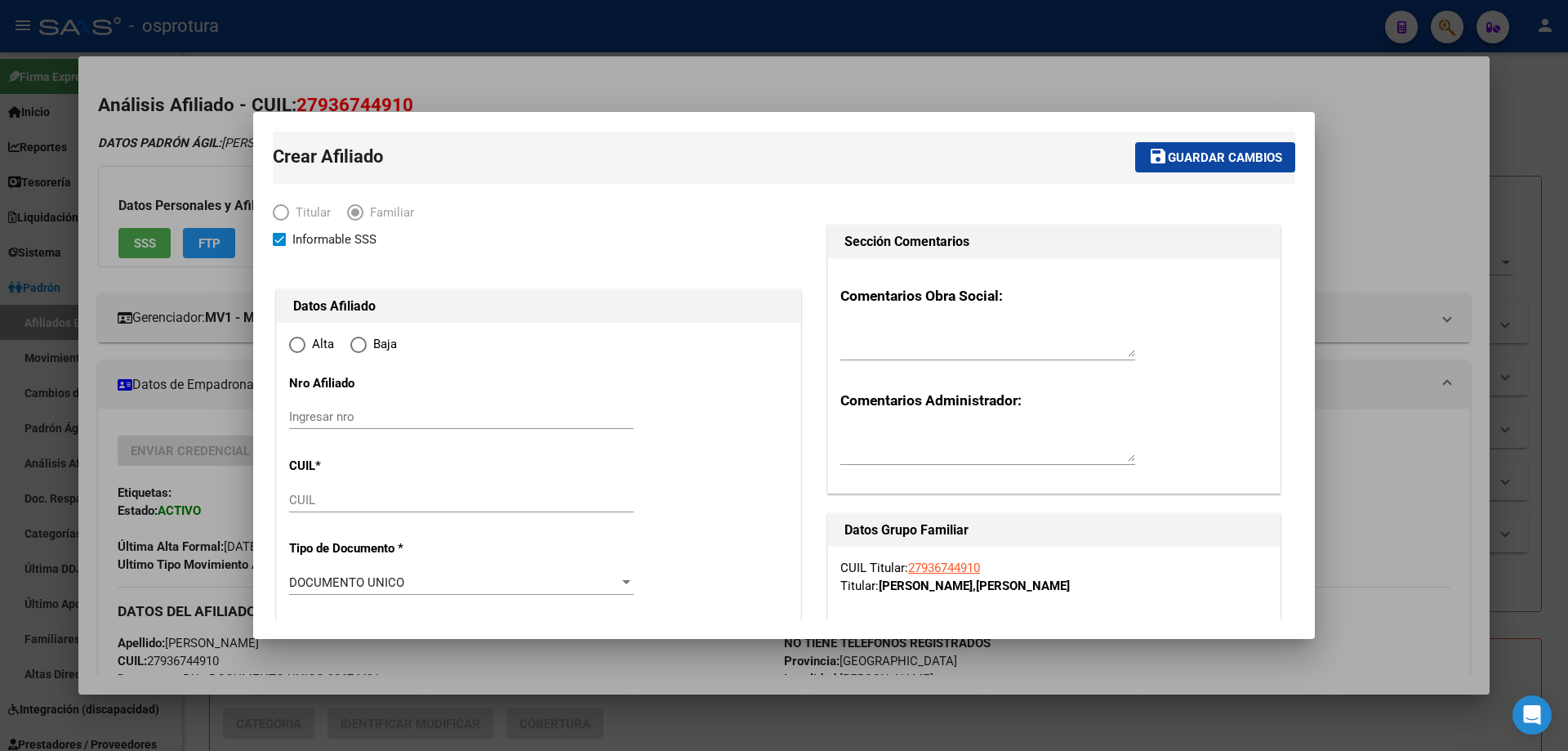
type input "RAFAEL CASTILLO"
type input "1755"
type input "LOS CEIBOS"
type input "3020"
radio input "true"
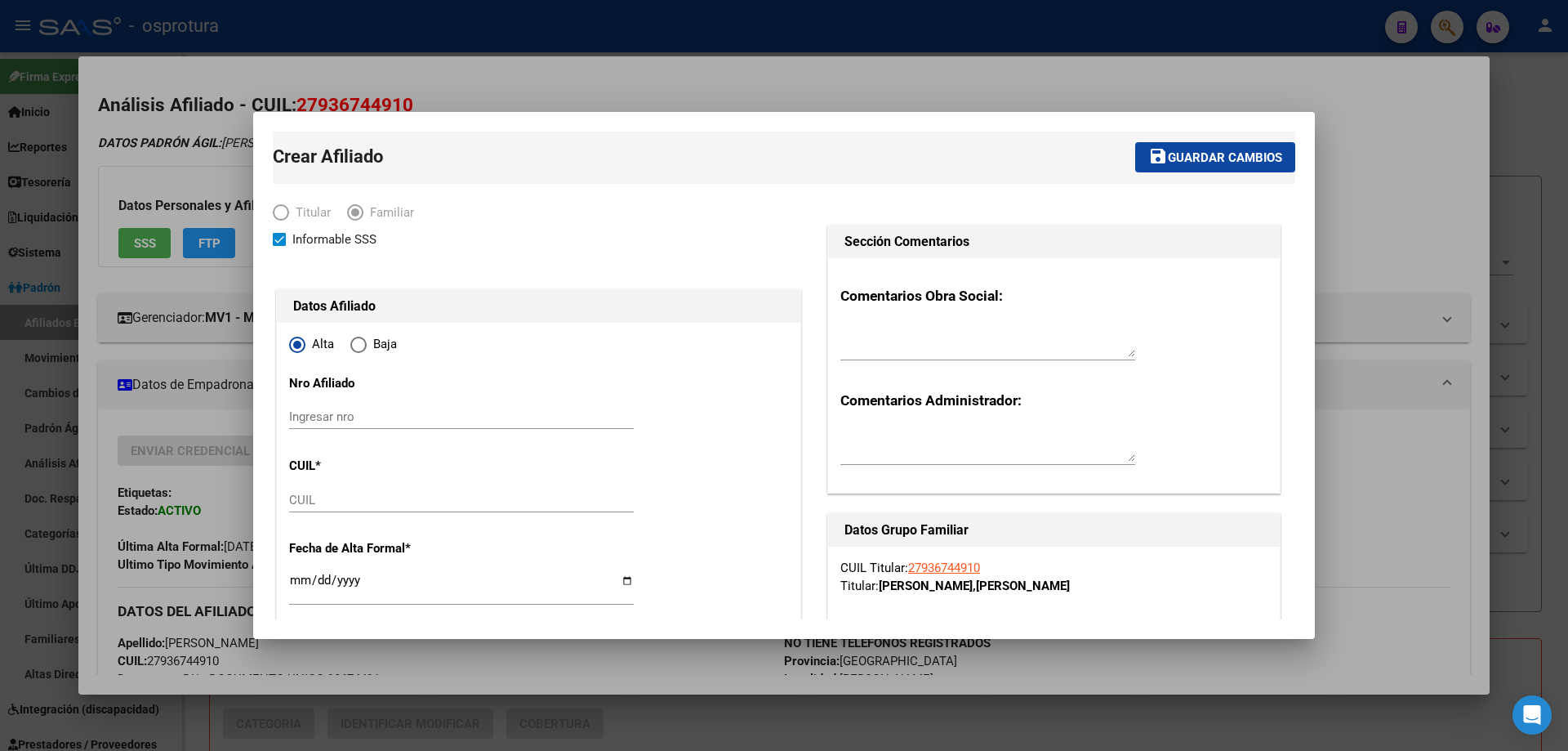
type input "27-93674491-0"
click at [350, 501] on input "CUIL" at bounding box center [461, 500] width 344 height 15
paste input "27-93674501-1"
type input "27-93674501-1"
type input "93674501"
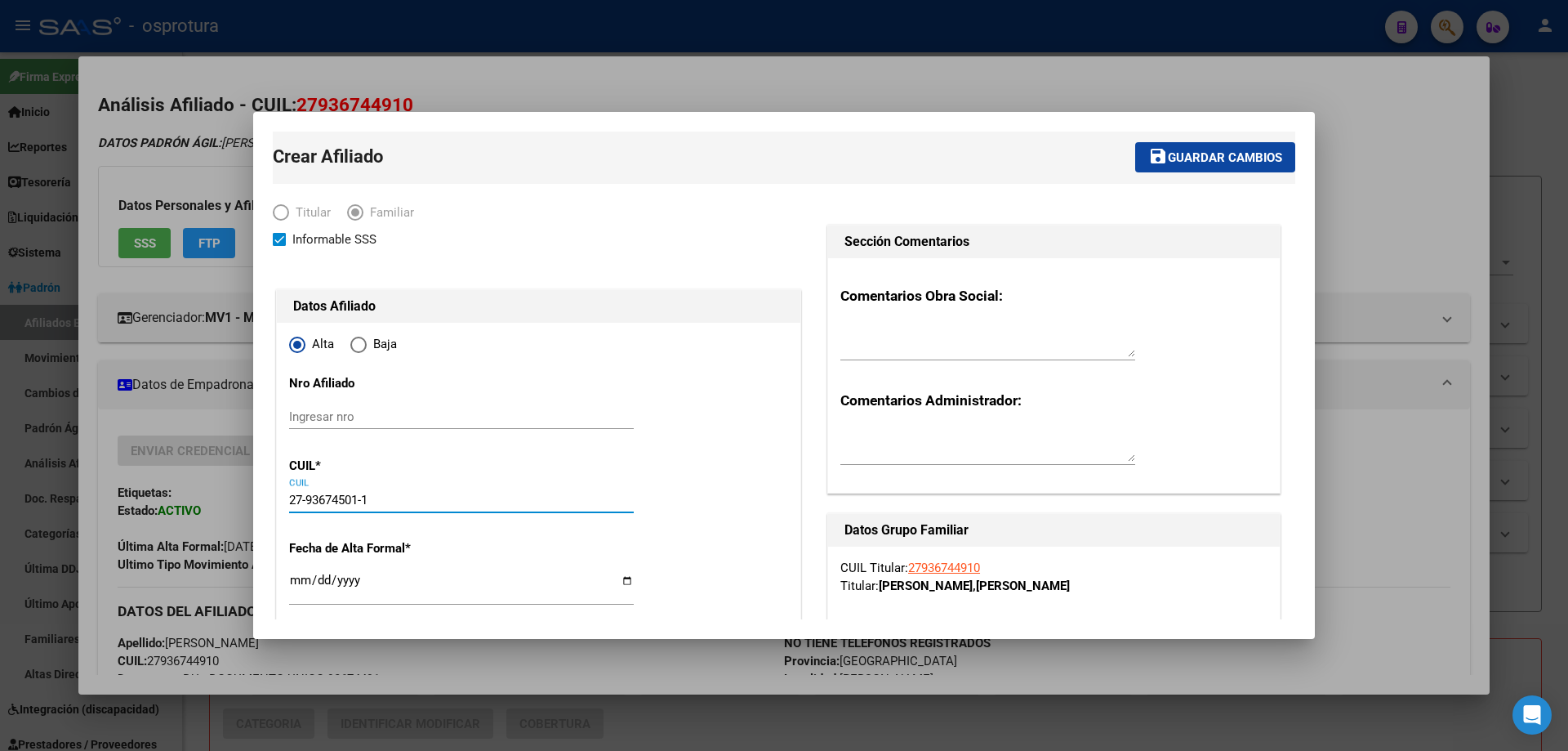
type input "OCAMPOS ACOSTA"
type input "FAUSTINA"
type input "1959-10-13"
type input "RAFAEL CASTILLO"
type input "27-93674501-1"
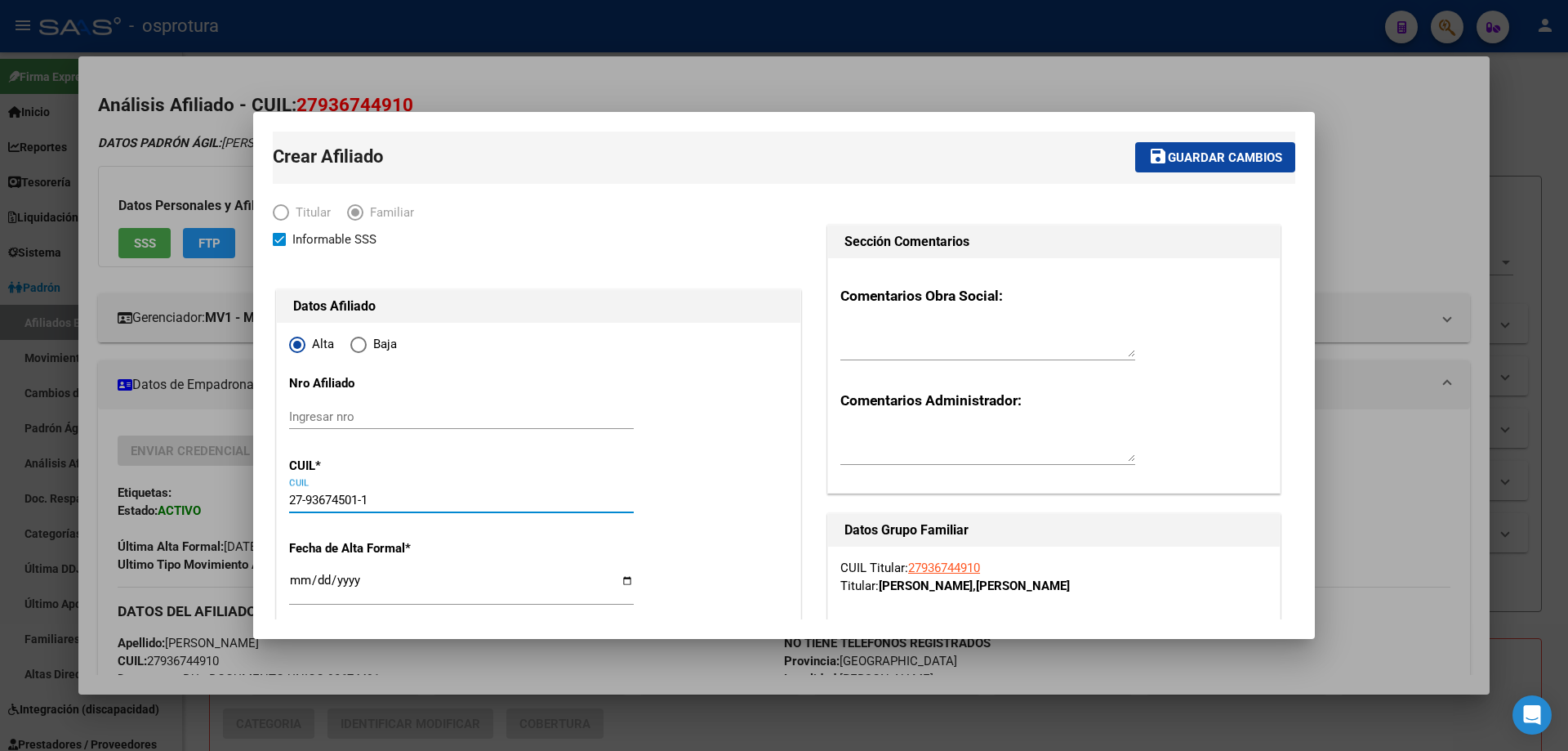
click at [296, 582] on input "Ingresar fecha" at bounding box center [461, 587] width 344 height 26
type input "2025-07-01"
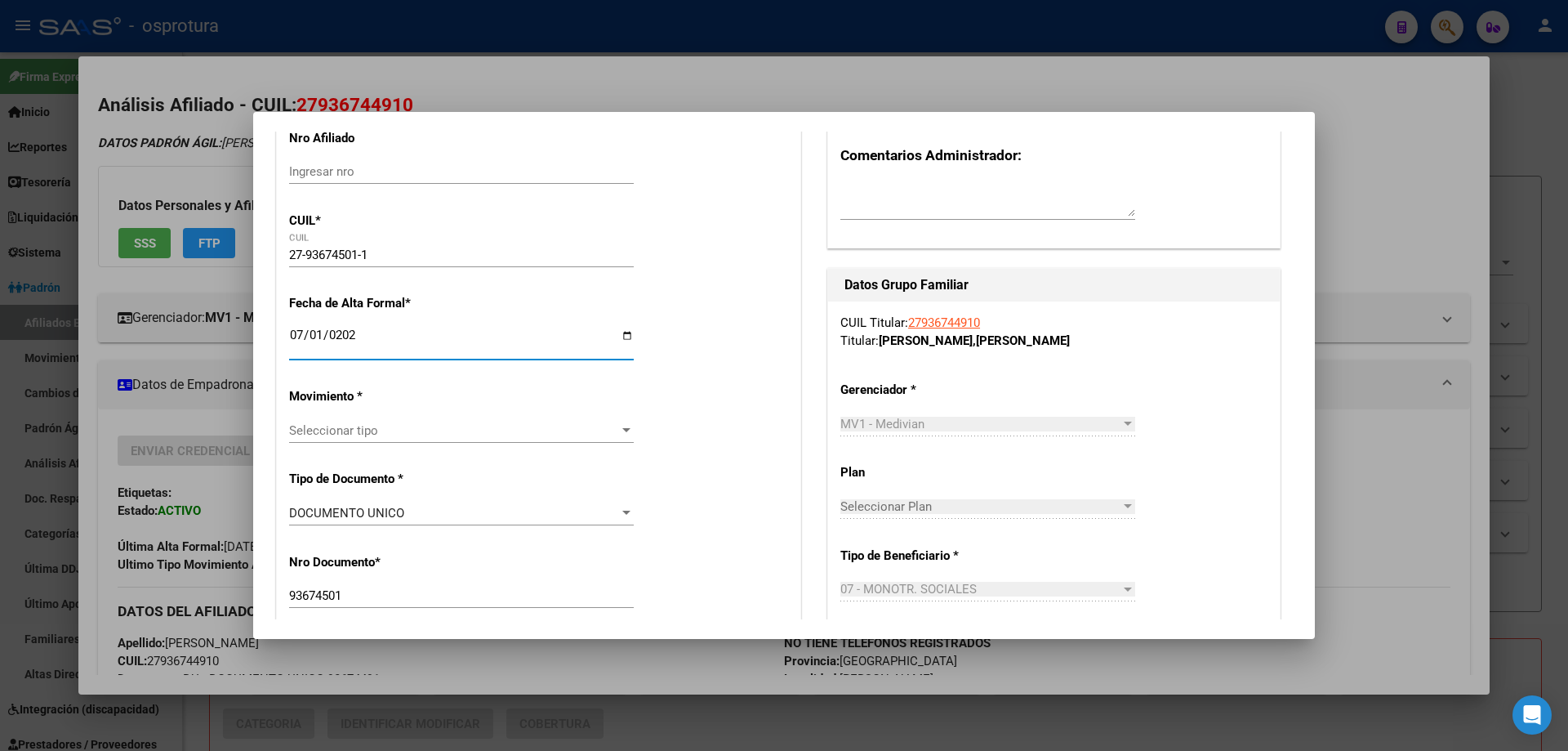
click at [410, 430] on span "Seleccionar tipo" at bounding box center [454, 430] width 330 height 15
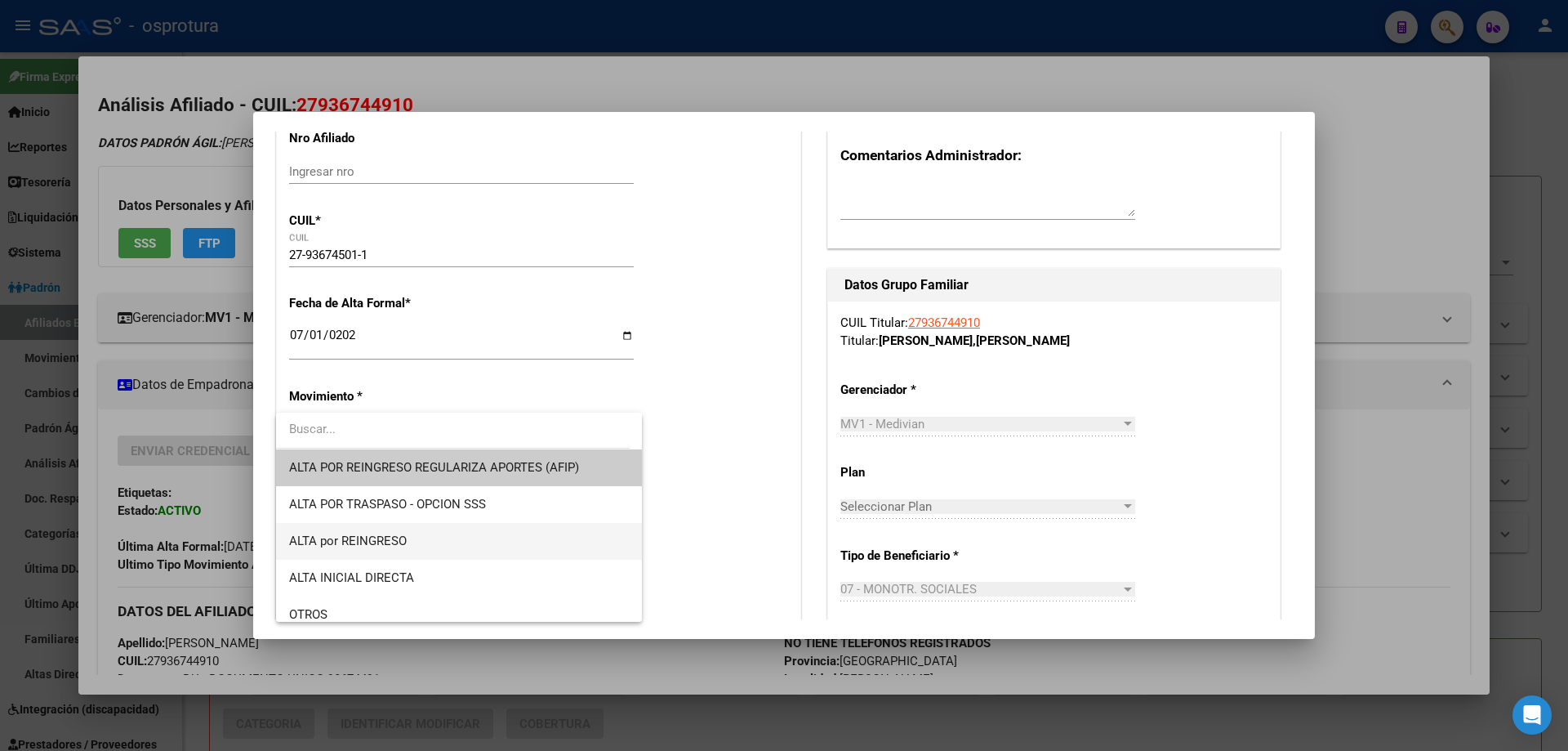
scroll to position [164, 0]
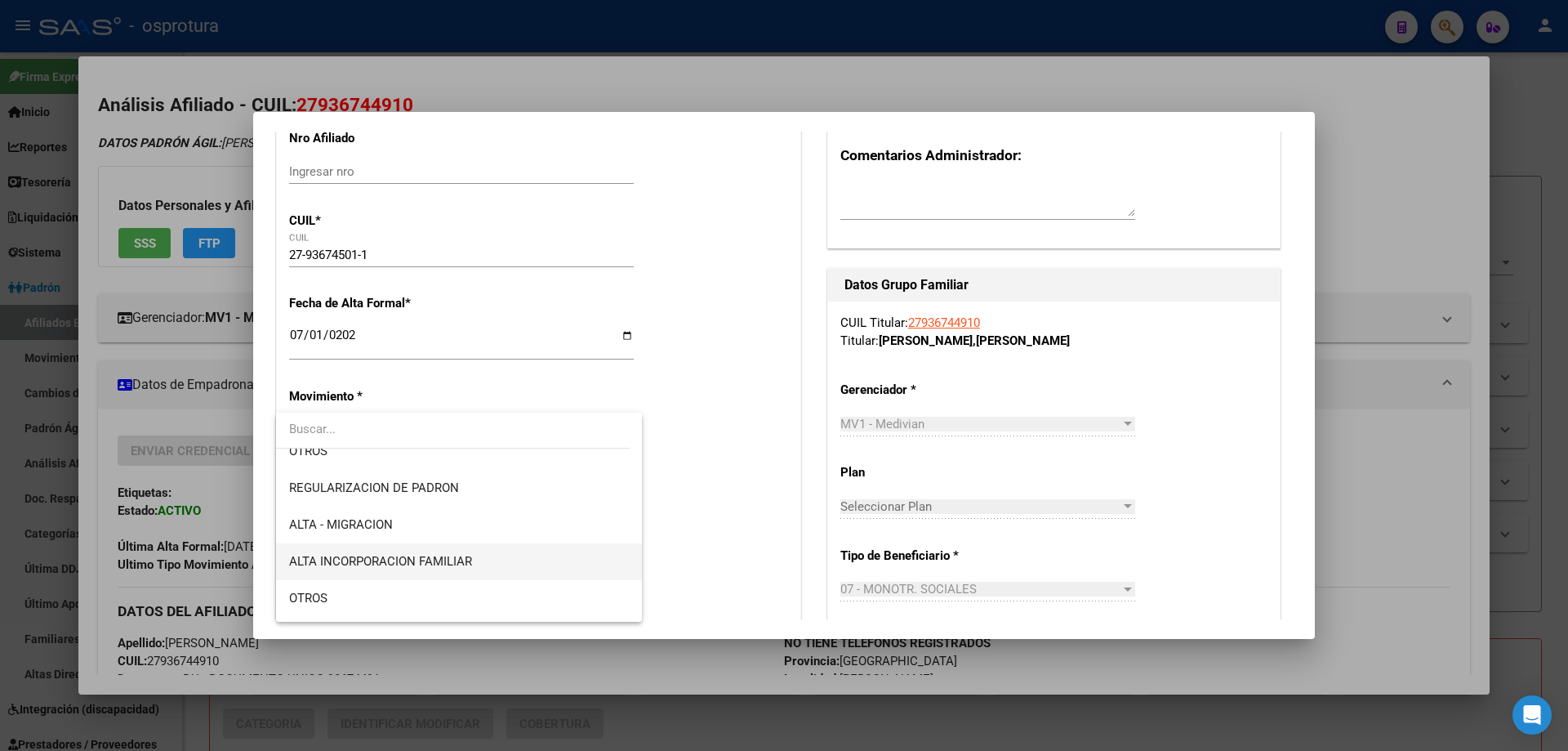
click at [448, 549] on span "ALTA INCORPORACION FAMILIAR" at bounding box center [459, 561] width 340 height 36
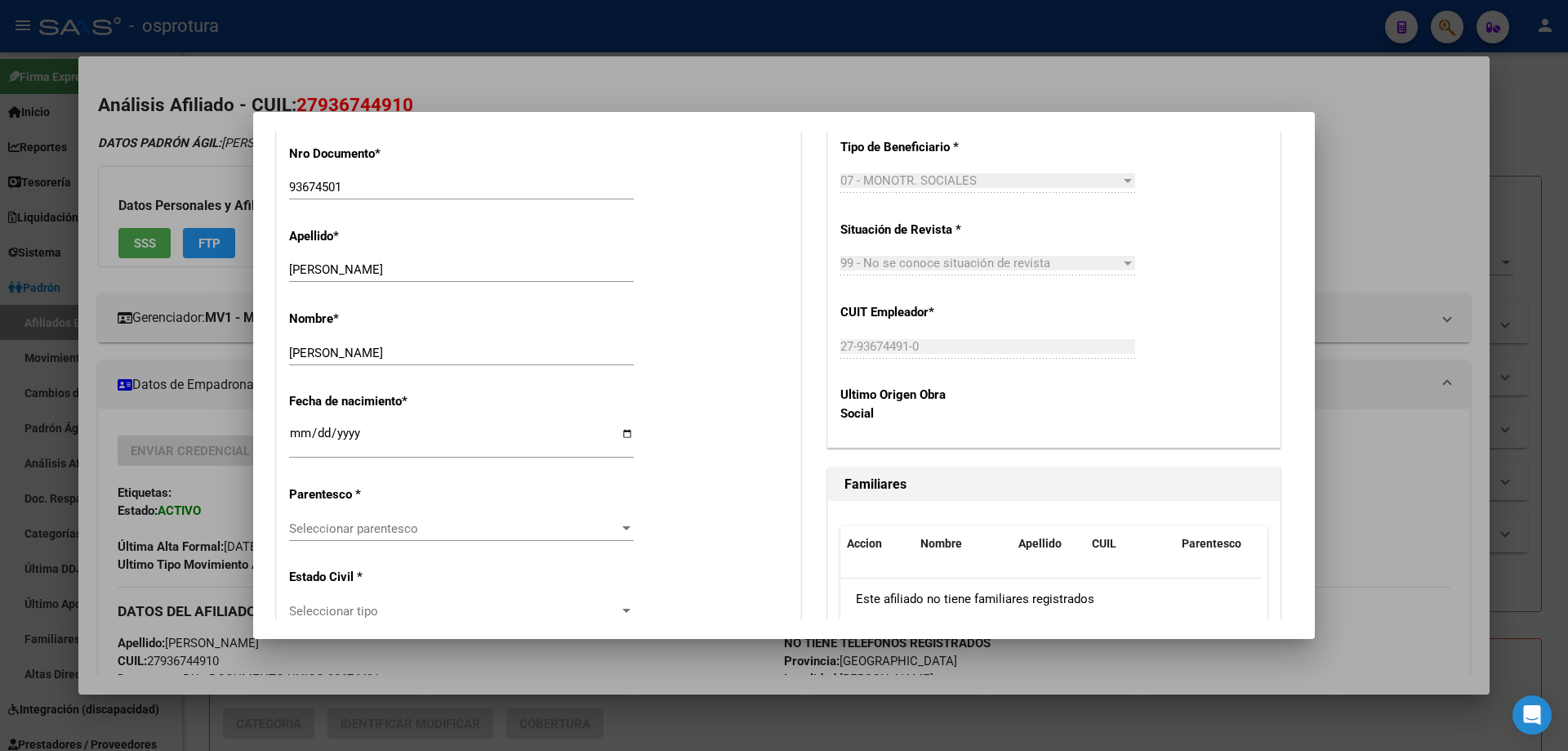
scroll to position [735, 0]
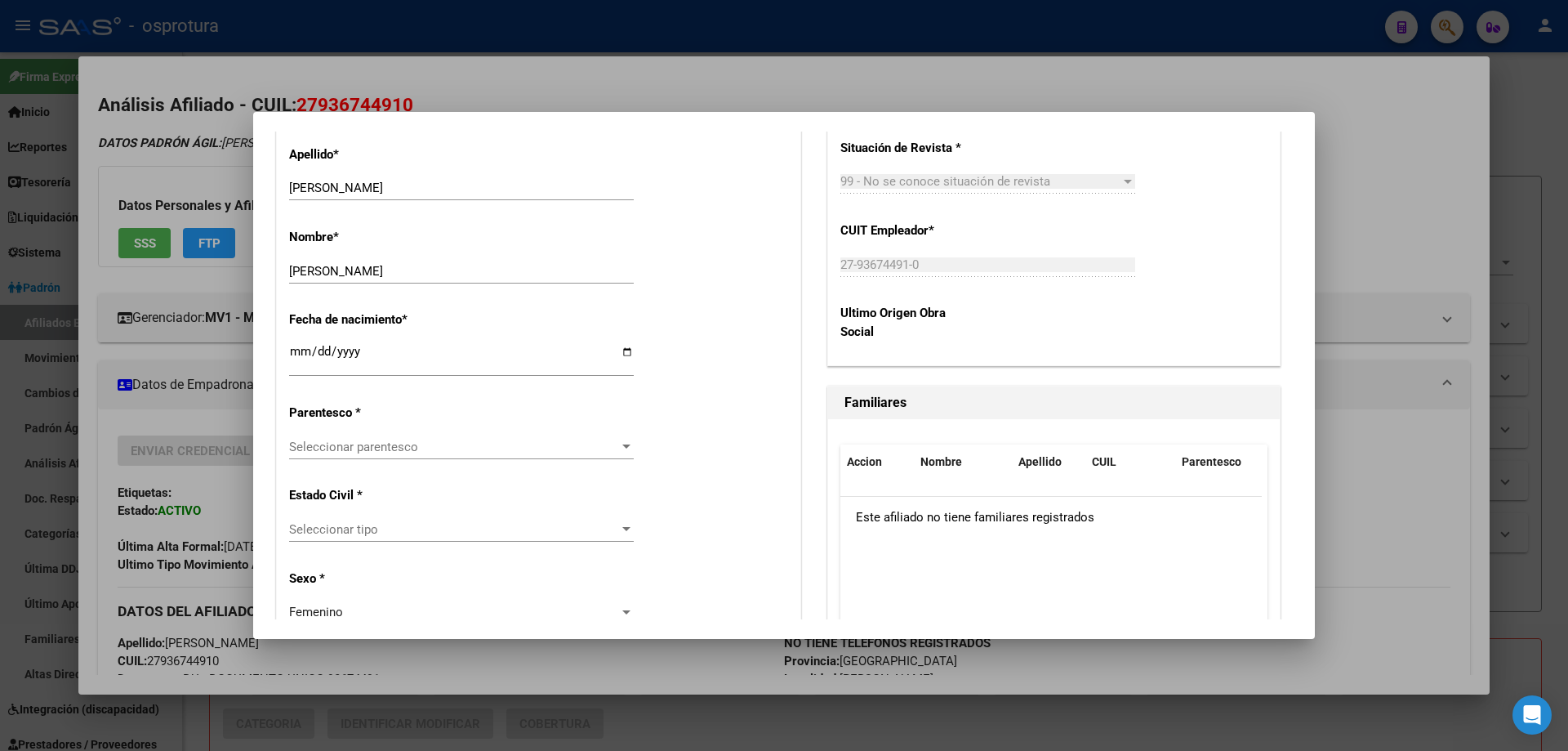
click at [378, 445] on span "Seleccionar parentesco" at bounding box center [454, 447] width 330 height 15
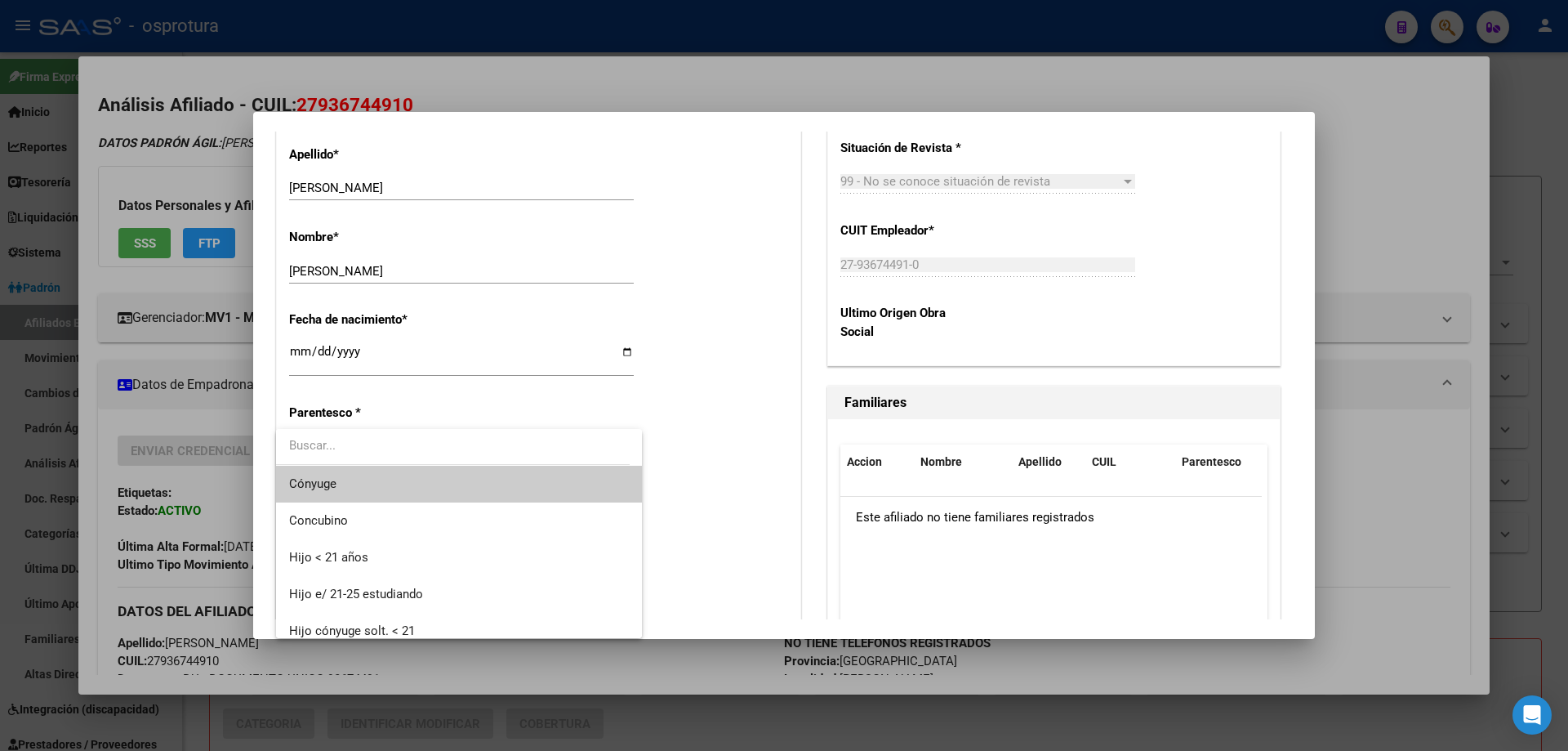
click at [361, 488] on span "Cónyuge" at bounding box center [459, 484] width 340 height 36
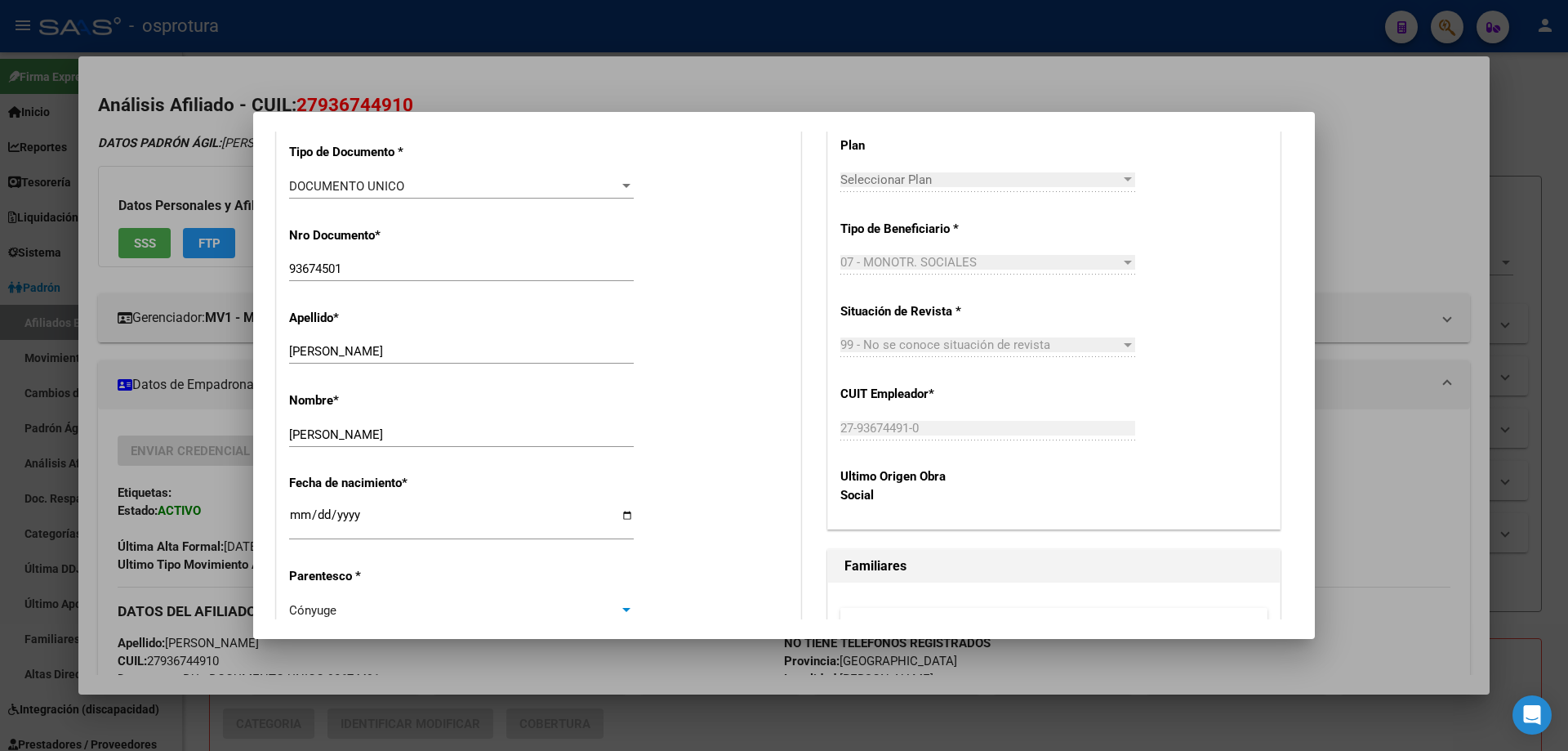
scroll to position [0, 0]
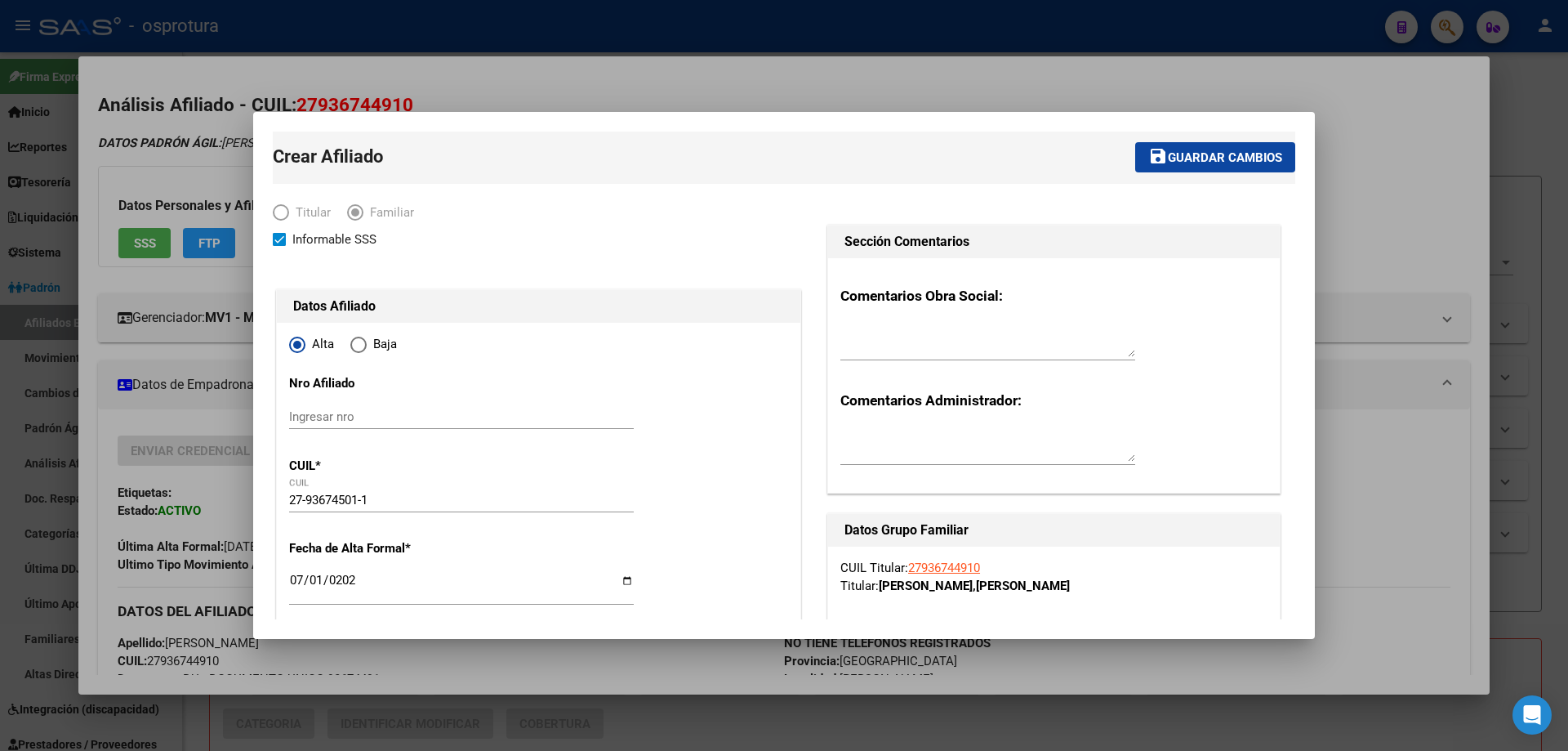
click at [1192, 154] on span "Guardar cambios" at bounding box center [1225, 158] width 114 height 15
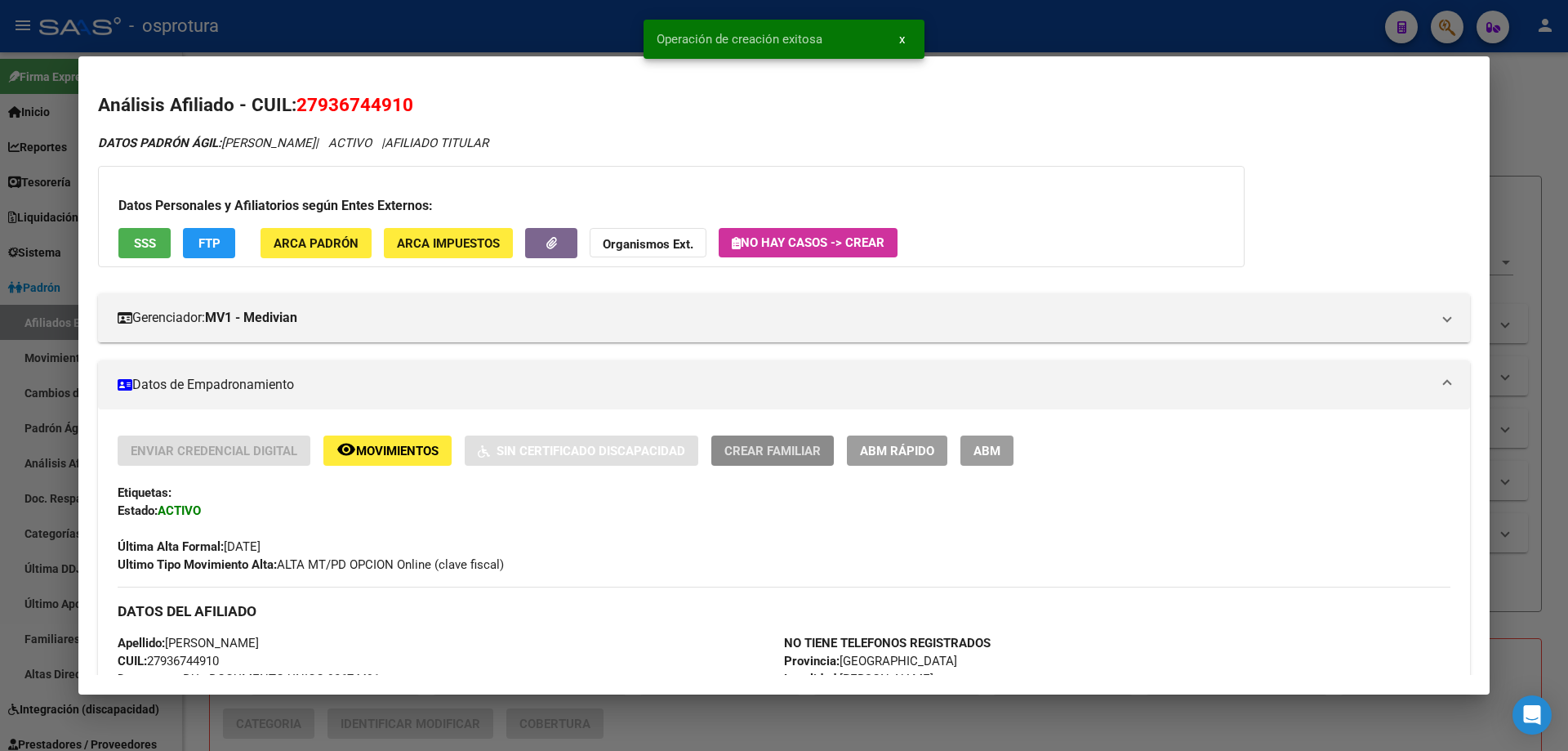
click at [763, 457] on span "Crear Familiar" at bounding box center [772, 451] width 97 height 15
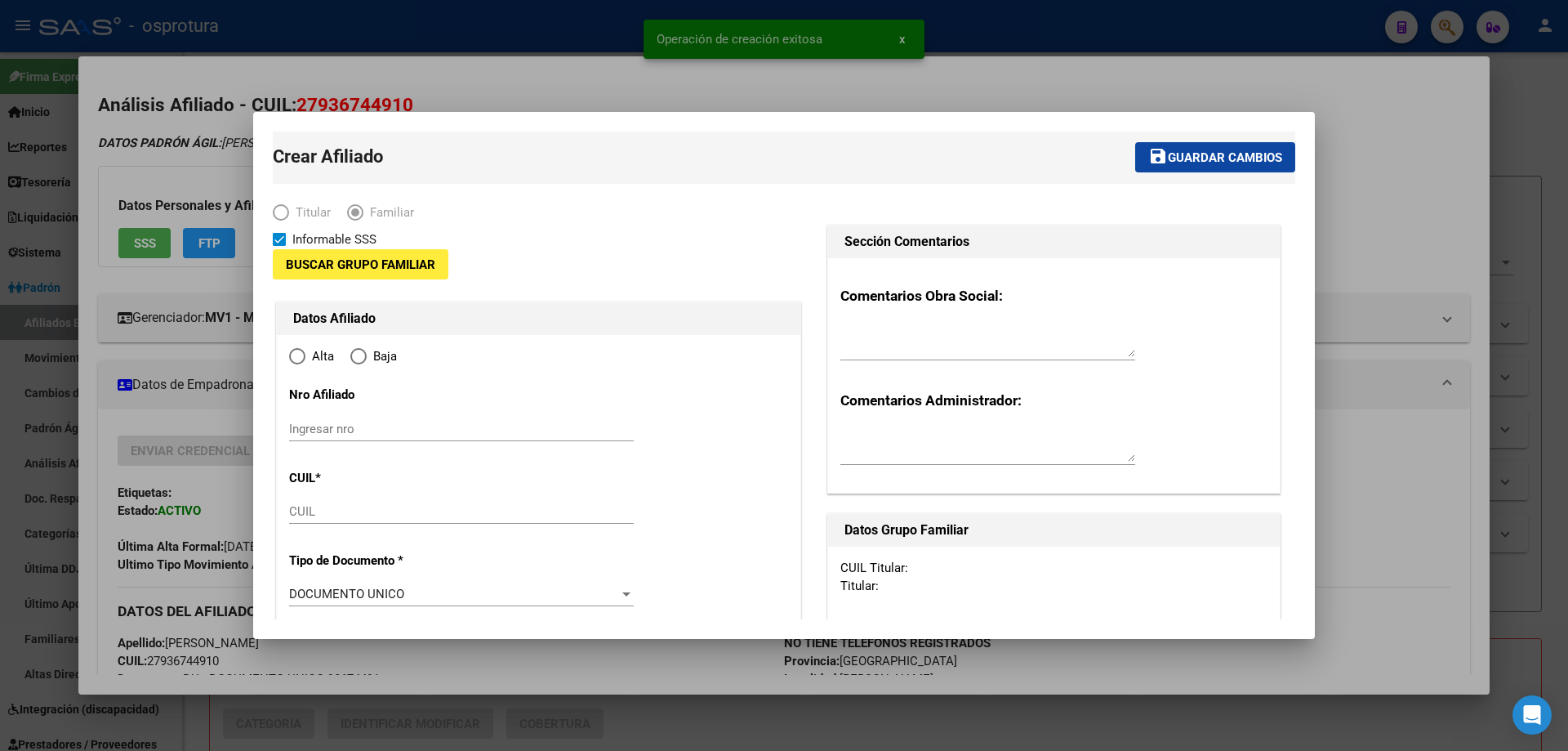
type input "27-93674491-0"
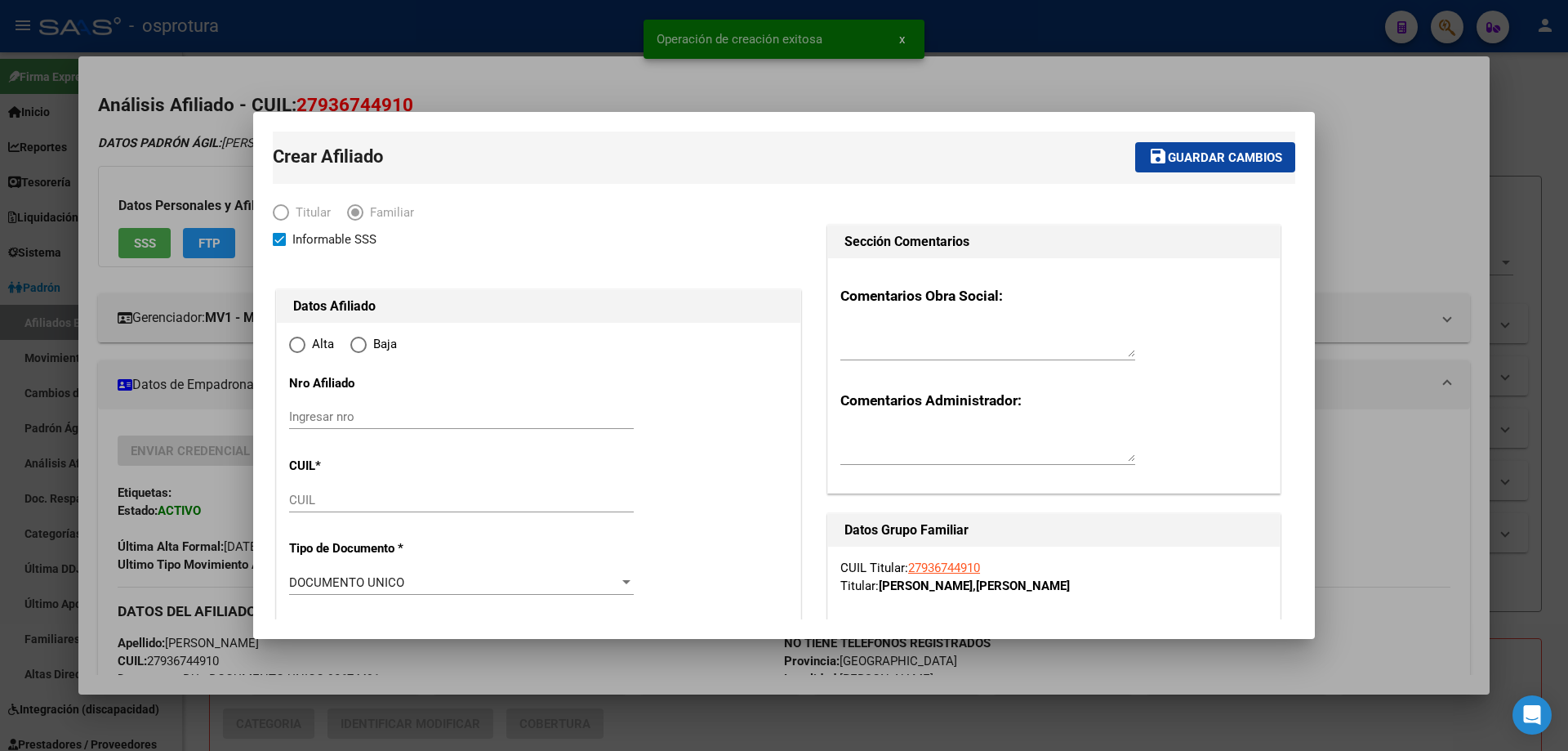
type input "RAFAEL CASTILLO"
type input "1755"
type input "LOS CEIBOS"
type input "3020"
radio input "true"
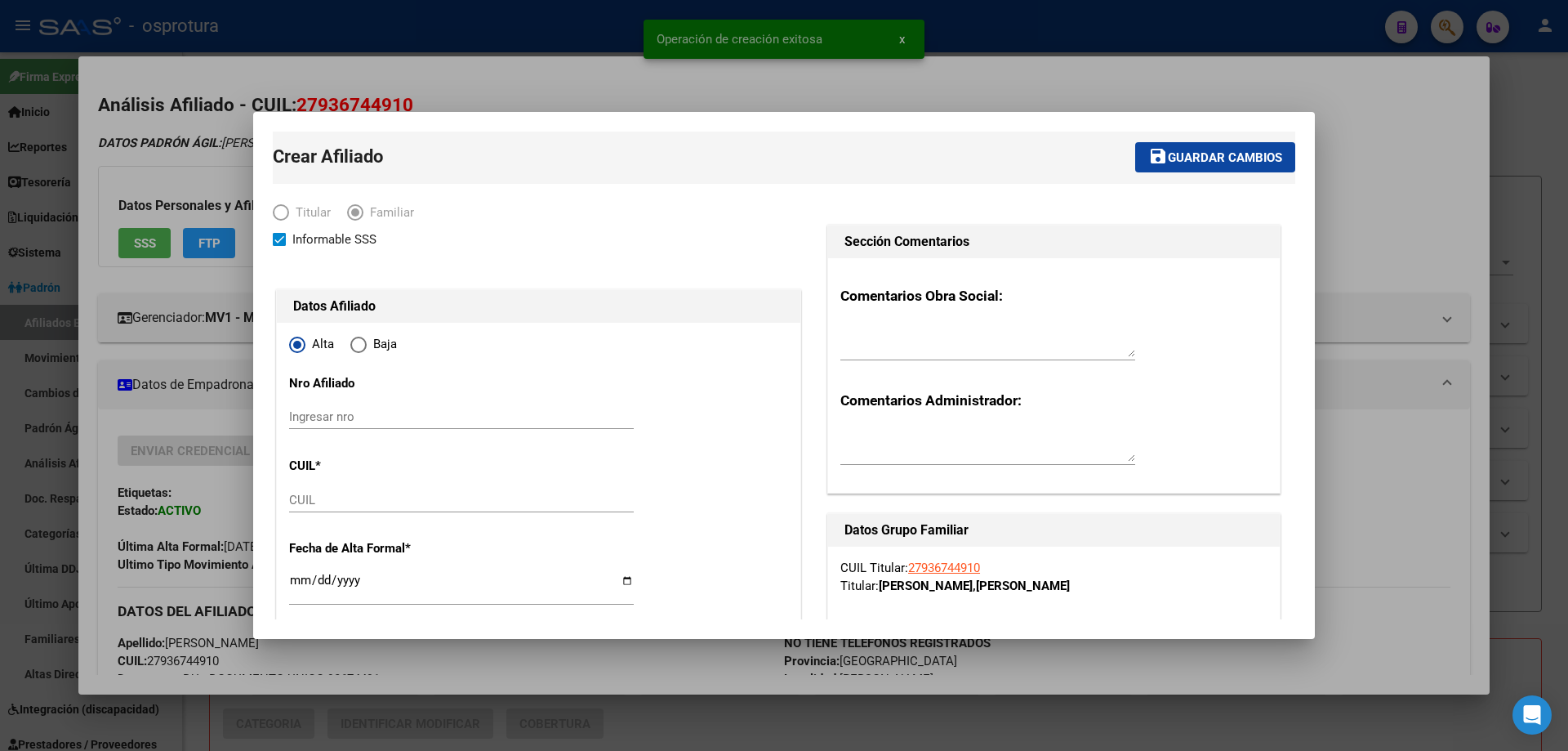
type input "27-93674491-0"
click at [384, 503] on input "CUIL" at bounding box center [461, 500] width 344 height 15
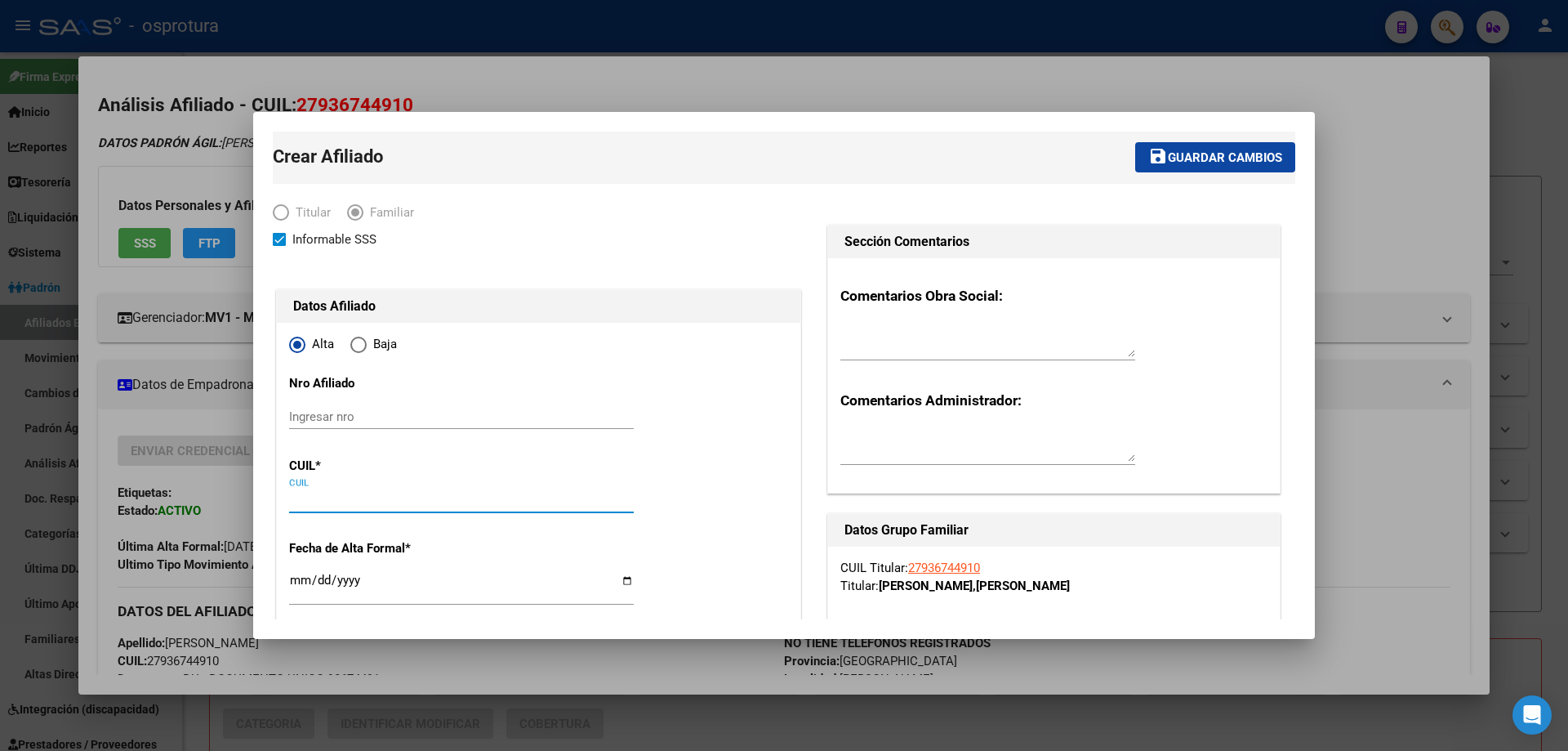
paste input "27-45420468-4"
type input "27-45420468-4"
type input "45420468"
type input "IBARRA OCAMPOS"
type input "AGUSTINA BELEN"
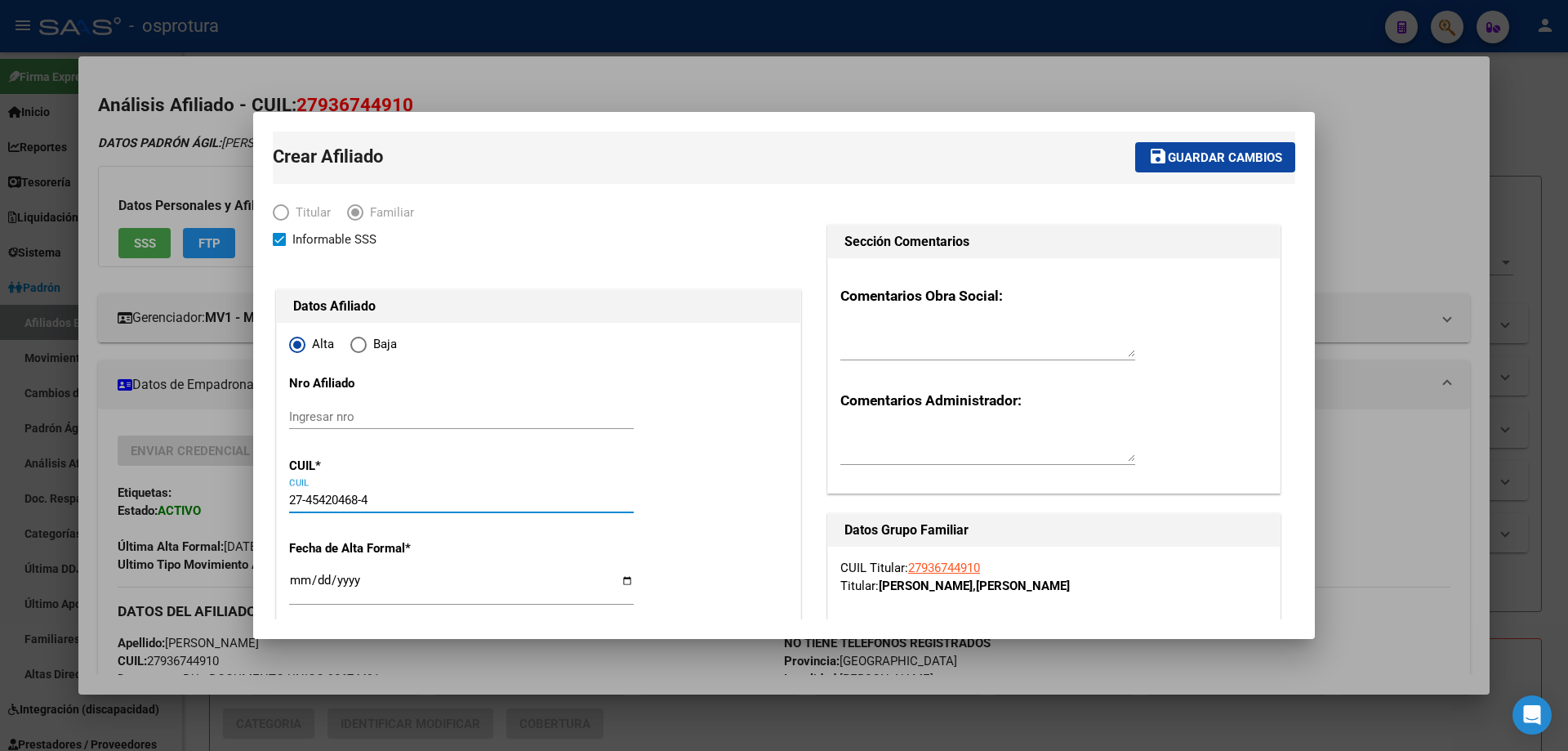
type input "2004-02-02"
type input "RAFAEL CASTILLO"
type input "27-45420468-4"
click at [295, 580] on input "Ingresar fecha" at bounding box center [461, 587] width 344 height 26
type input "2025-07-01"
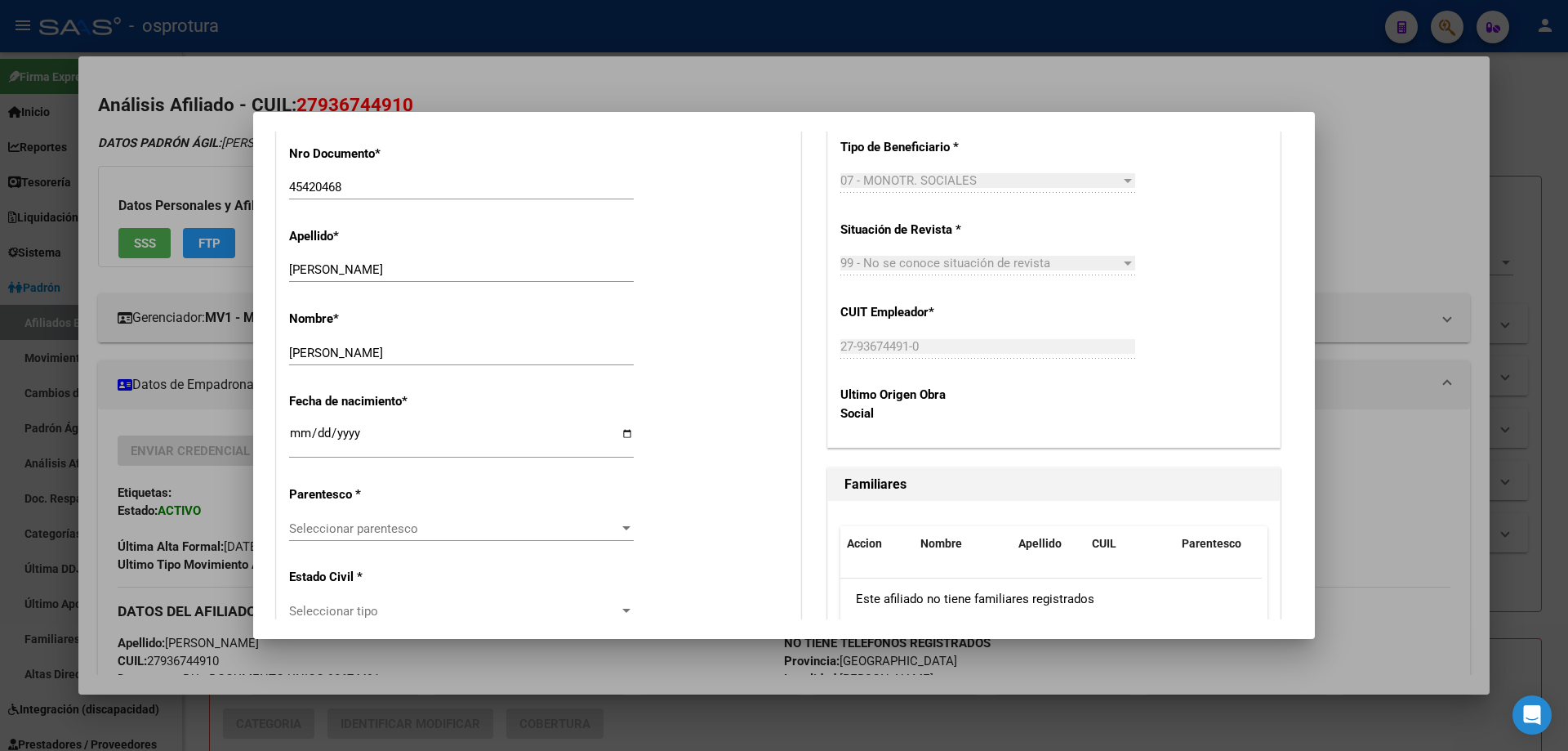
scroll to position [817, 0]
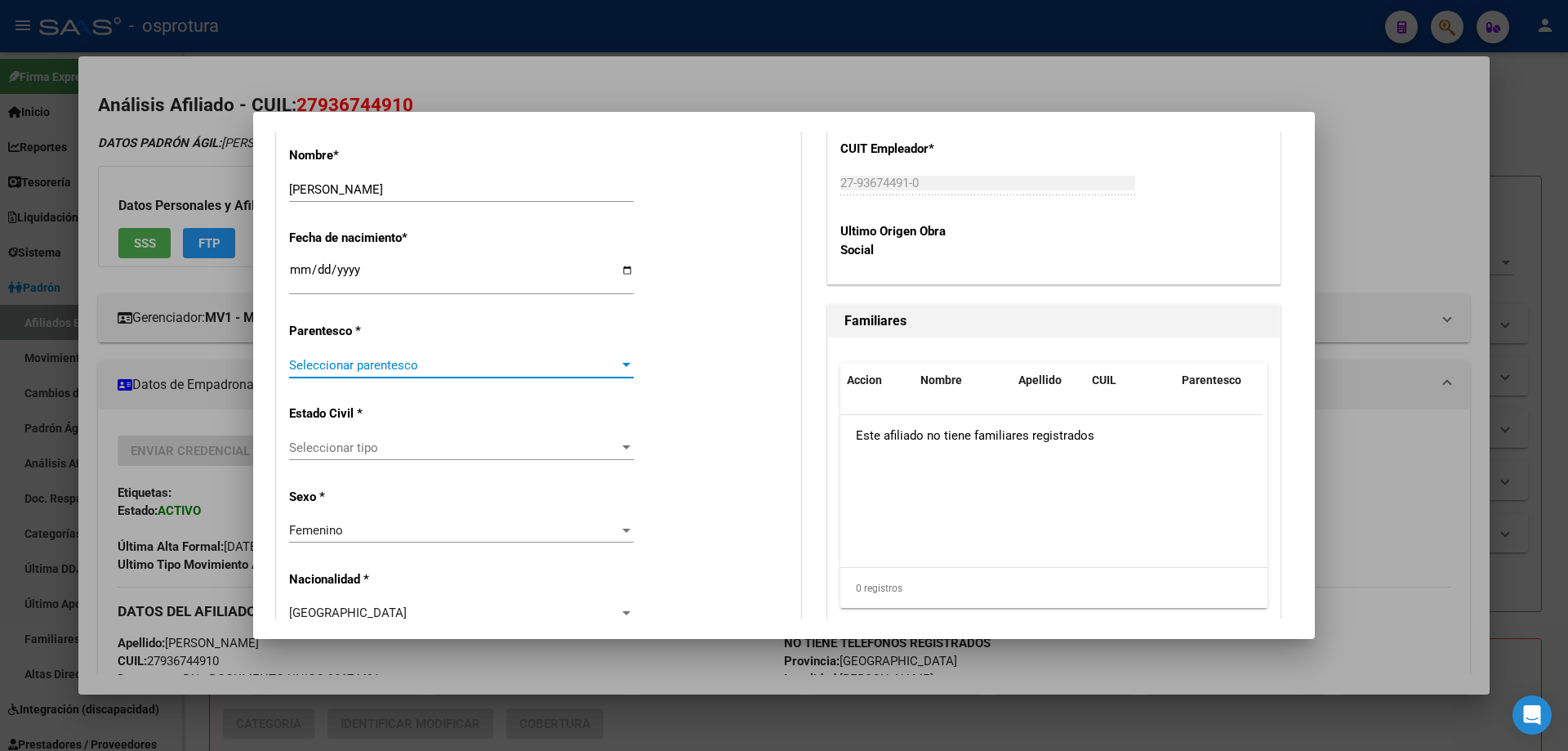
click at [387, 364] on span "Seleccionar parentesco" at bounding box center [454, 365] width 330 height 15
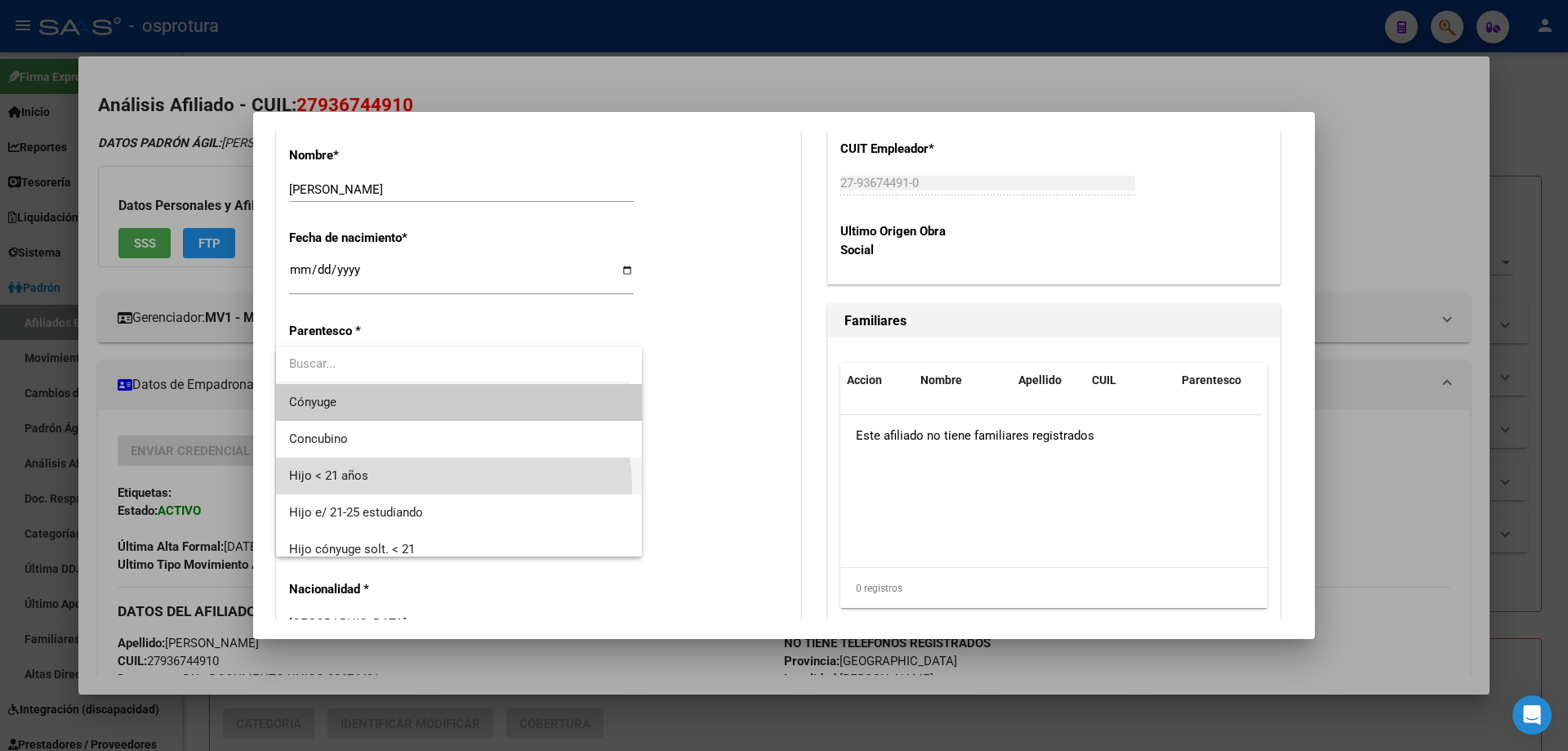
click at [416, 488] on span "Hijo < 21 años" at bounding box center [459, 476] width 340 height 36
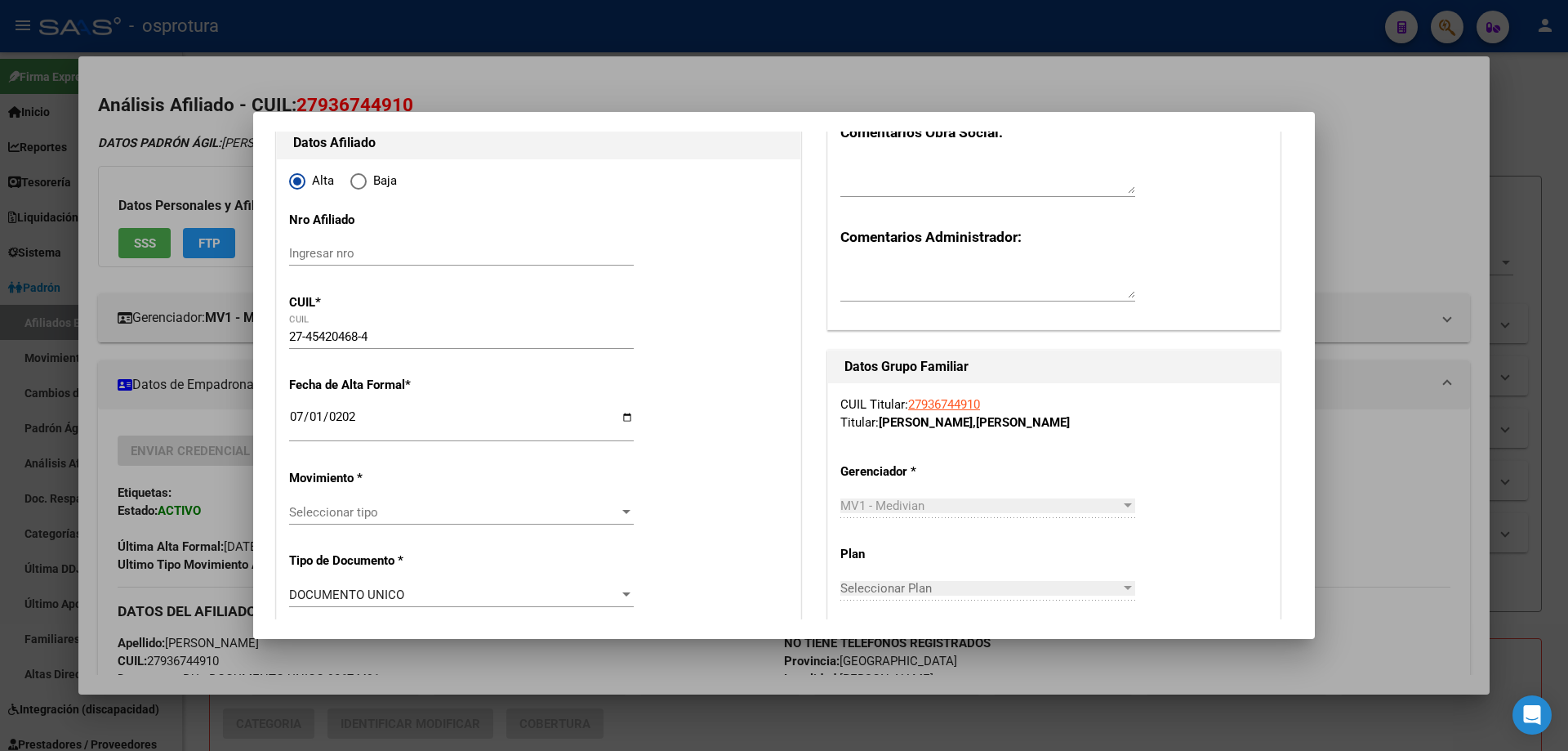
scroll to position [0, 0]
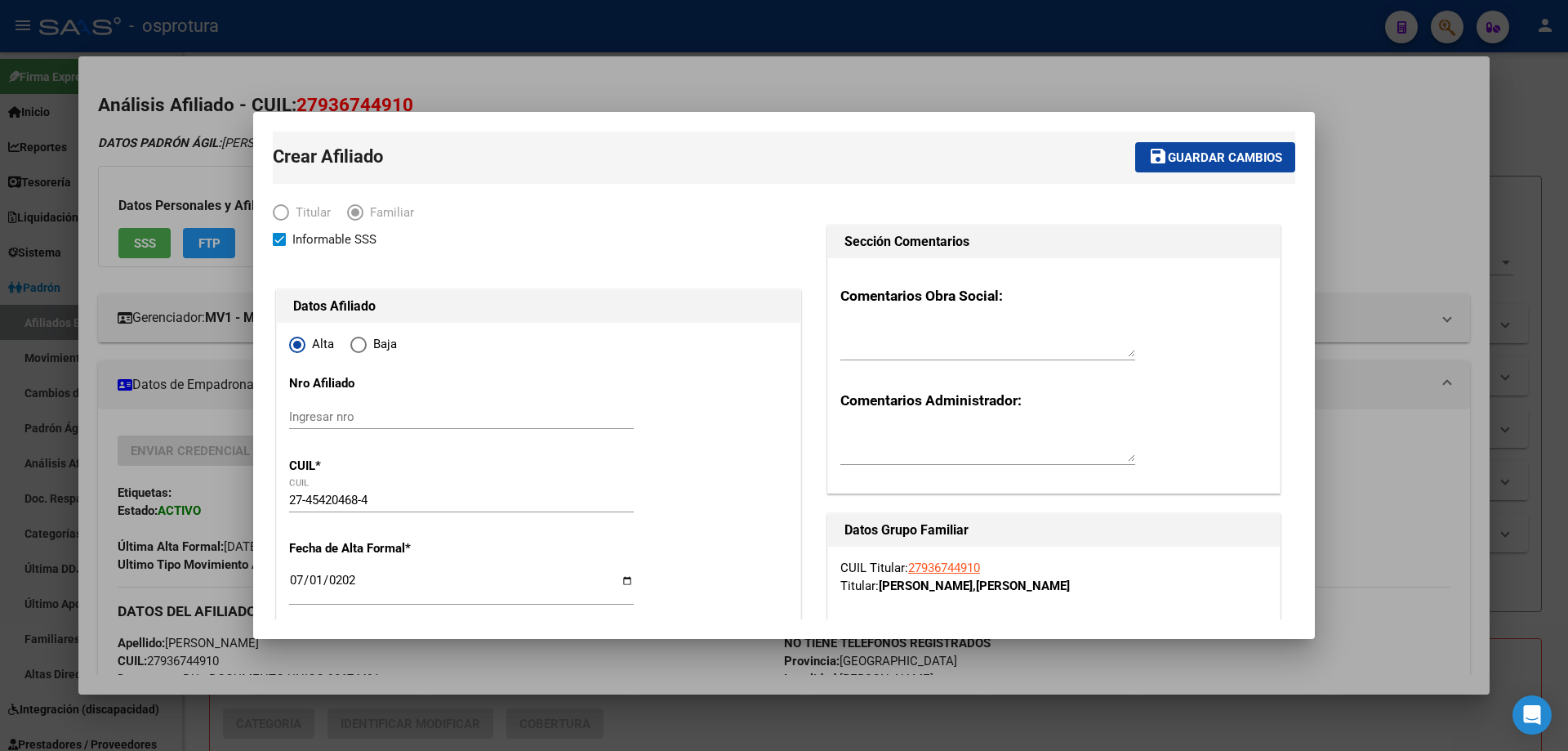
click at [1191, 155] on span "Guardar cambios" at bounding box center [1225, 158] width 114 height 15
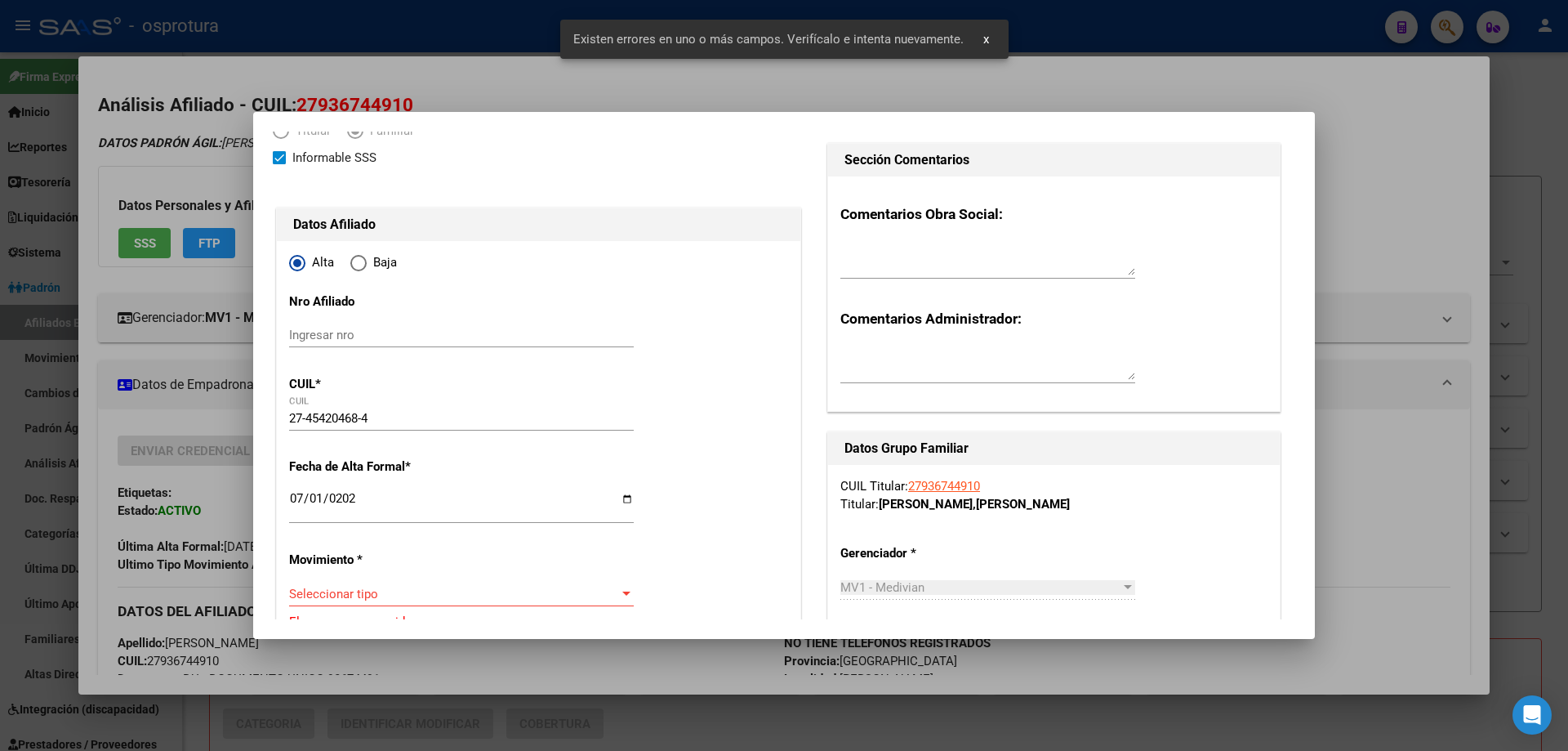
scroll to position [245, 0]
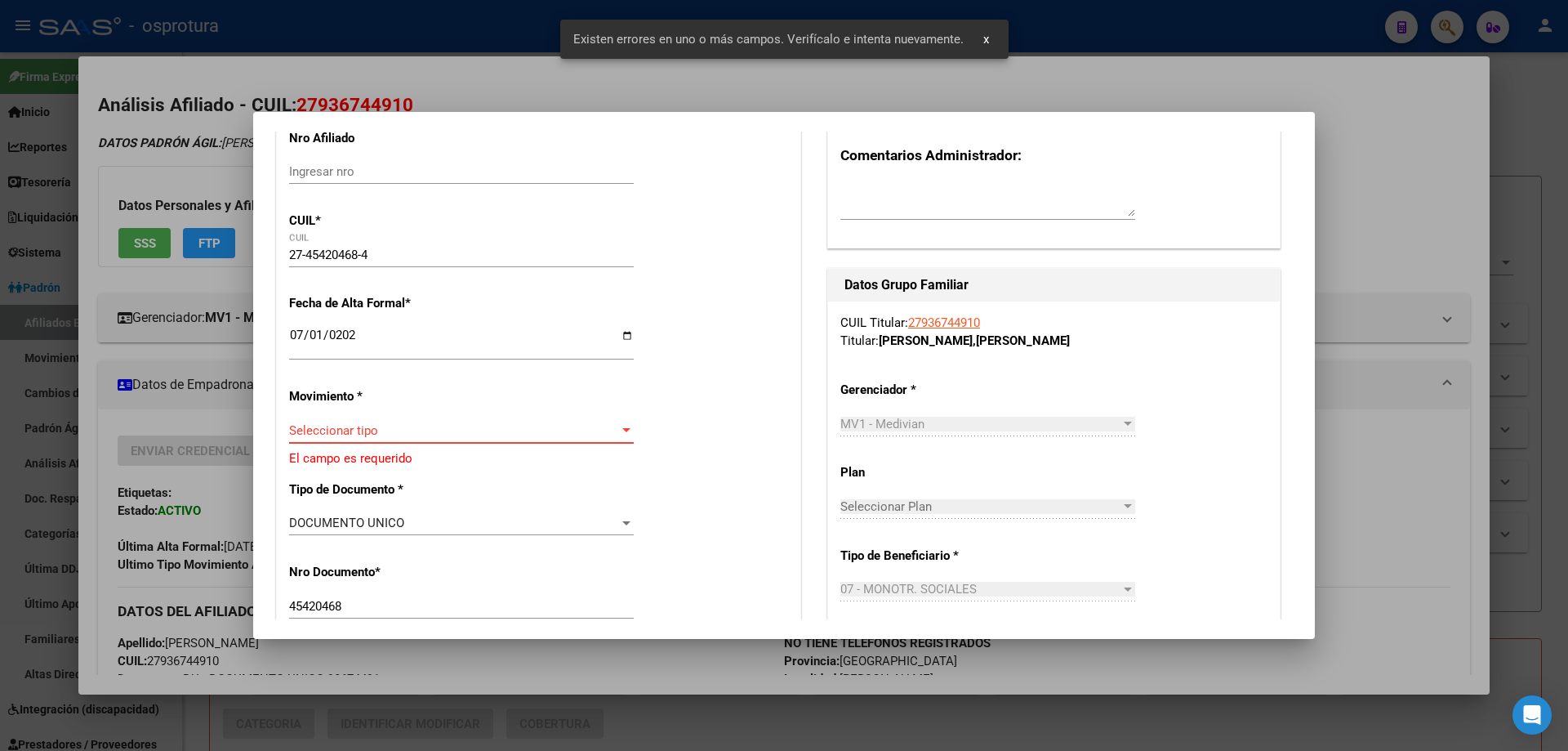
click at [349, 433] on span "Seleccionar tipo" at bounding box center [454, 430] width 330 height 15
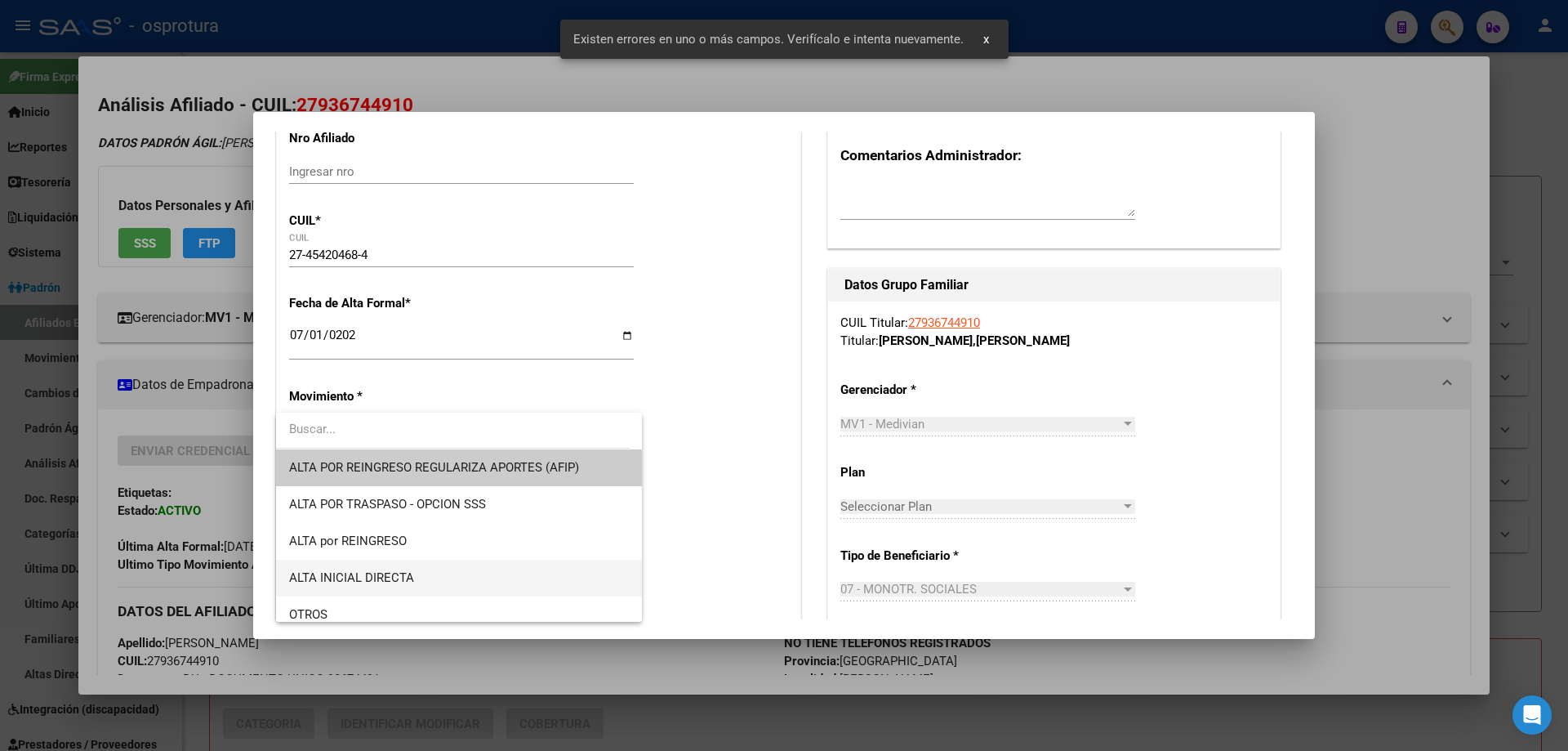
scroll to position [164, 0]
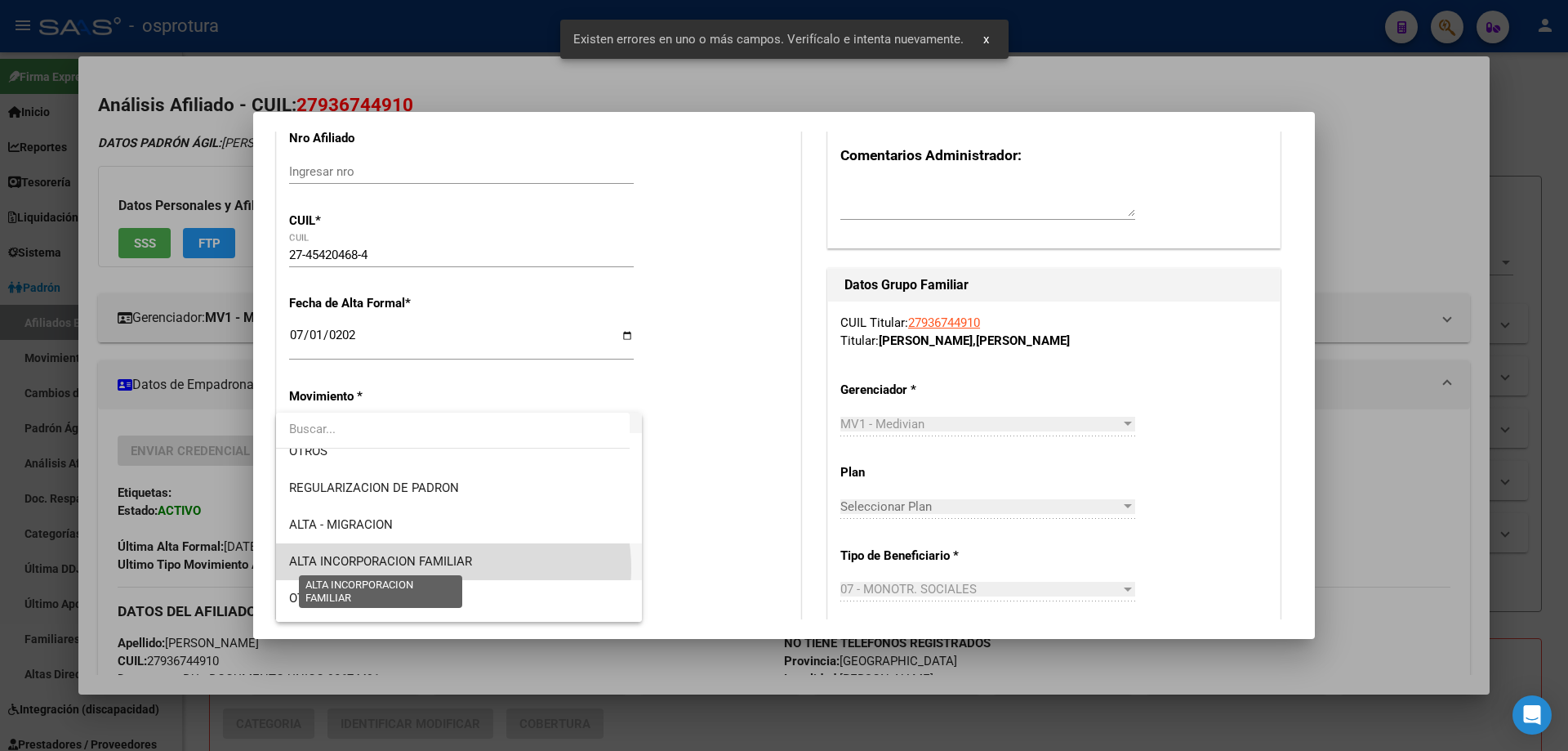
click at [450, 568] on span "ALTA INCORPORACION FAMILIAR" at bounding box center [380, 561] width 183 height 15
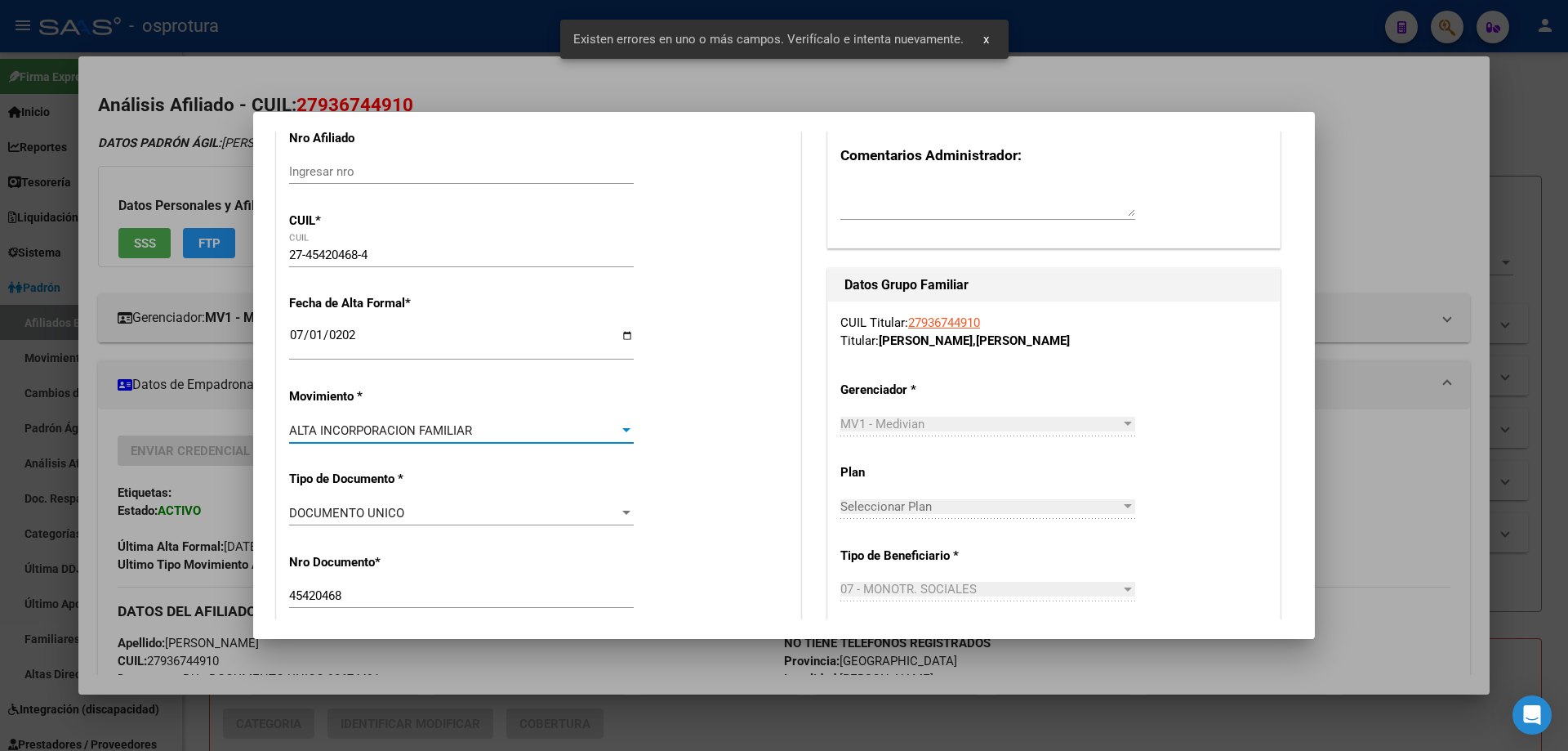
scroll to position [0, 0]
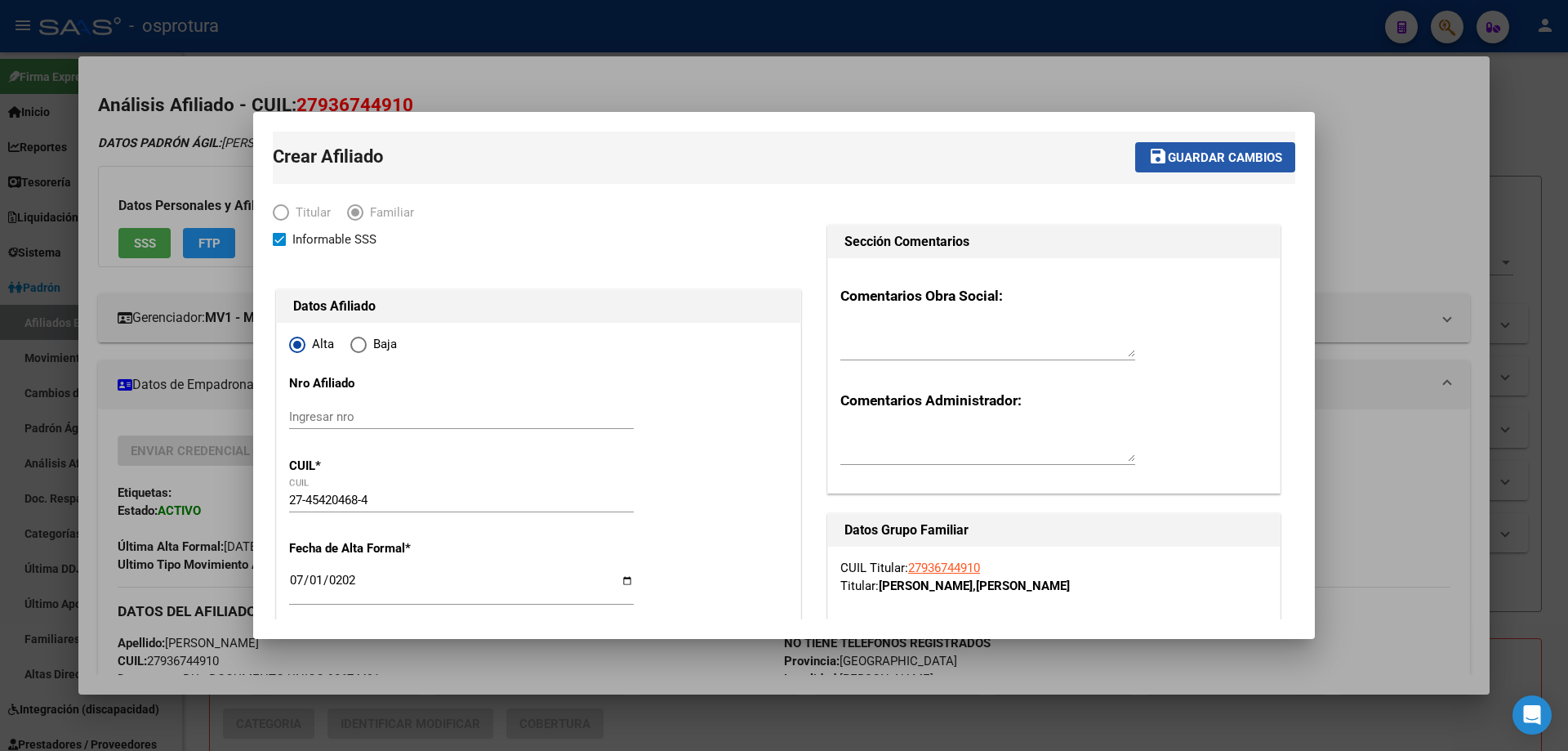
click at [1175, 159] on span "Guardar cambios" at bounding box center [1225, 158] width 114 height 15
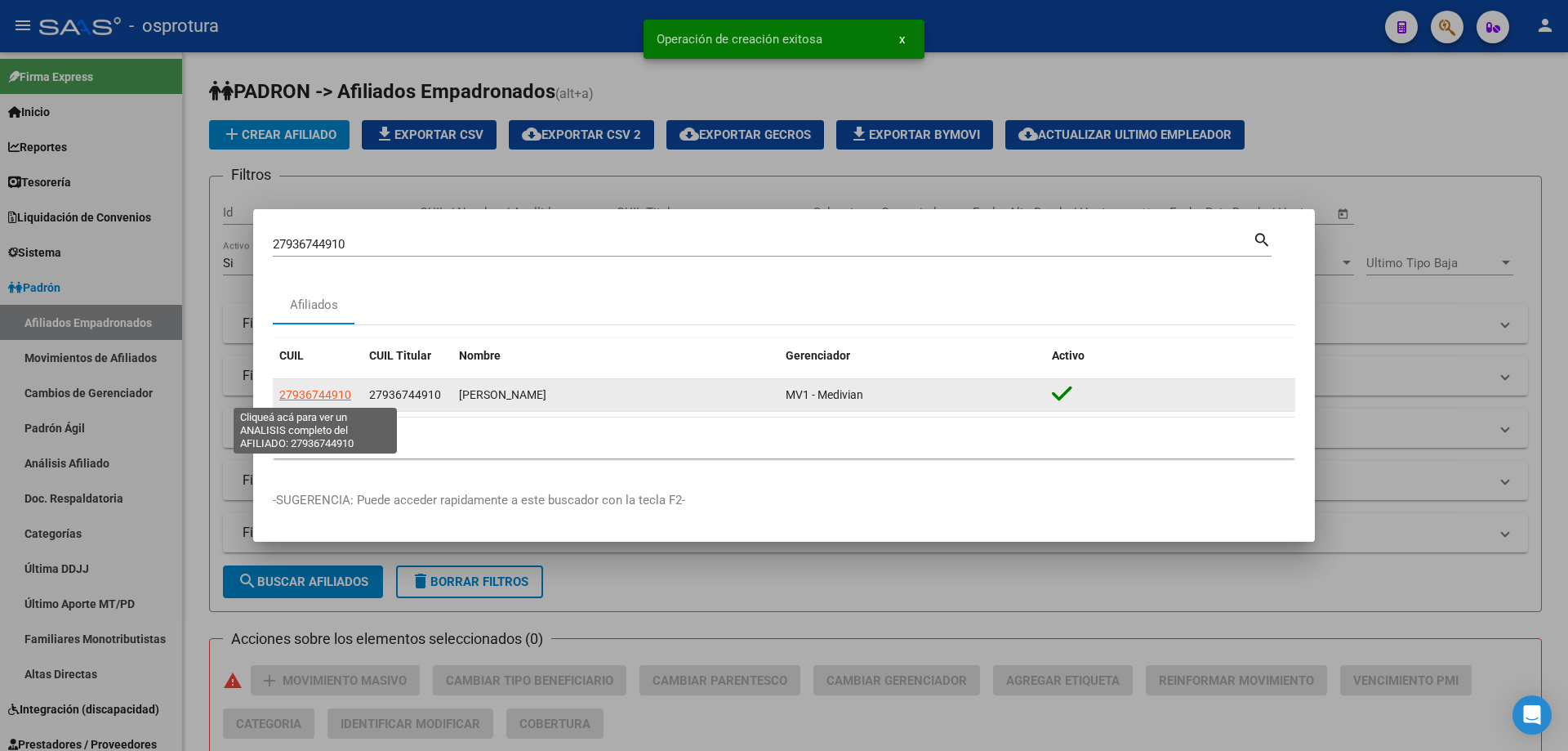
click at [321, 391] on span "27936744910" at bounding box center [315, 395] width 72 height 13
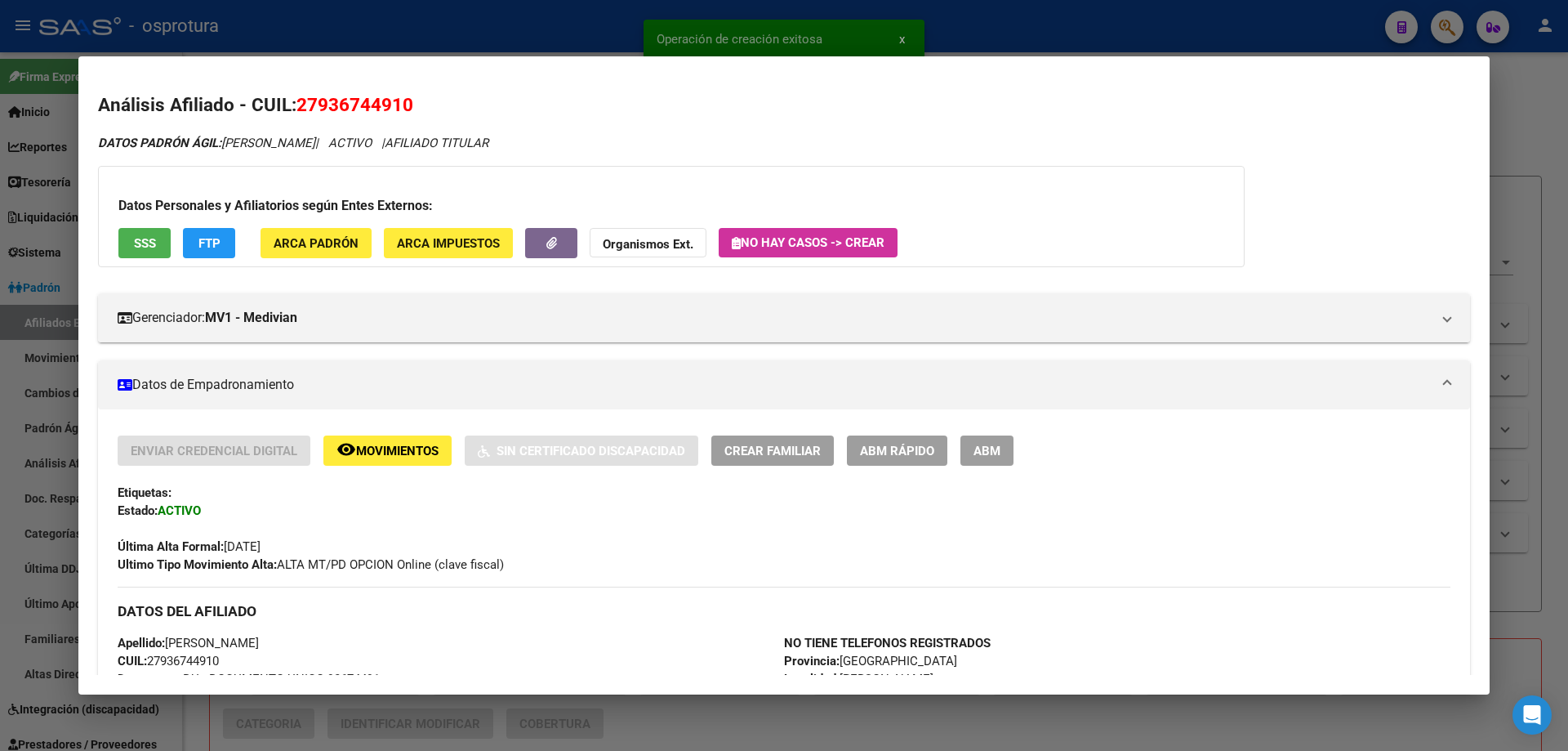
click at [772, 453] on span "Crear Familiar" at bounding box center [772, 451] width 97 height 15
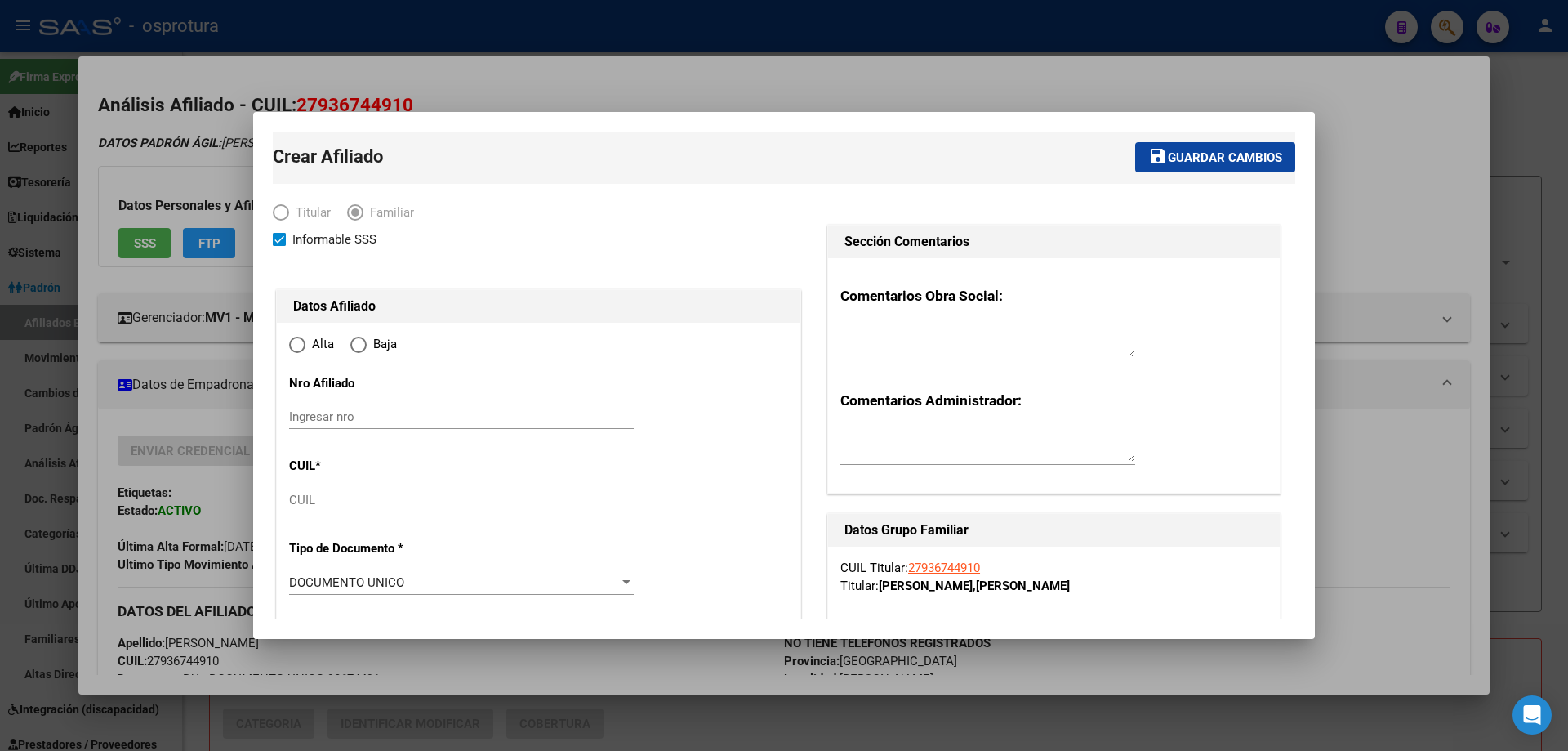
type input "27-93674491-0"
type input "RAFAEL CASTILLO"
type input "1755"
type input "LOS CEIBOS"
type input "3020"
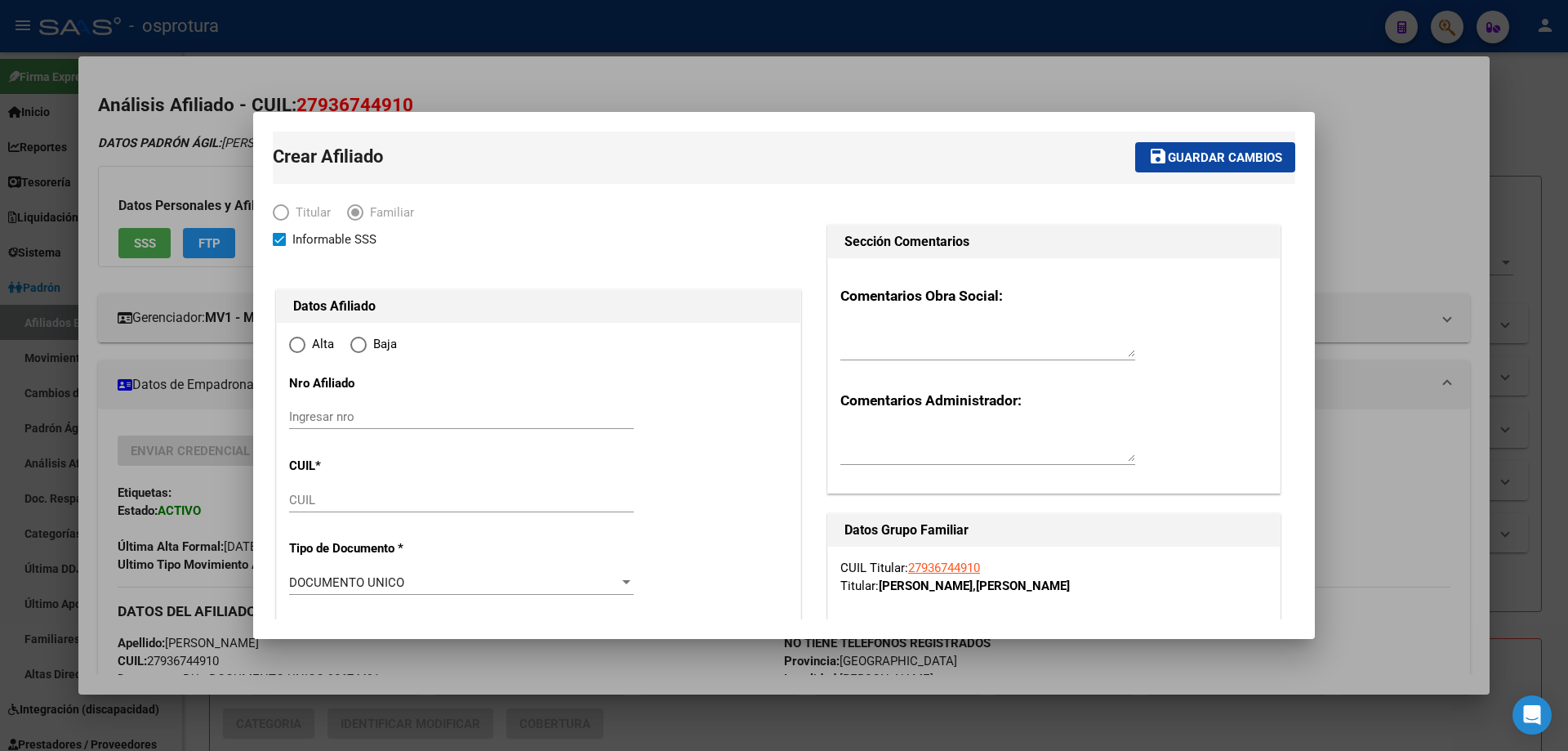
radio input "true"
type input "27-93674491-0"
click at [335, 501] on input "CUIL" at bounding box center [461, 500] width 344 height 15
paste input "27-44797904-2"
type input "27-44797904-2"
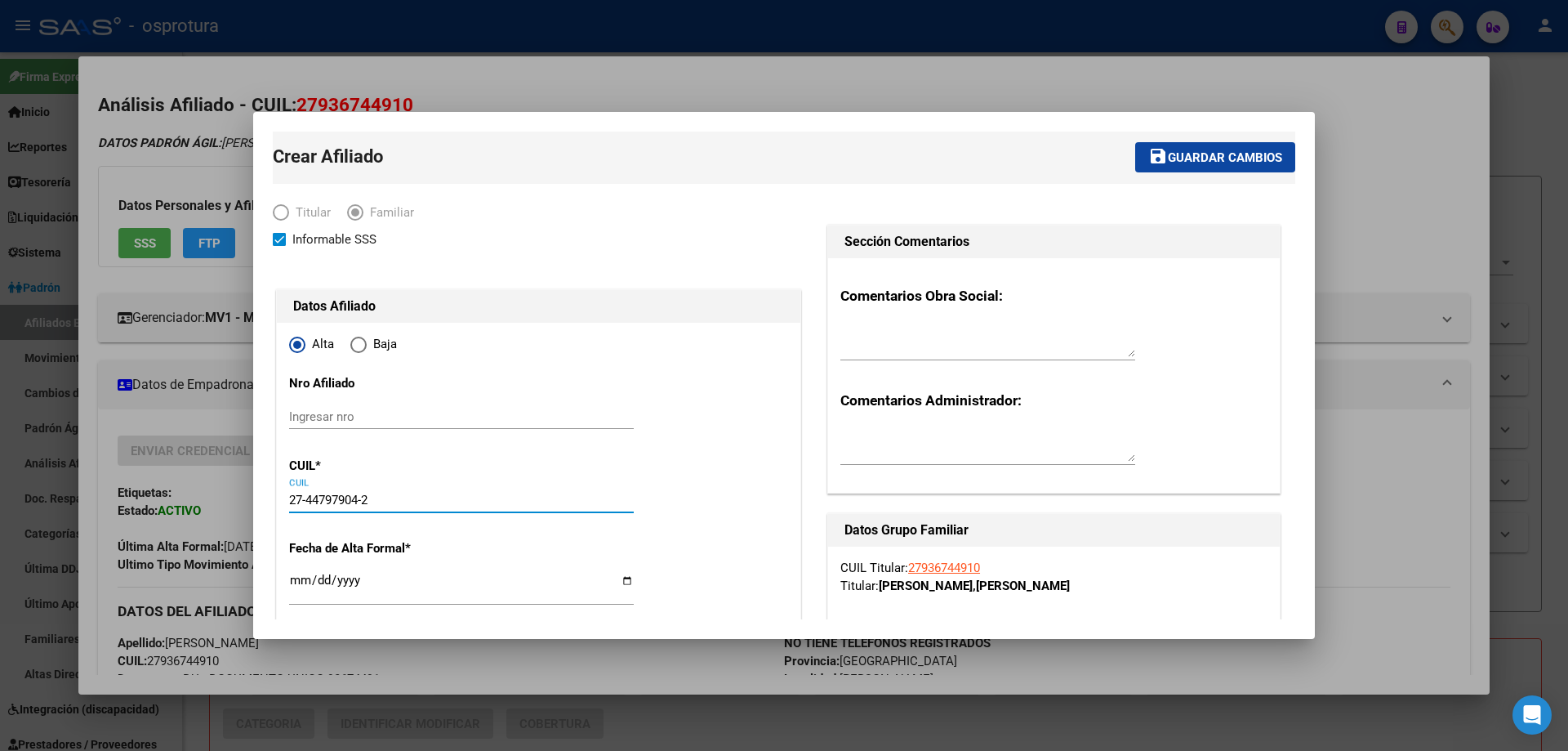
type input "44797904"
type input "IBARRA OCAMPOS"
type input "ESMERALDA AYLEN"
type input "2003-02-10"
type input "RAFAEL CASTILLO"
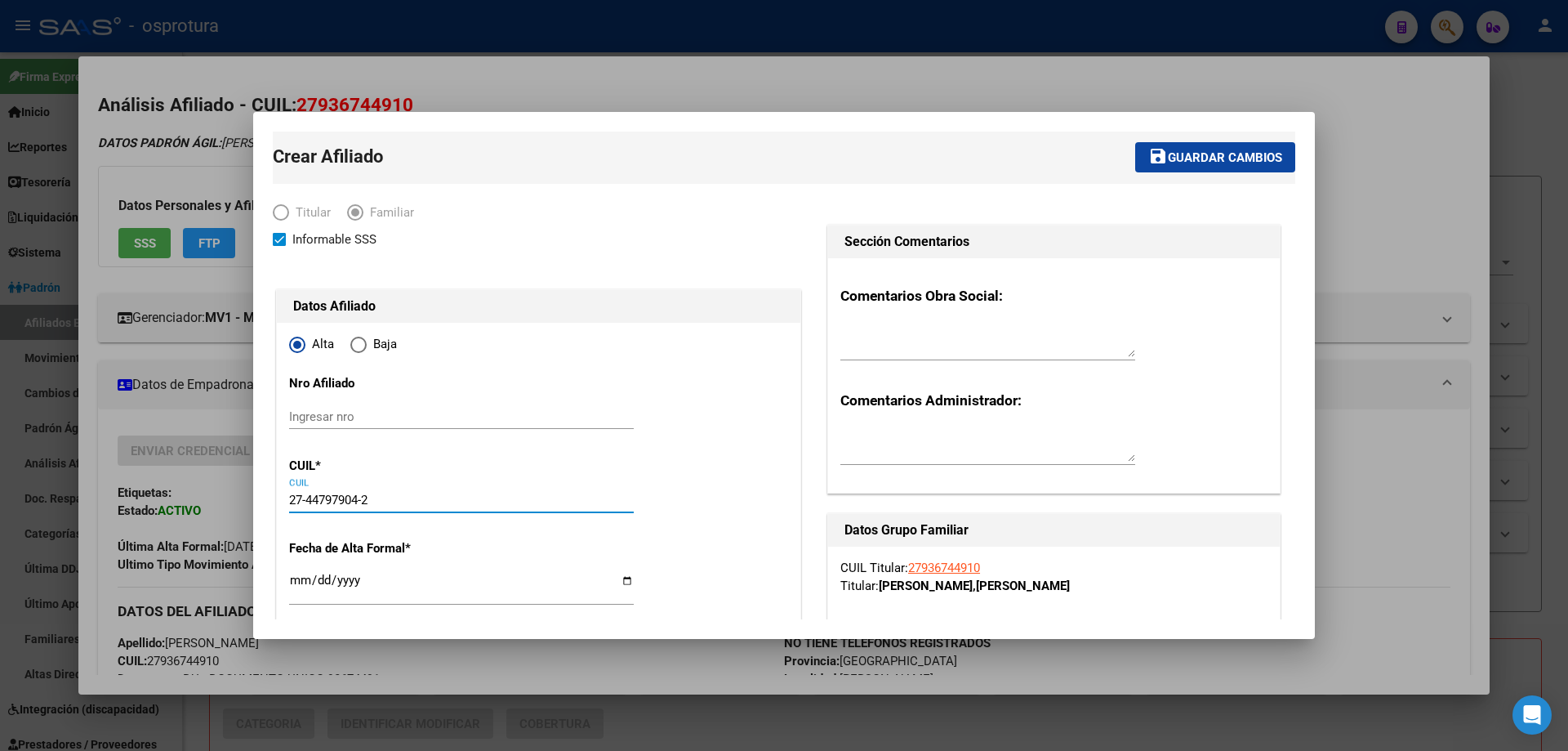
type input "EL CEIBO"
click at [295, 587] on input "Ingresar fecha" at bounding box center [461, 587] width 344 height 26
type input "2025-07-01"
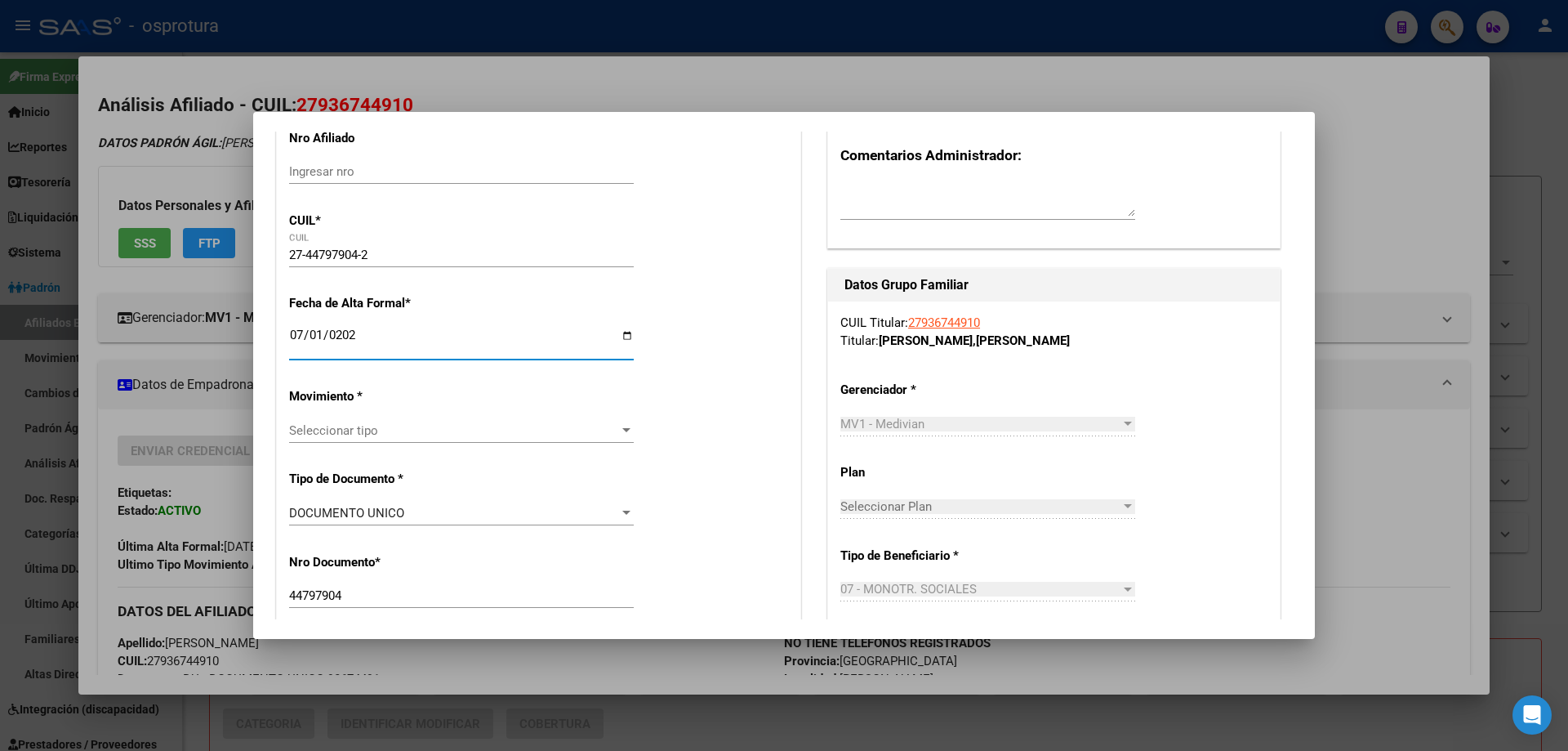
click at [368, 432] on span "Seleccionar tipo" at bounding box center [454, 430] width 330 height 15
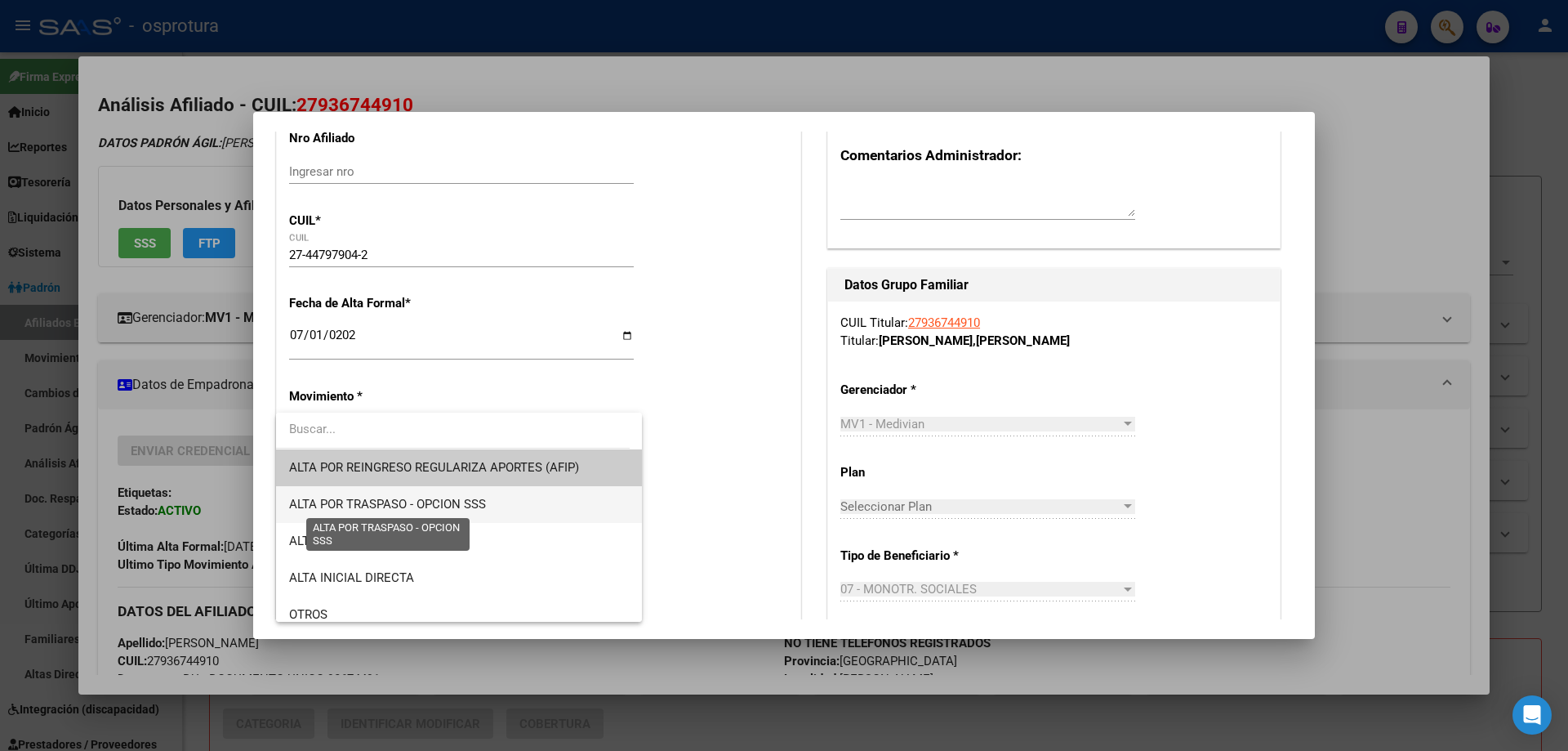
scroll to position [326, 0]
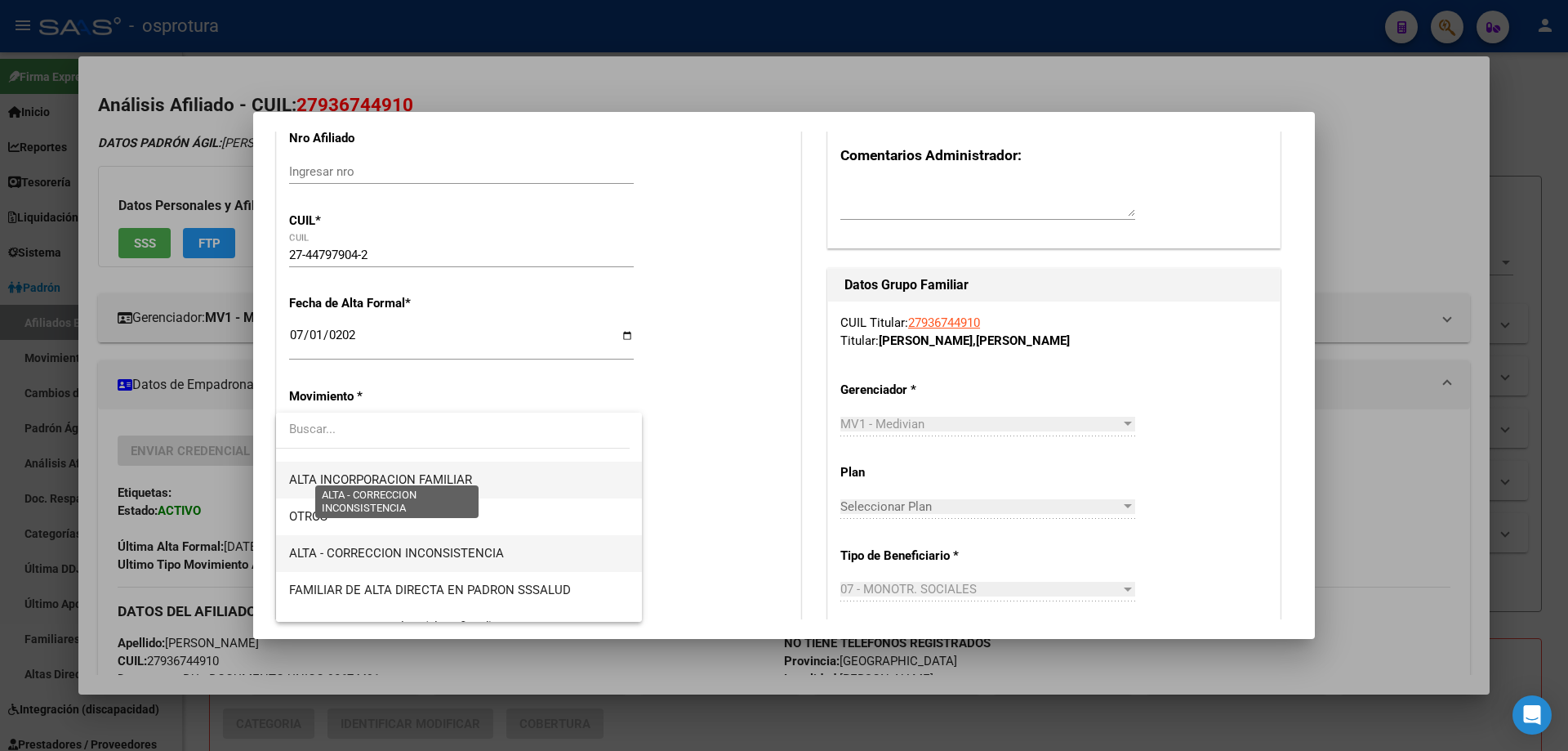
click at [474, 476] on span "ALTA INCORPORACION FAMILIAR" at bounding box center [459, 480] width 340 height 36
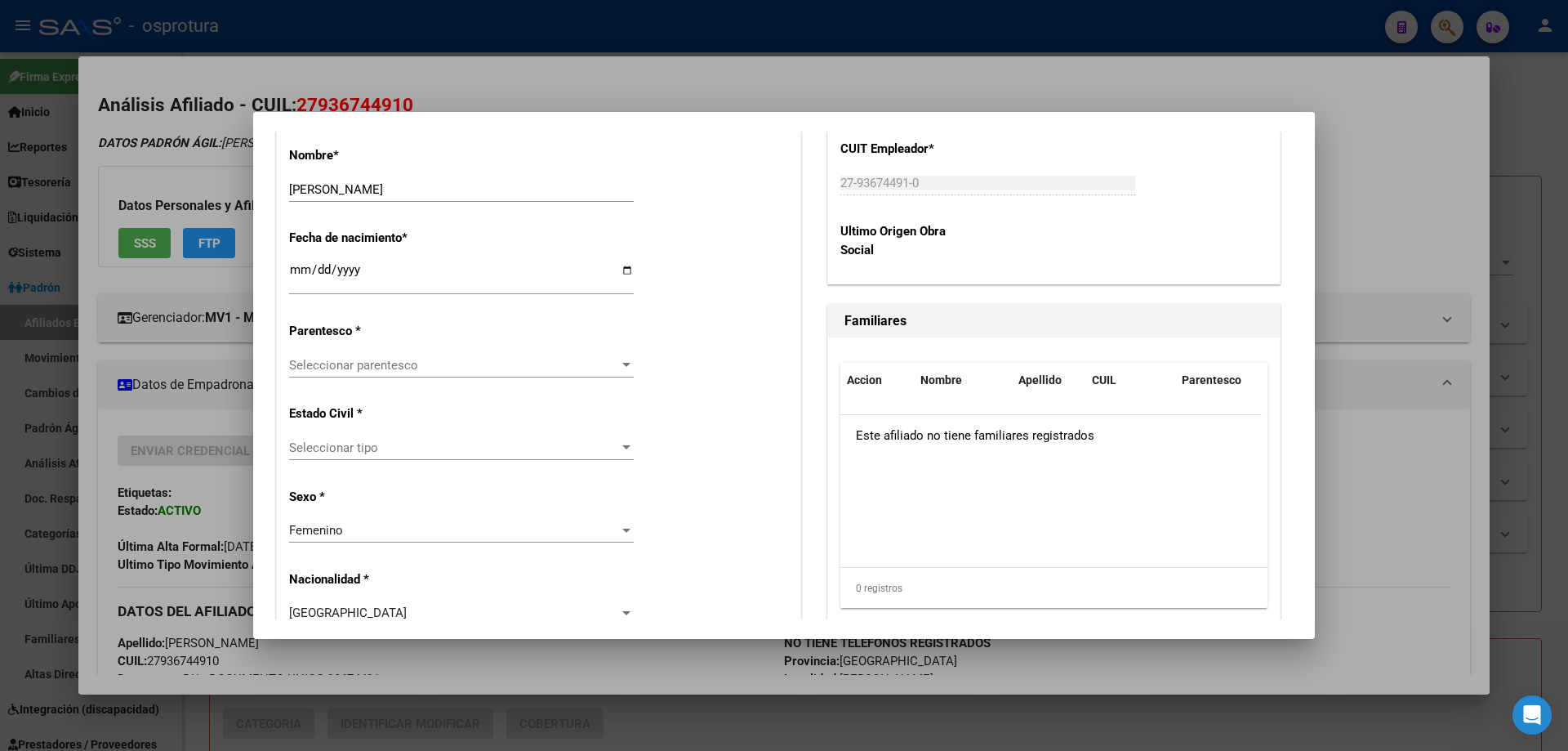
scroll to position [899, 0]
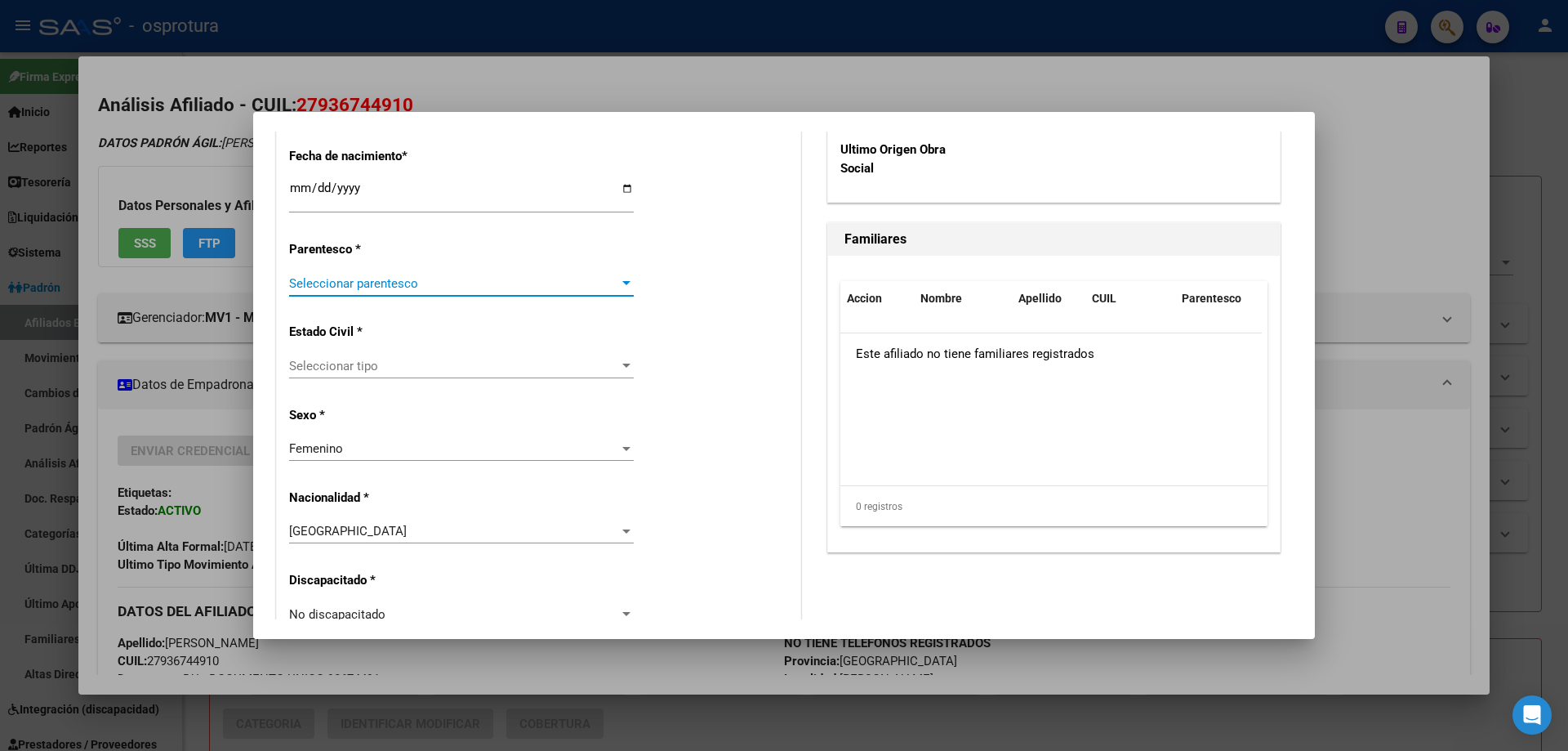
click at [404, 280] on span "Seleccionar parentesco" at bounding box center [454, 283] width 330 height 15
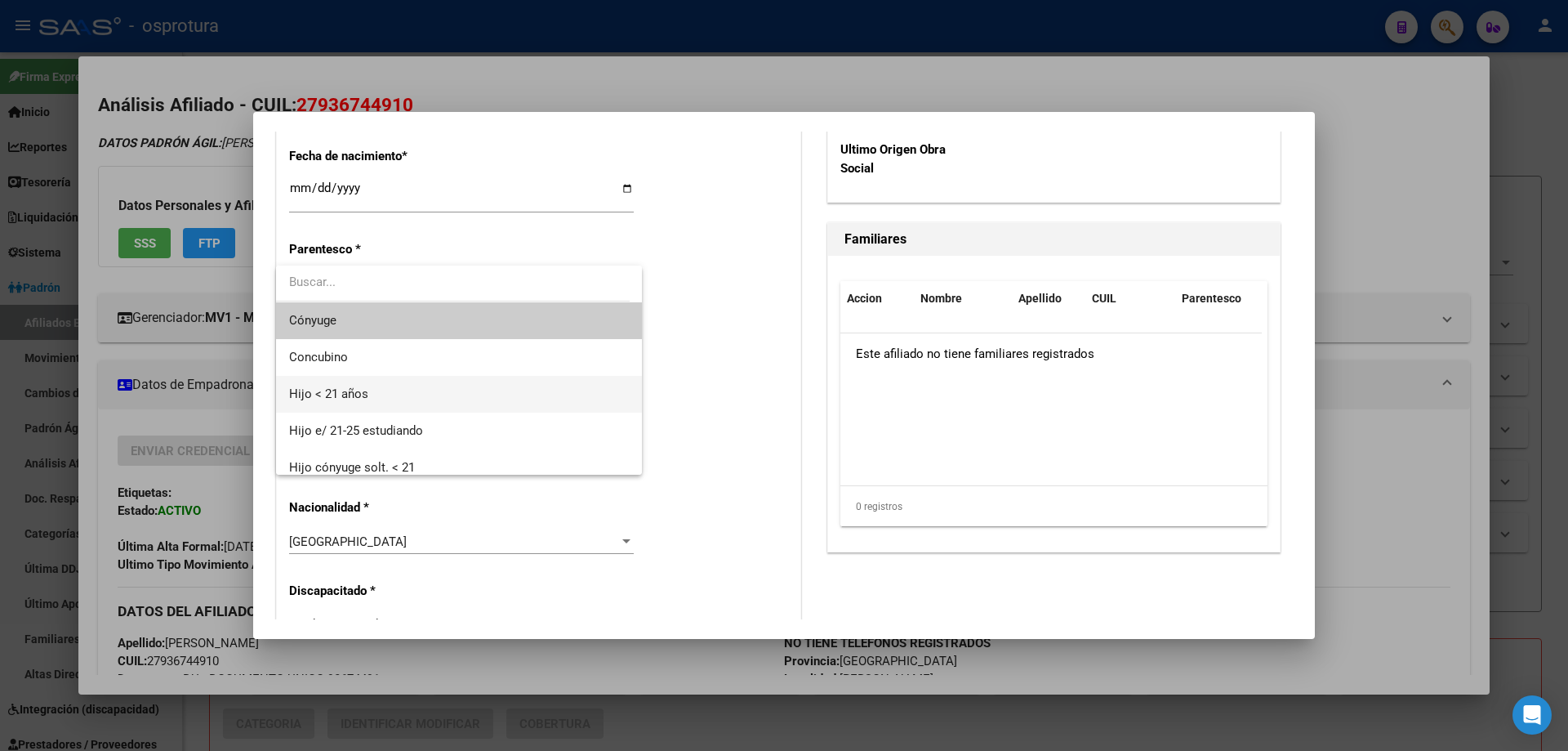
click at [406, 407] on span "Hijo < 21 años" at bounding box center [459, 394] width 340 height 36
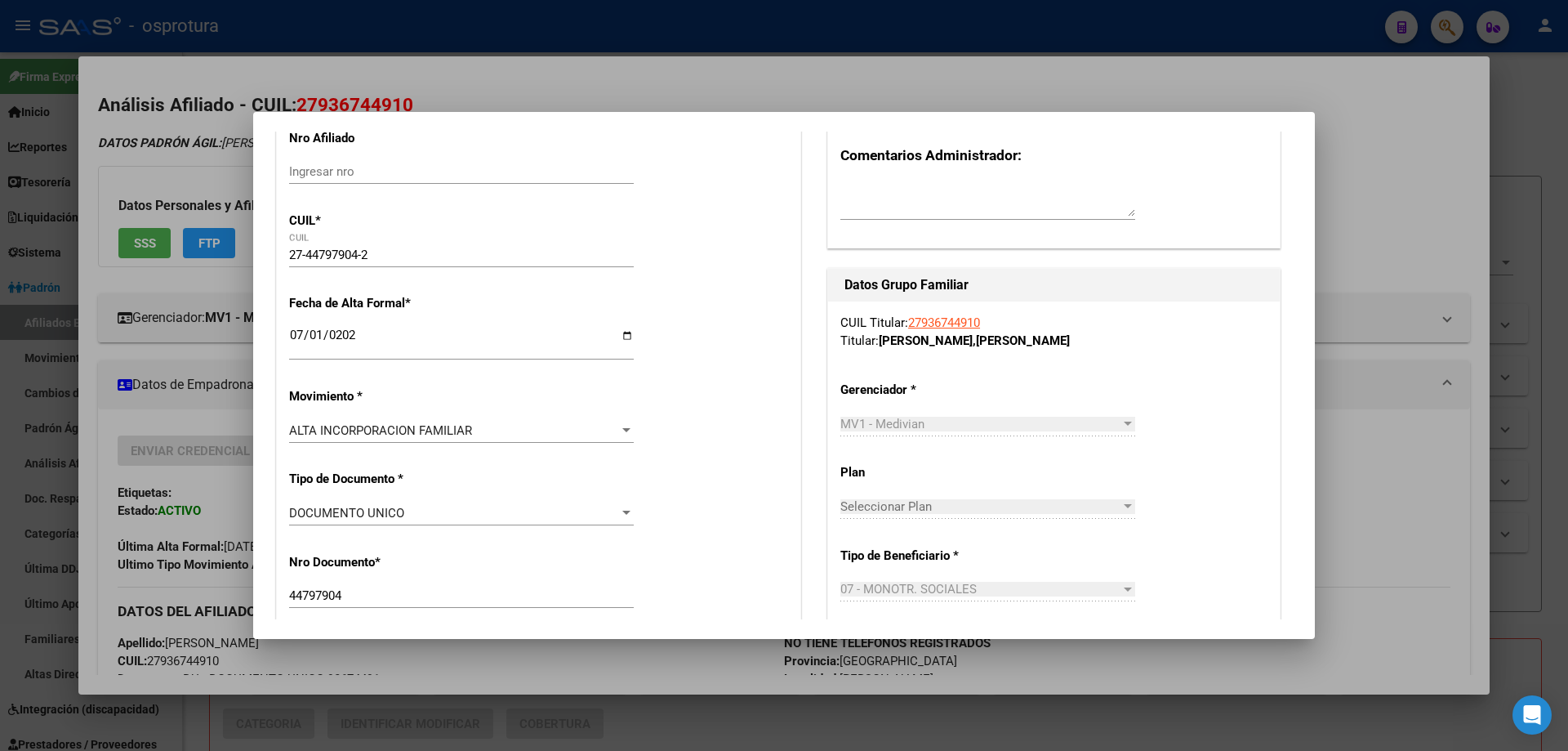
scroll to position [0, 0]
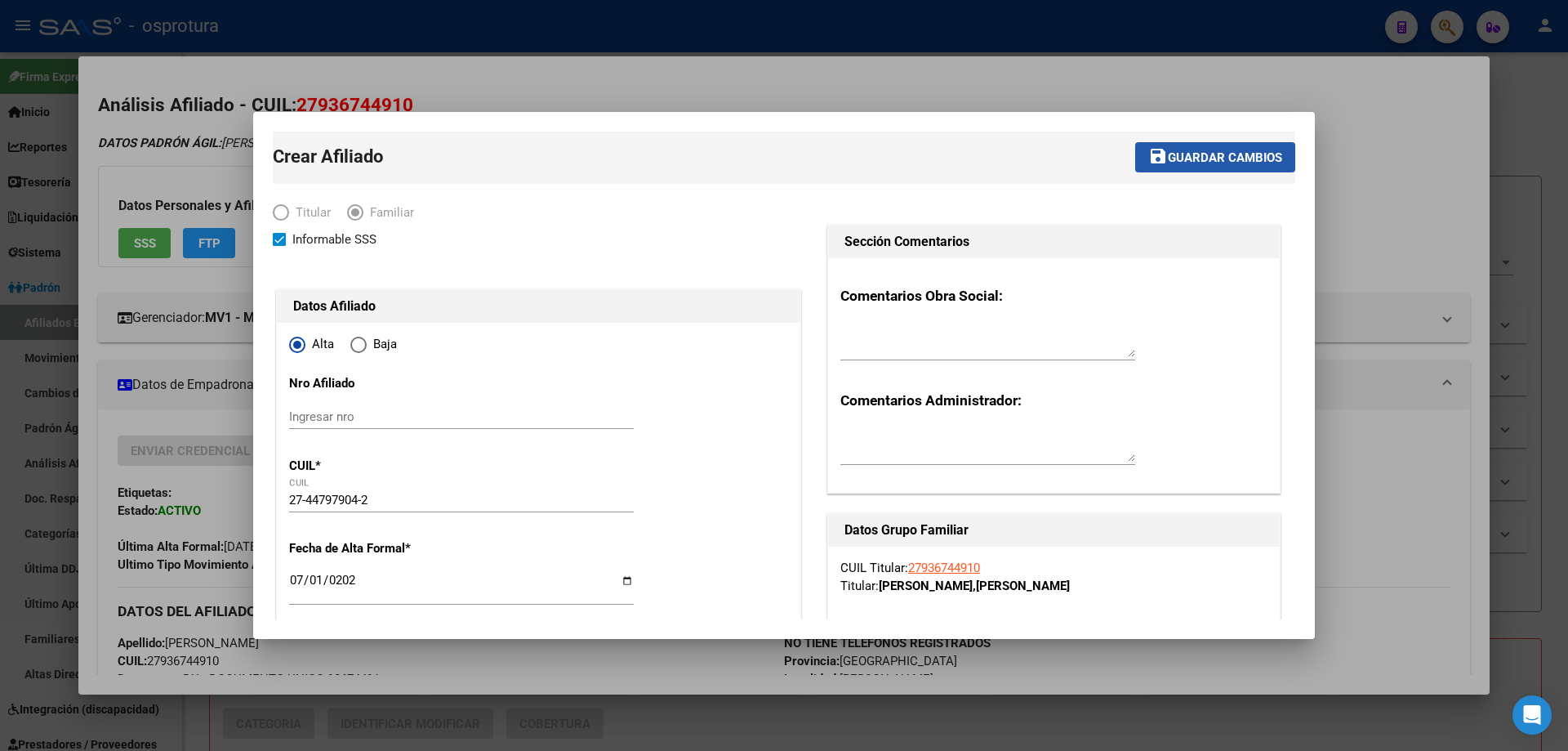
click at [1183, 159] on span "Guardar cambios" at bounding box center [1225, 158] width 114 height 15
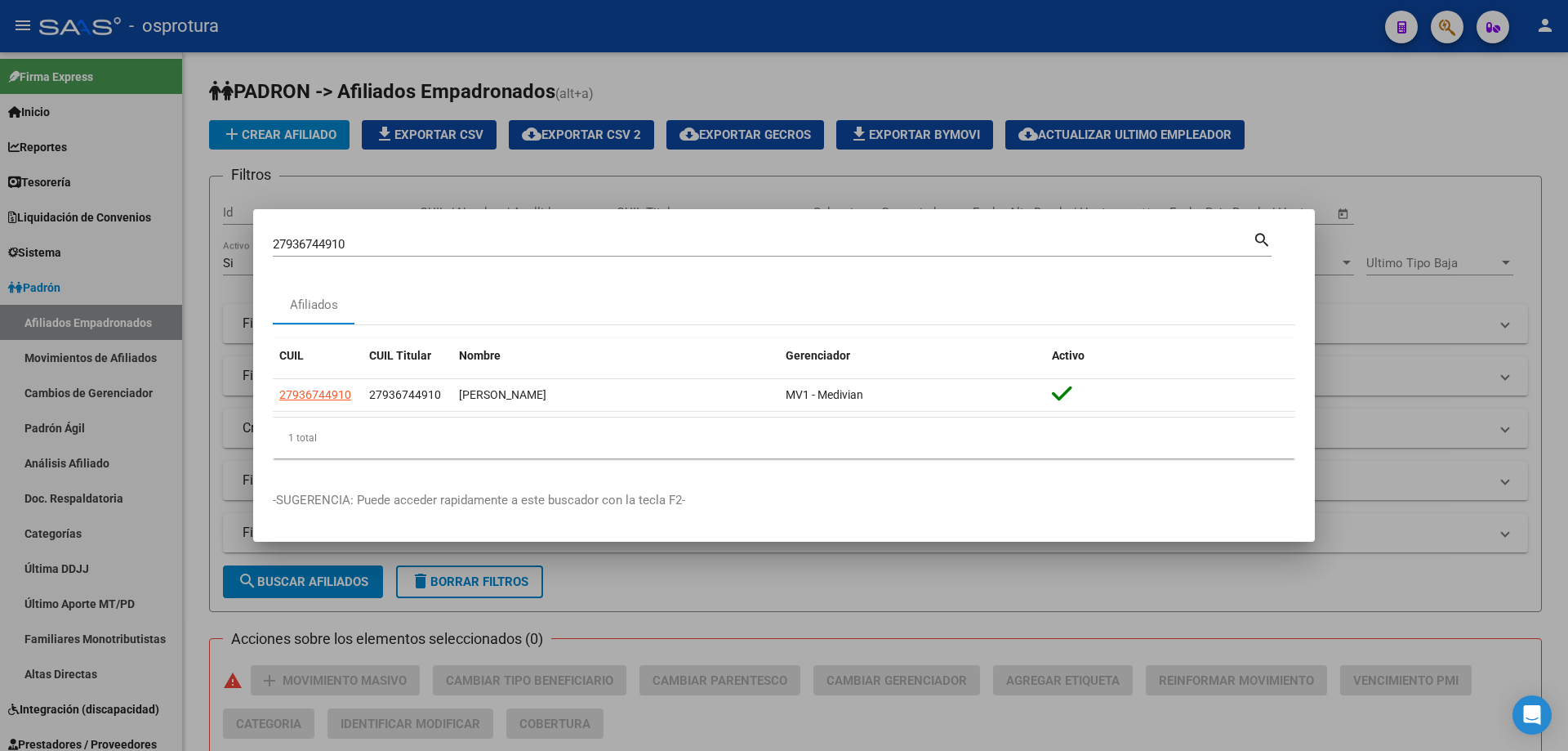
click at [367, 242] on input "27936744910" at bounding box center [763, 245] width 980 height 15
paste input "-94111876-9"
type input "27941118769"
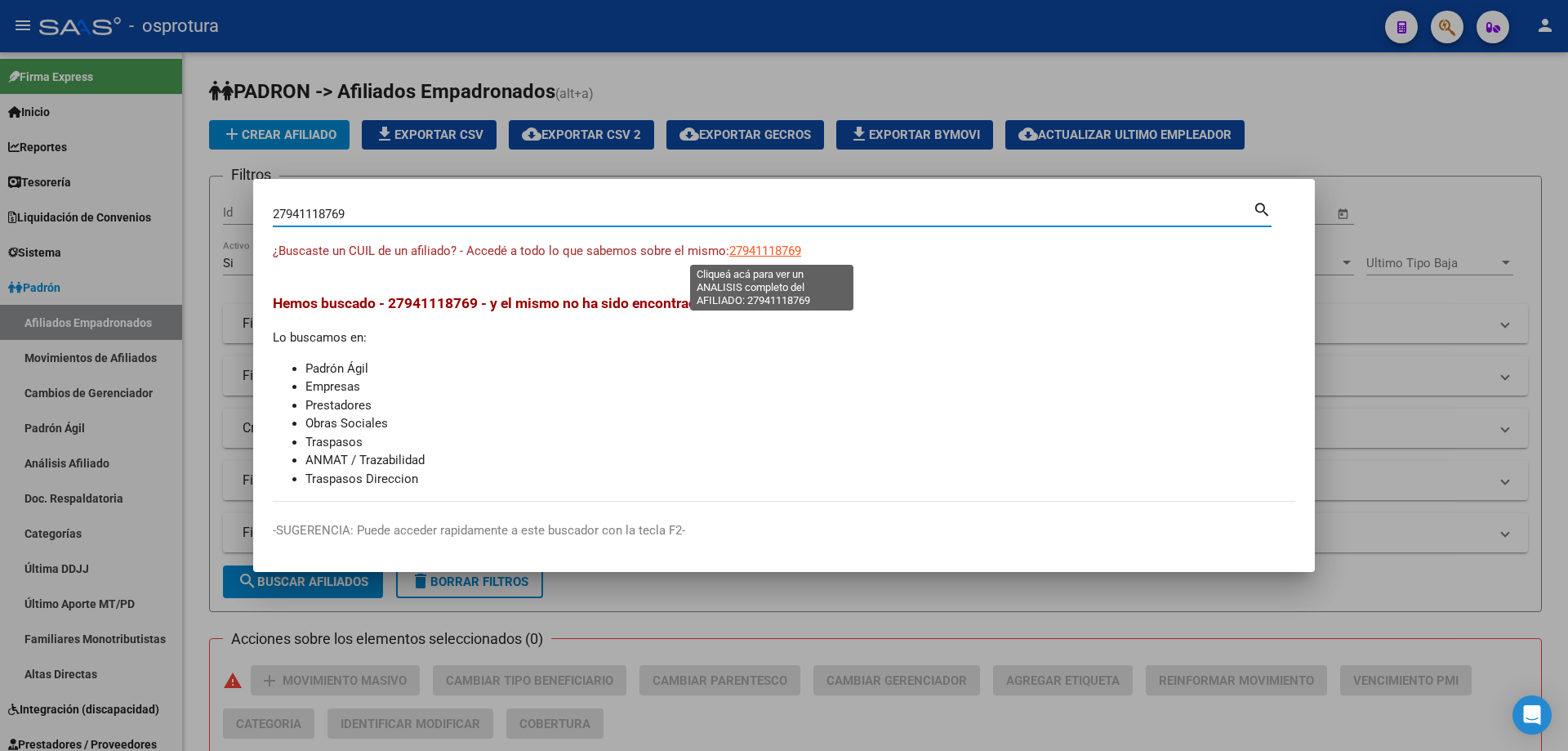
click at [761, 252] on span "27941118769" at bounding box center [765, 251] width 72 height 15
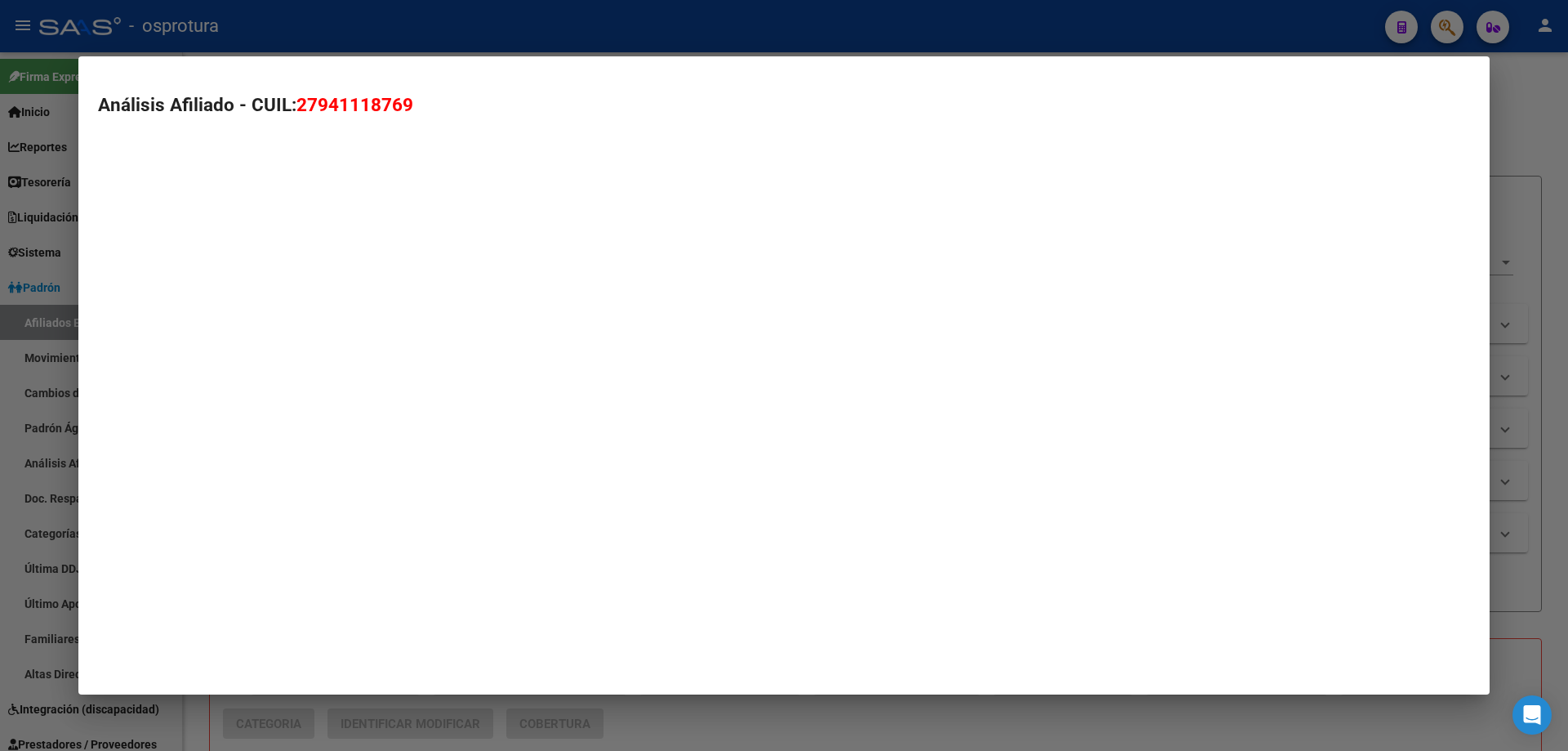
type textarea "27941118769"
